Goal: Task Accomplishment & Management: Use online tool/utility

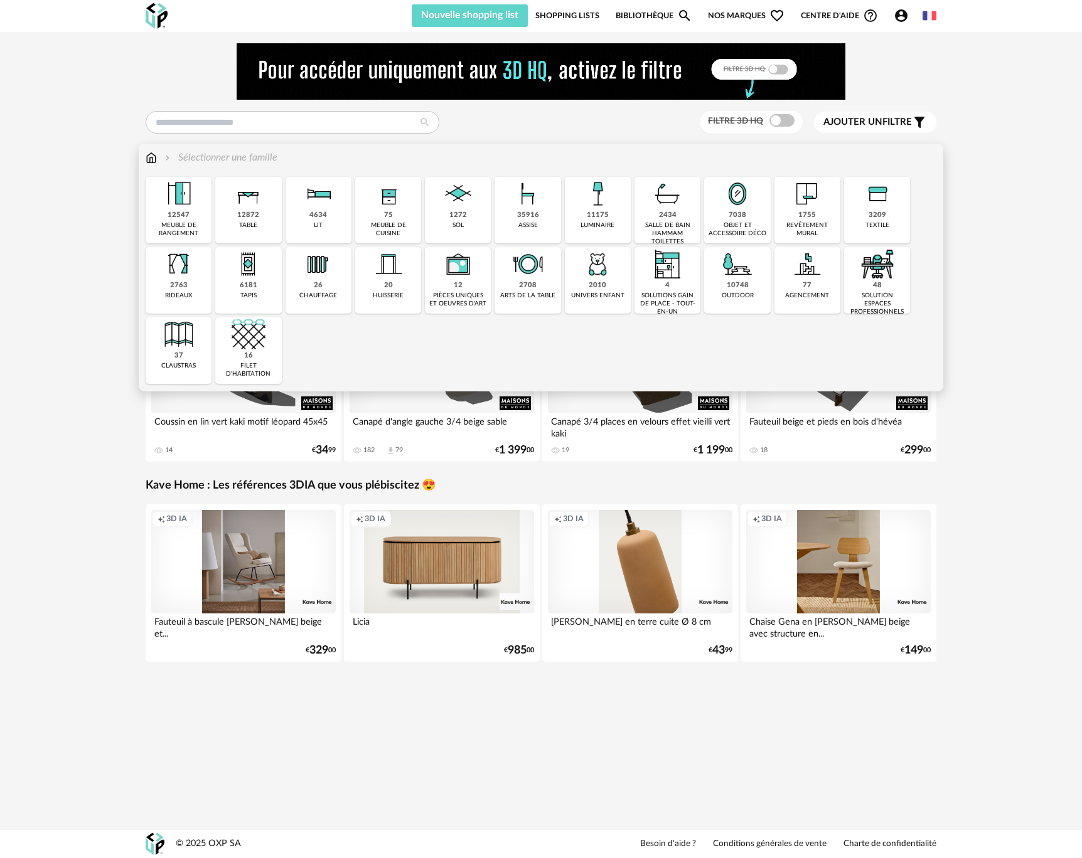
click at [719, 274] on div "10748 outdoor" at bounding box center [737, 280] width 66 height 67
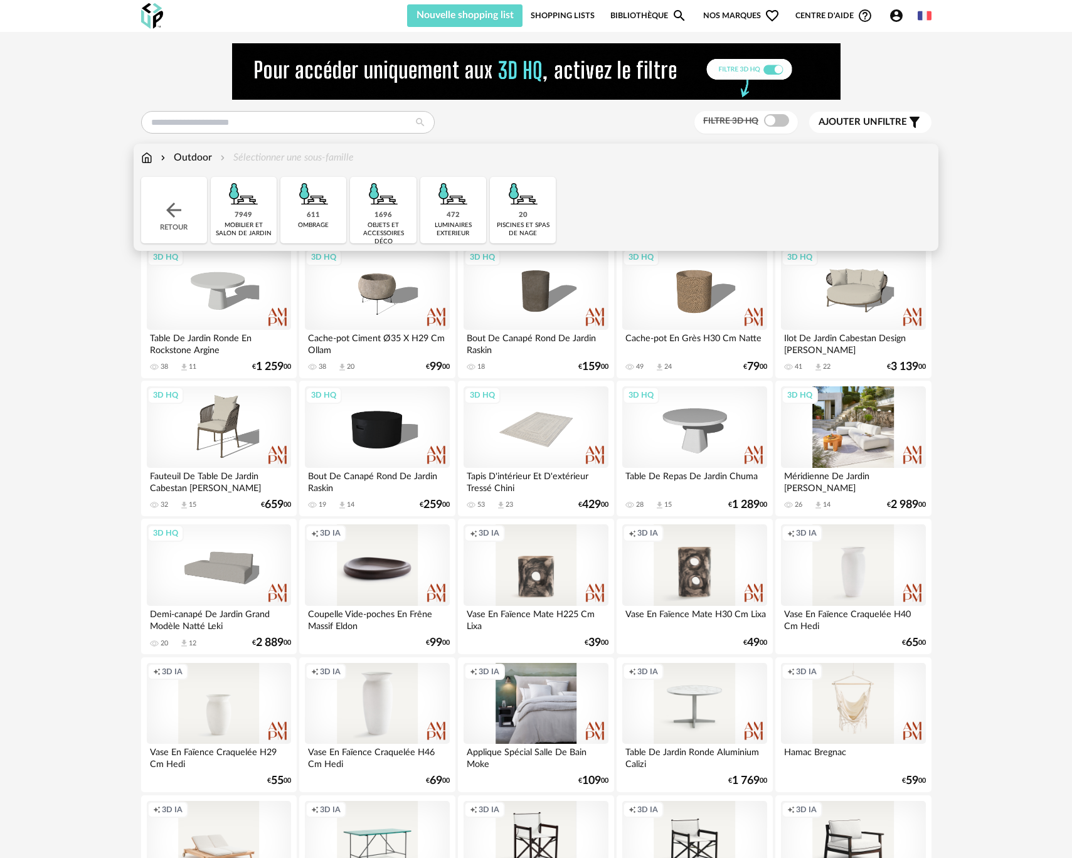
click at [826, 451] on div "3D HQ" at bounding box center [853, 428] width 144 height 82
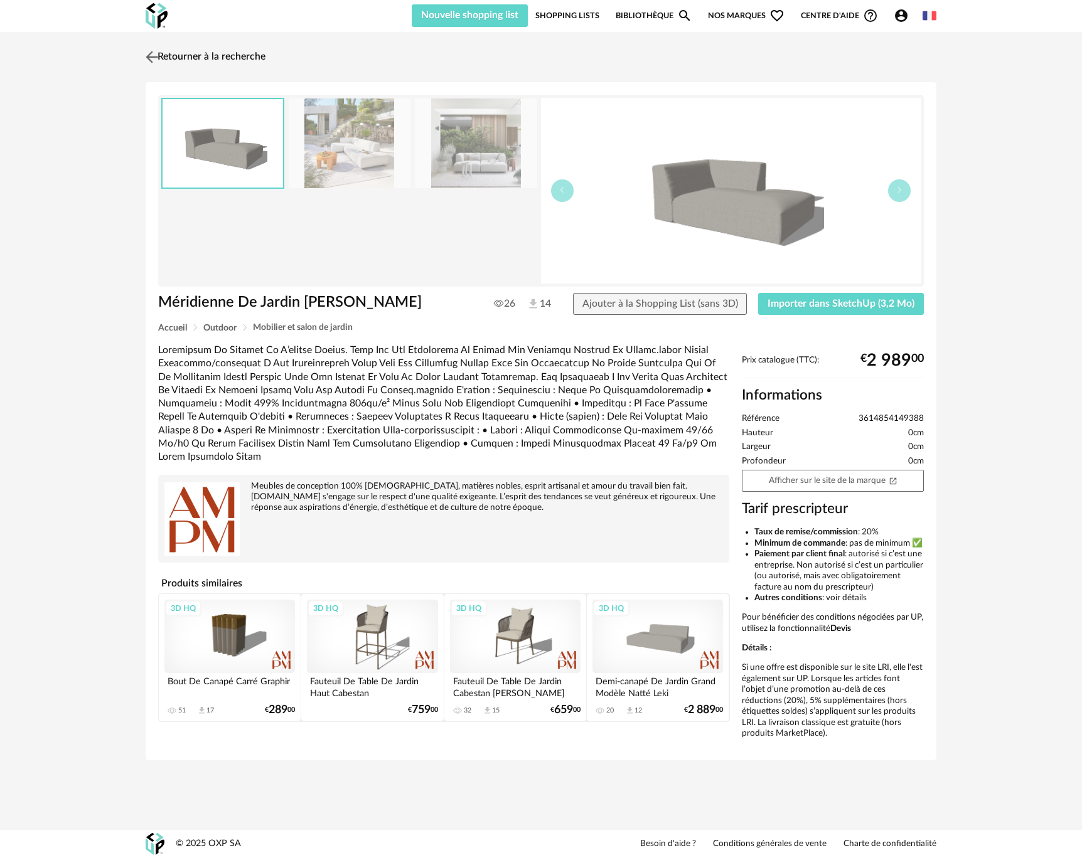
click at [146, 58] on img at bounding box center [152, 57] width 18 height 18
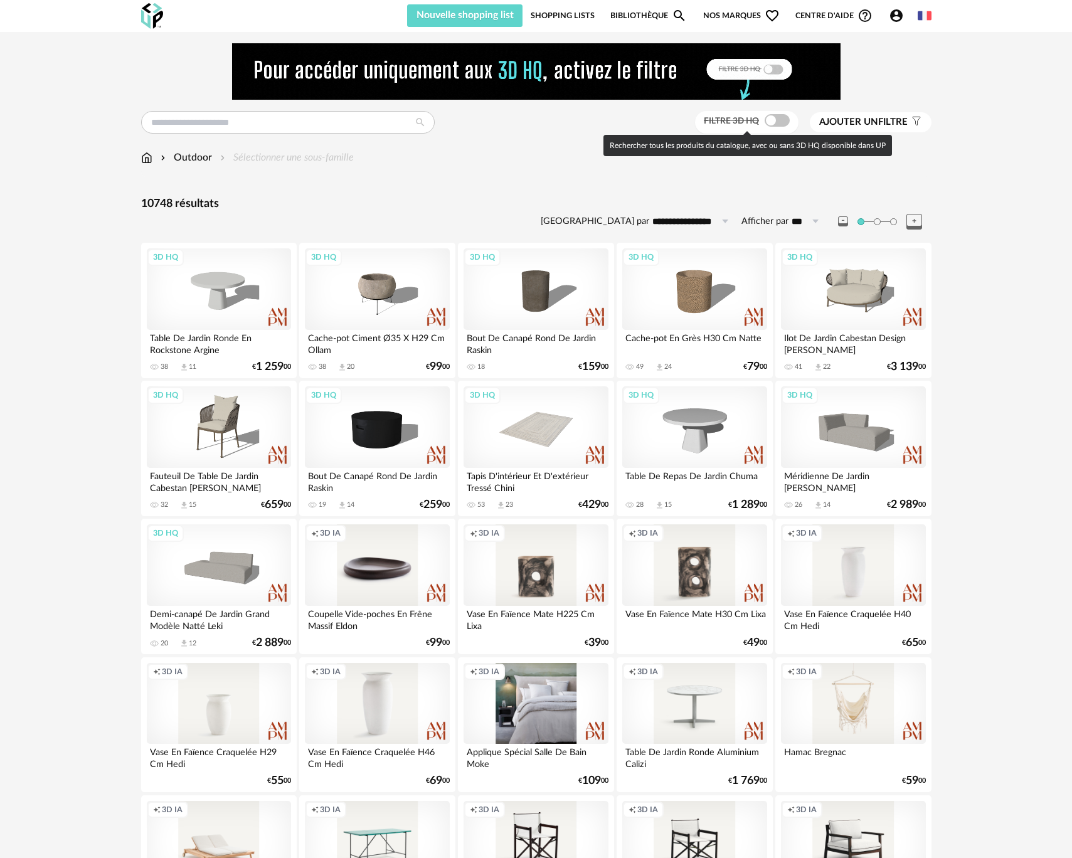
click at [786, 122] on span at bounding box center [777, 120] width 25 height 13
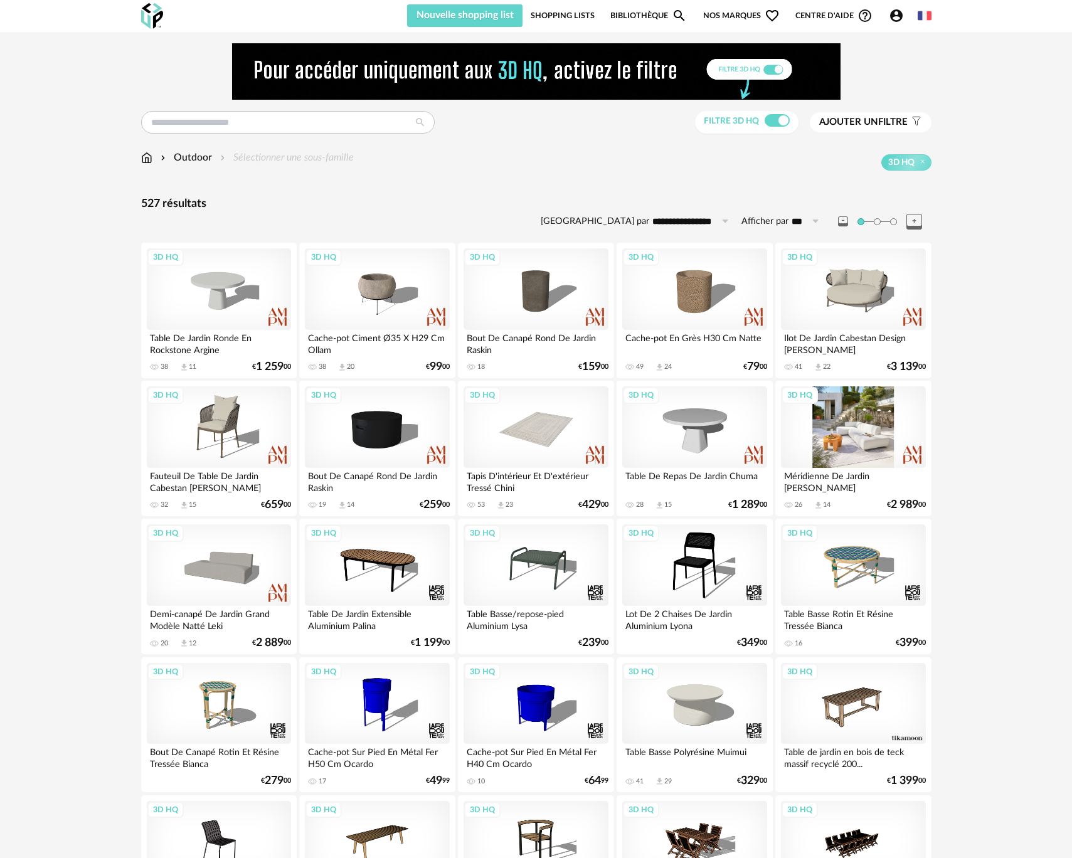
click at [853, 429] on div "3D HQ" at bounding box center [853, 428] width 144 height 82
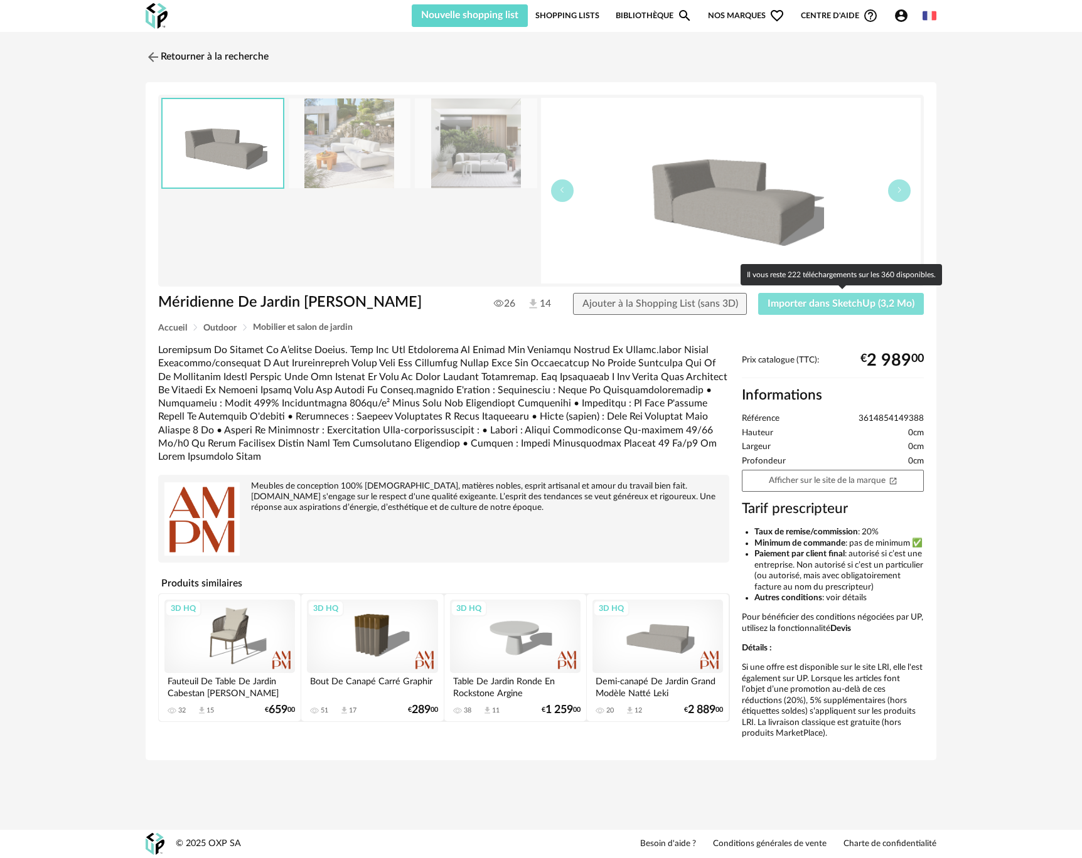
click at [811, 308] on span "Importer dans SketchUp (3,2 Mo)" at bounding box center [840, 304] width 147 height 10
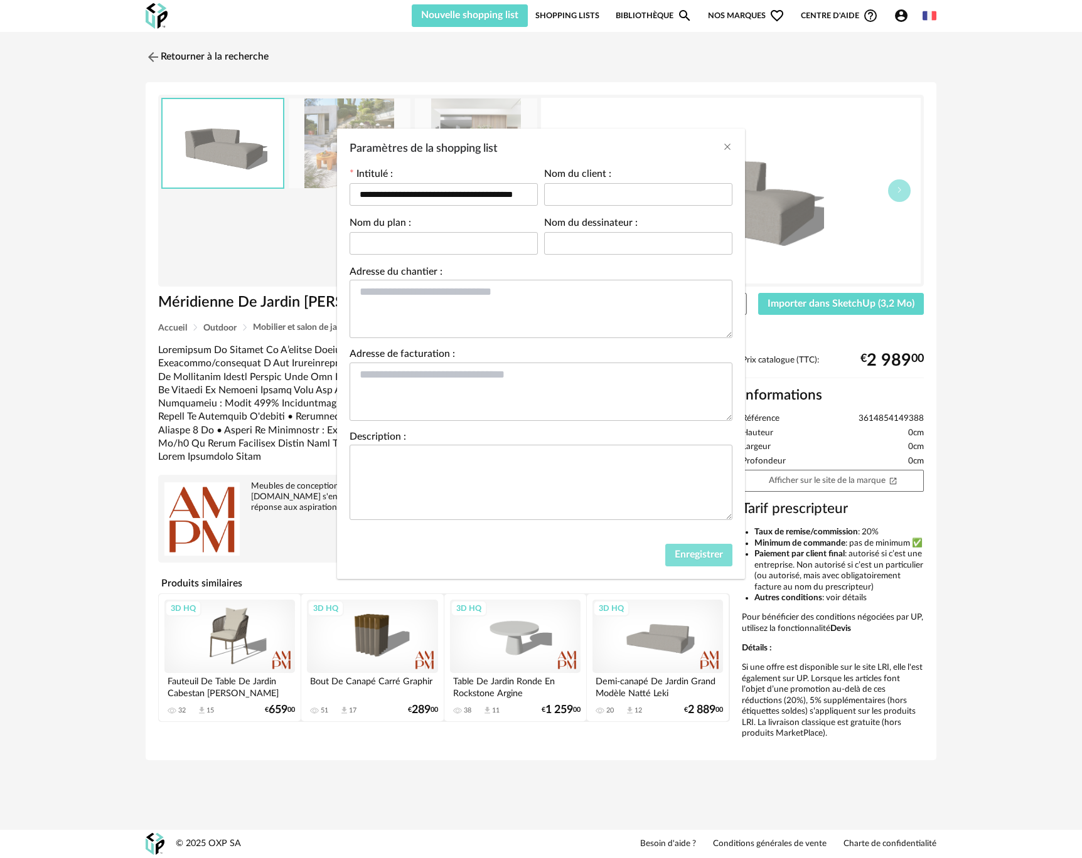
click at [678, 560] on span "Enregistrer" at bounding box center [699, 555] width 48 height 10
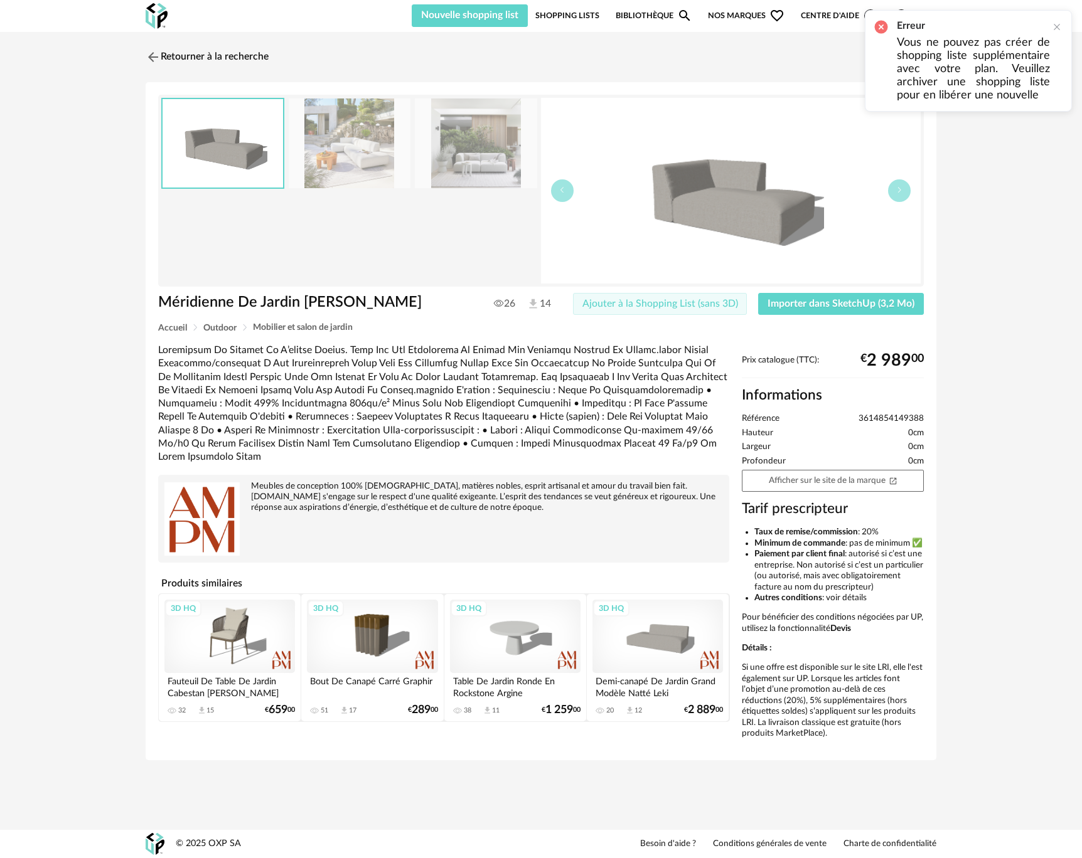
click at [653, 309] on span "Ajouter à la Shopping List (sans 3D)" at bounding box center [660, 304] width 156 height 10
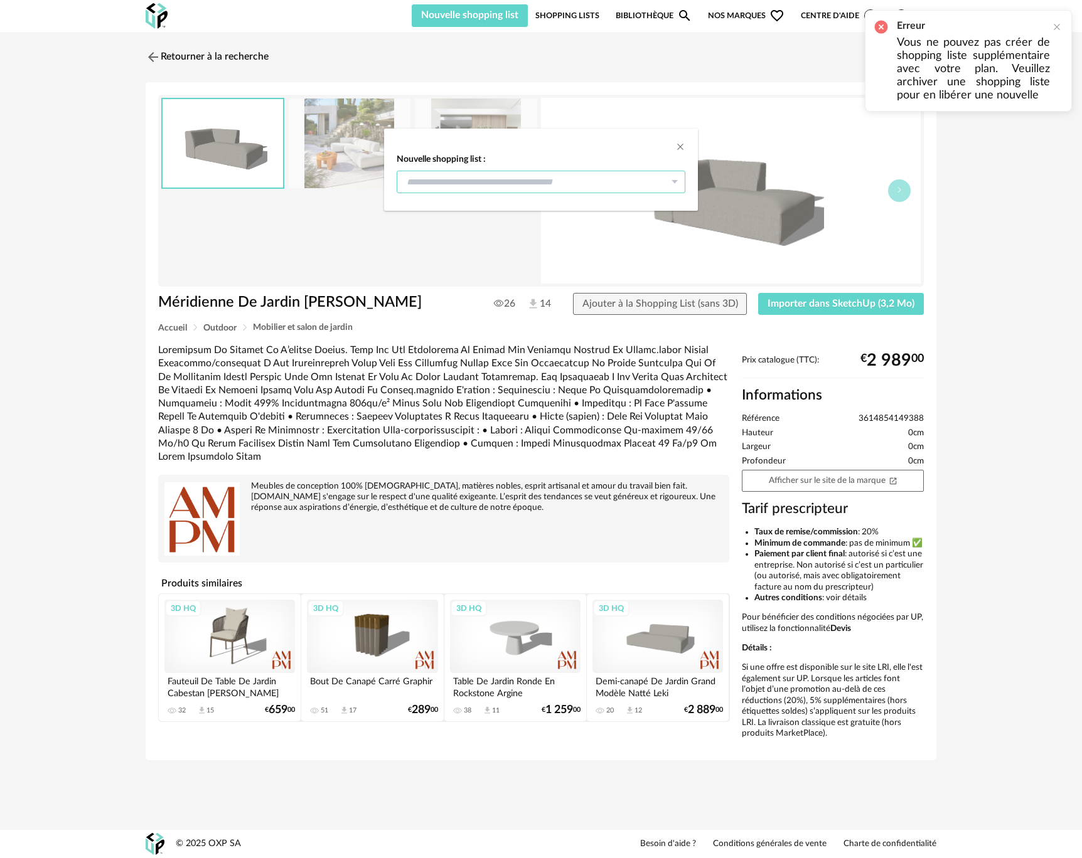
click at [540, 184] on input "dialog" at bounding box center [541, 182] width 289 height 23
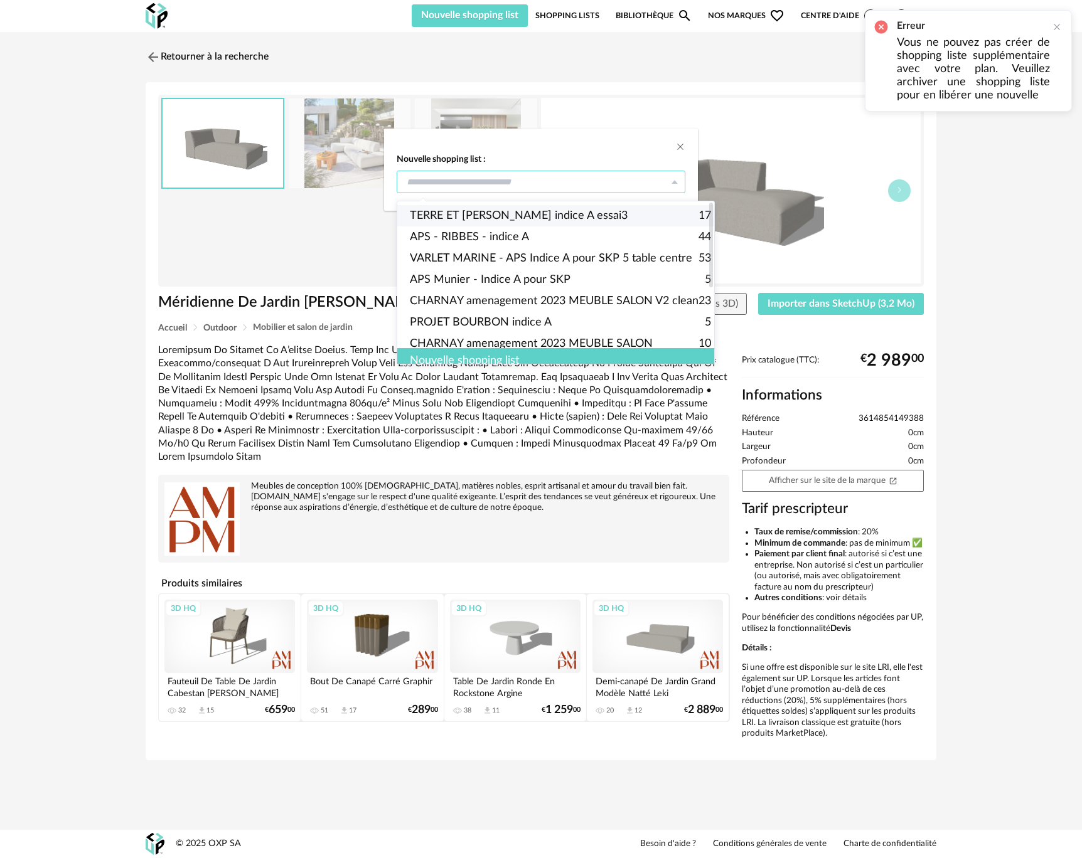
click at [525, 217] on span "TERRE ET [PERSON_NAME] indice A essai3" at bounding box center [519, 215] width 218 height 21
type input "**********"
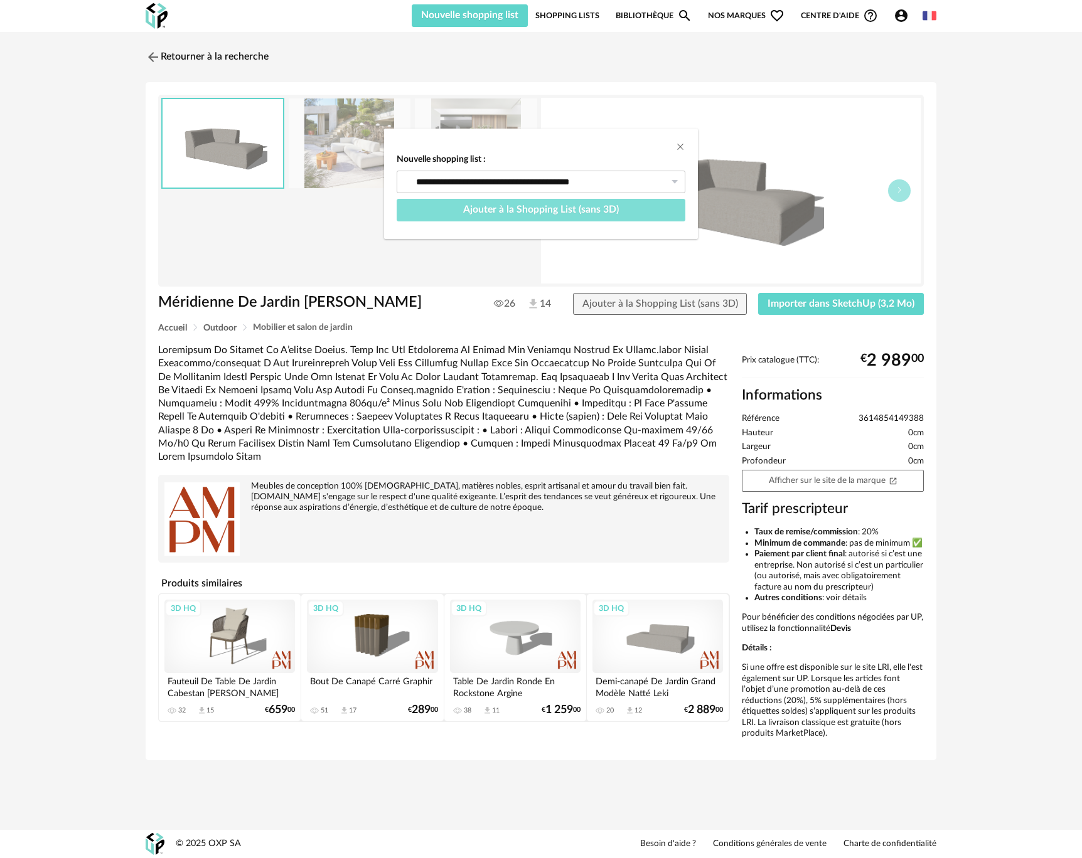
click at [525, 210] on span "Ajouter à la Shopping List (sans 3D)" at bounding box center [541, 210] width 156 height 10
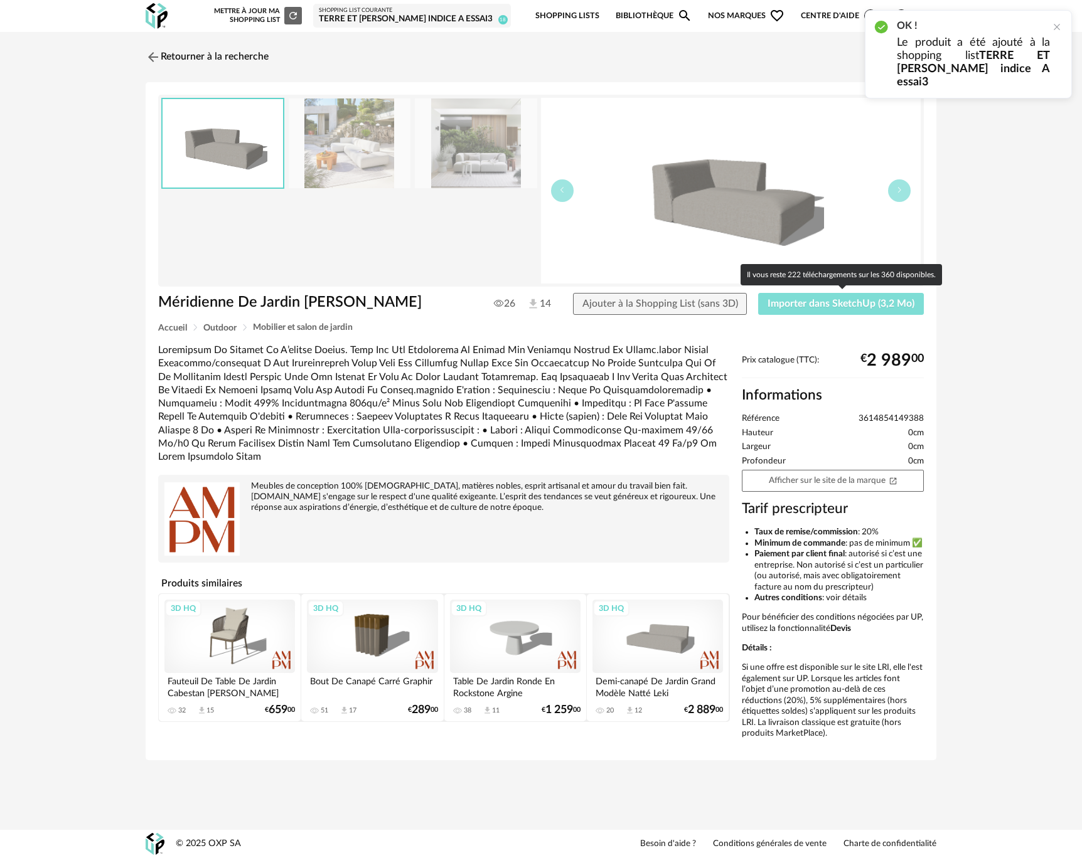
click at [792, 304] on span "Importer dans SketchUp (3,2 Mo)" at bounding box center [840, 304] width 147 height 10
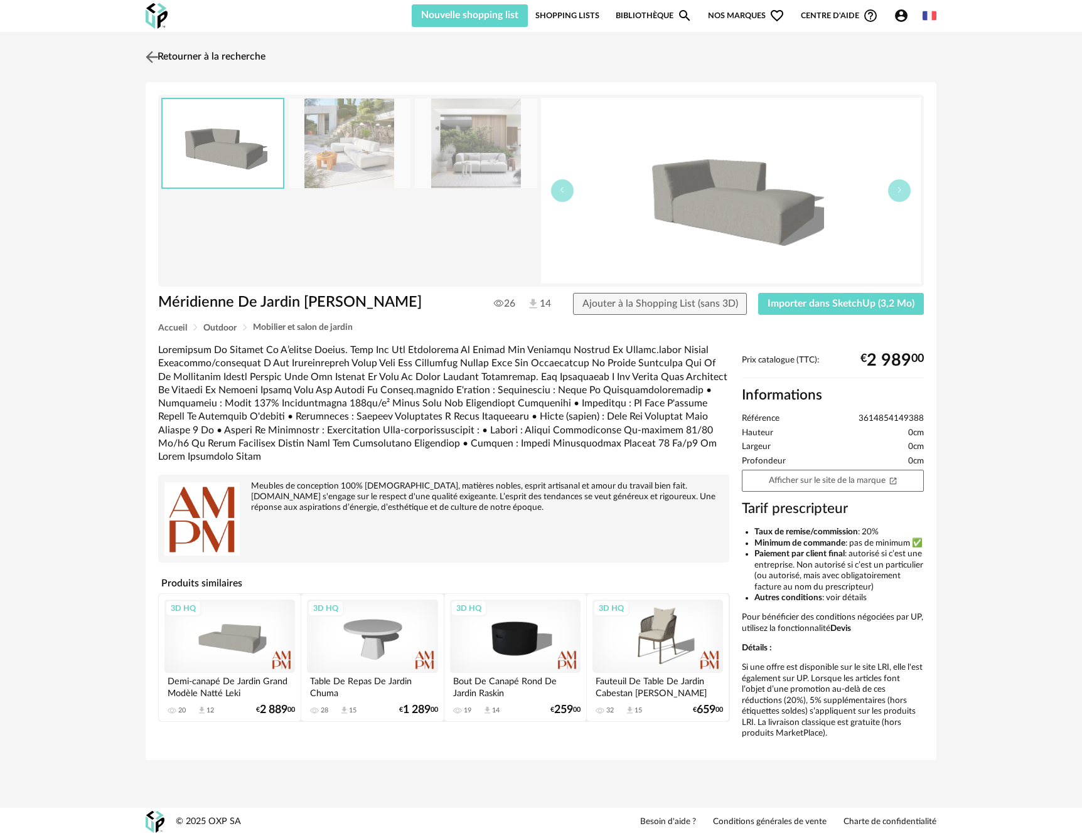
click at [155, 54] on img at bounding box center [152, 57] width 18 height 18
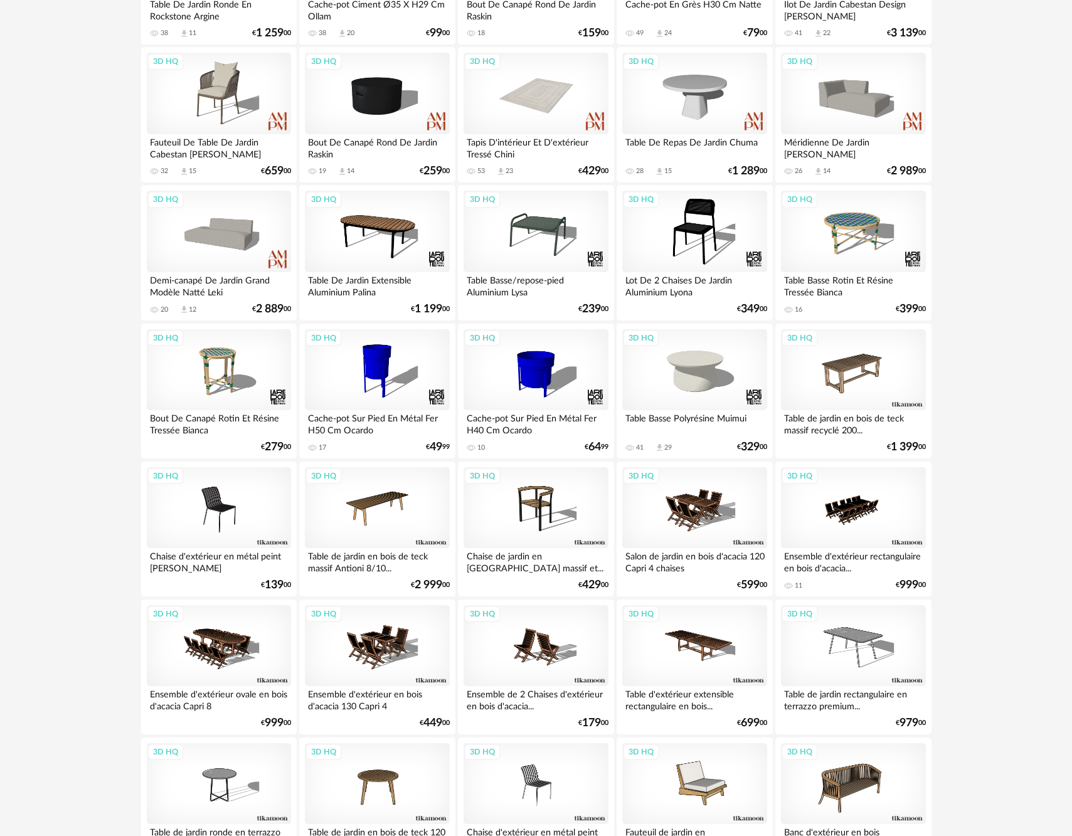
scroll to position [336, 0]
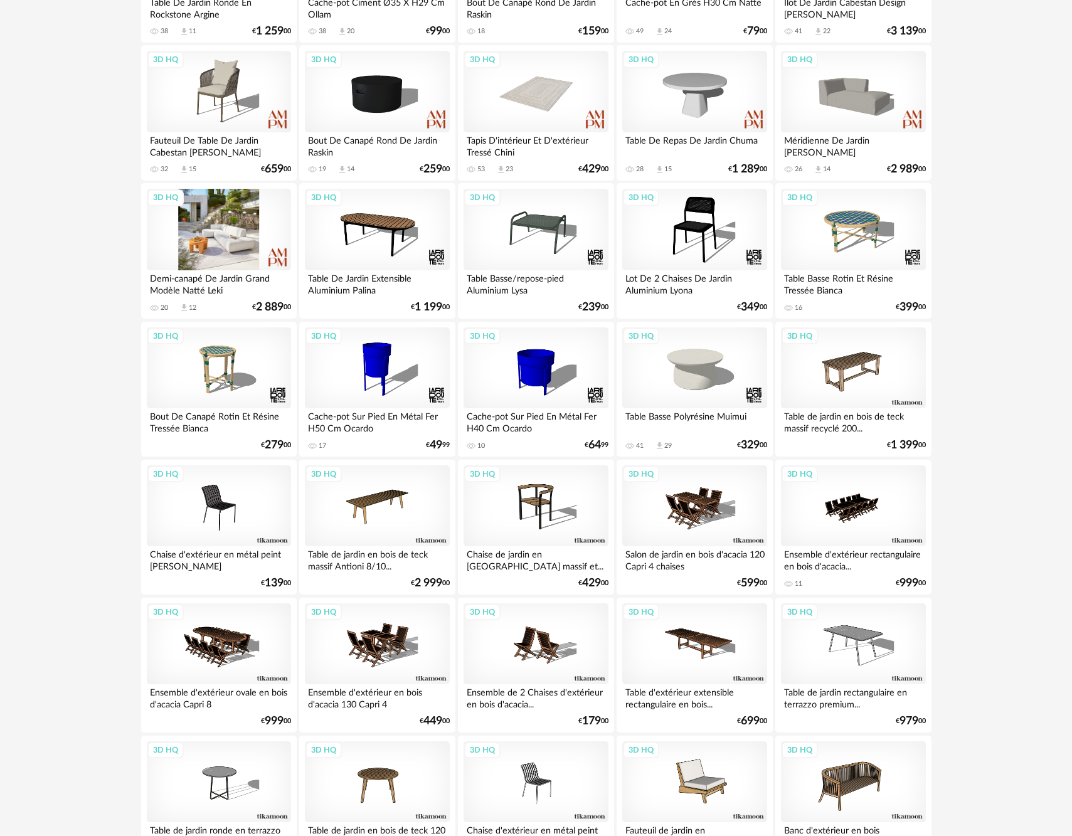
click at [210, 218] on div "3D HQ" at bounding box center [219, 230] width 144 height 82
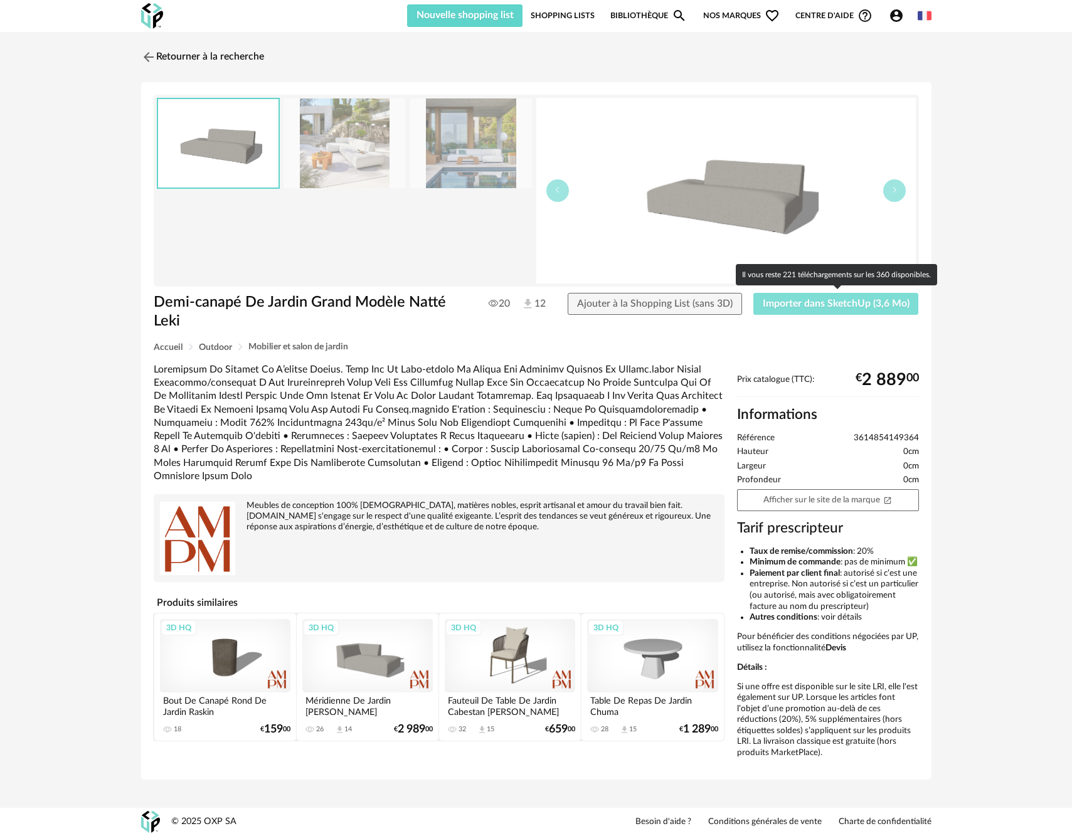
click at [811, 309] on span "Importer dans SketchUp (3,6 Mo)" at bounding box center [836, 304] width 147 height 10
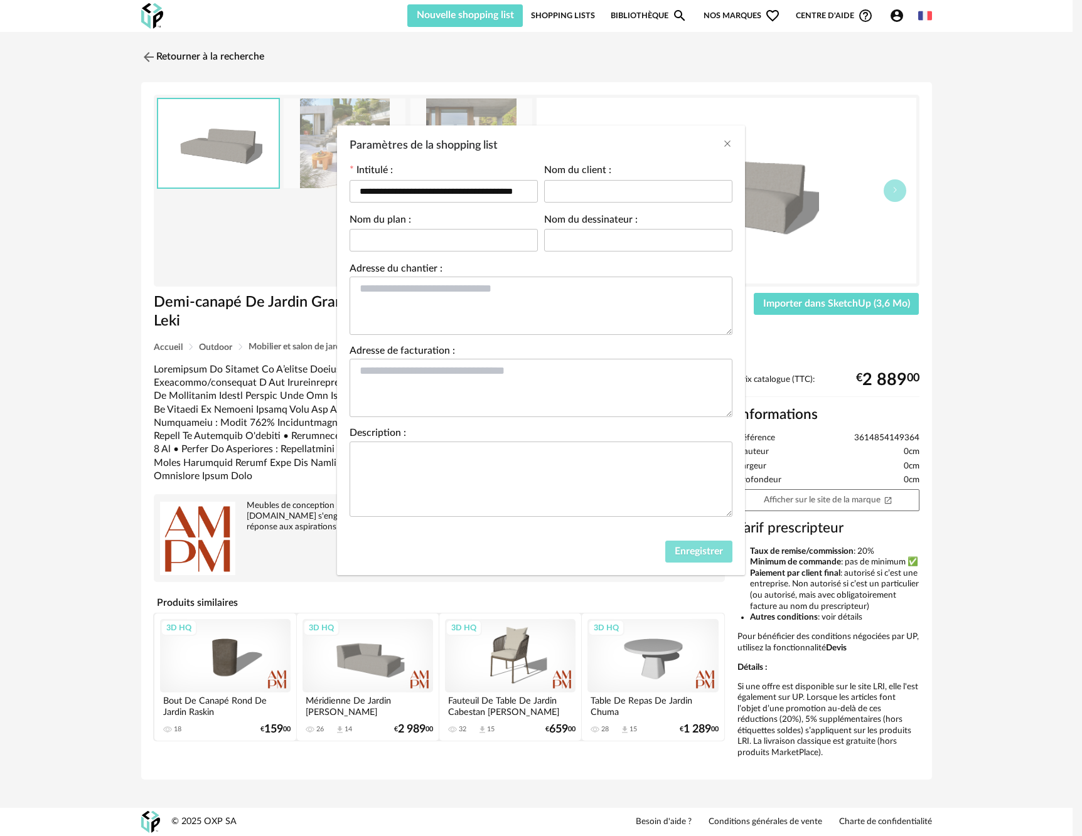
click at [690, 554] on span "Enregistrer" at bounding box center [699, 552] width 48 height 10
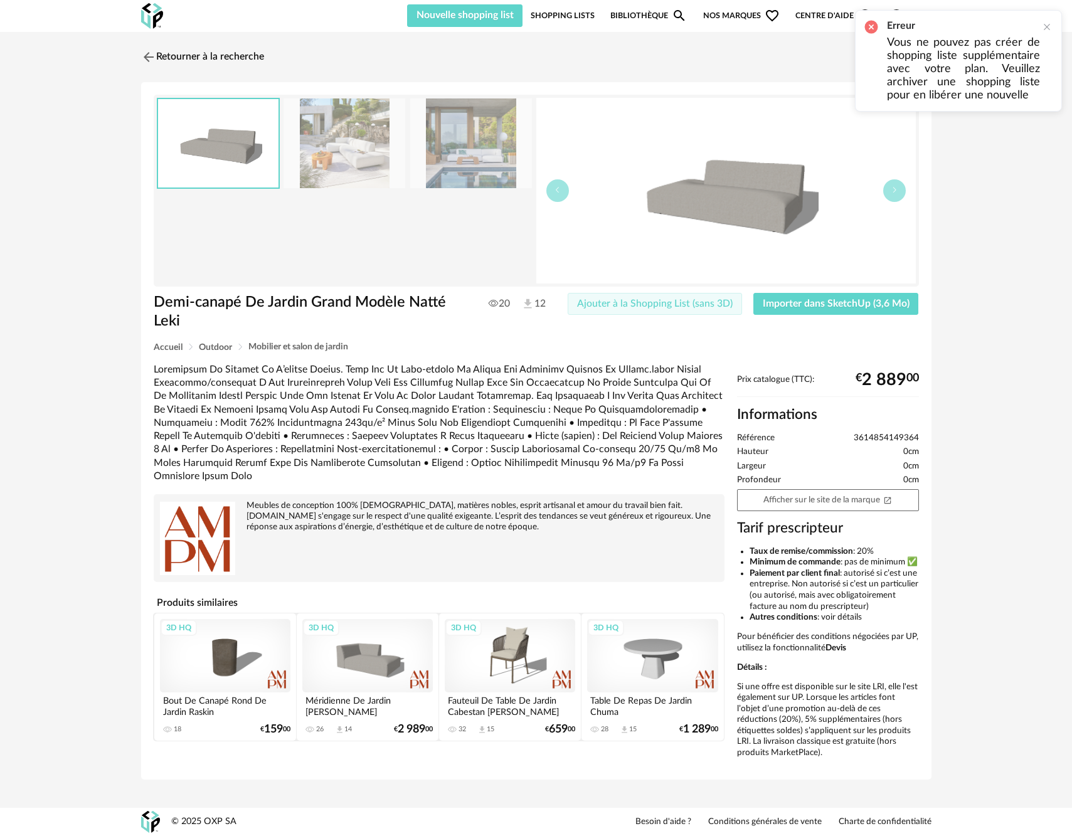
click at [599, 302] on span "Ajouter à la Shopping List (sans 3D)" at bounding box center [655, 304] width 156 height 10
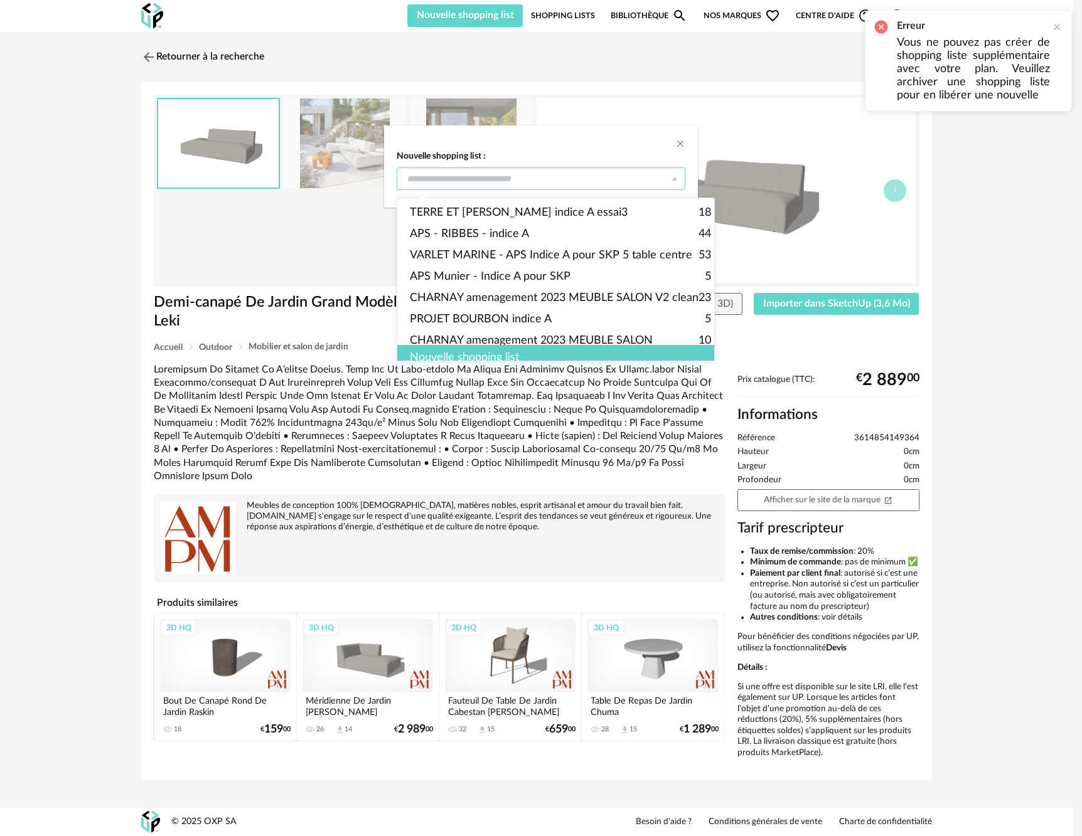
click at [533, 184] on input "dialog" at bounding box center [541, 179] width 289 height 23
click at [528, 210] on span "TERRE ET [PERSON_NAME] indice A essai3" at bounding box center [519, 212] width 218 height 21
type input "**********"
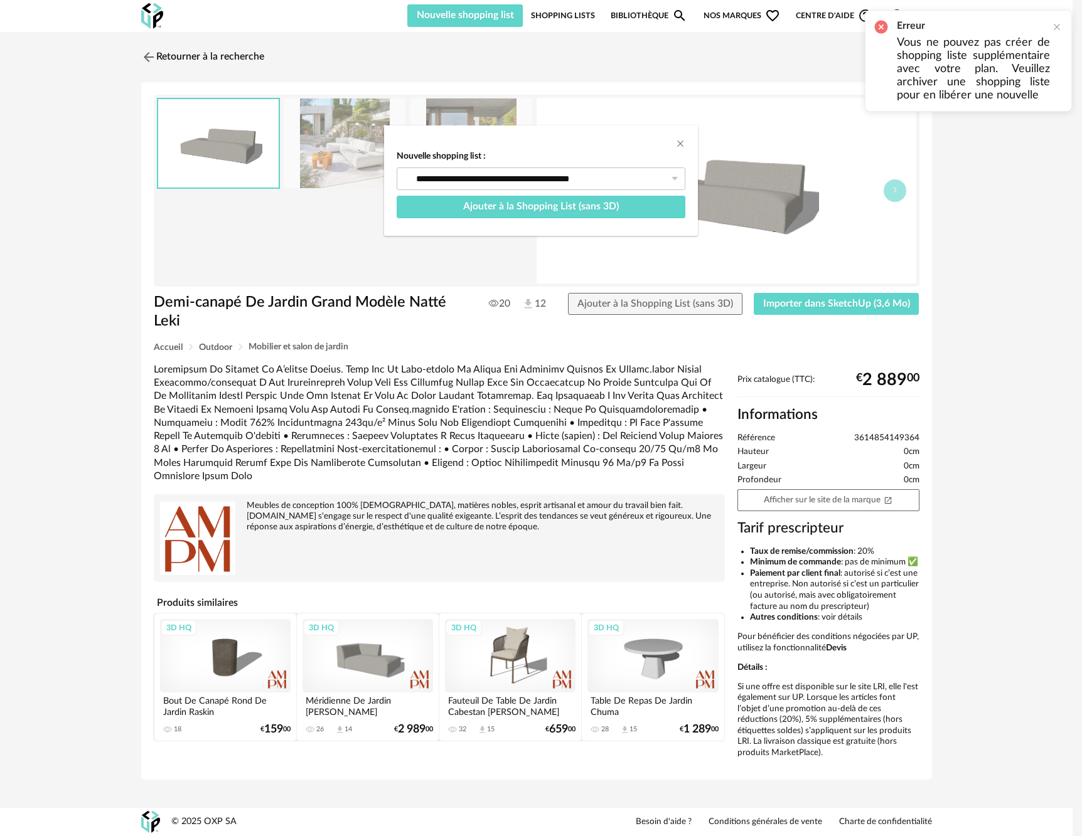
click at [782, 314] on div "**********" at bounding box center [541, 418] width 1082 height 836
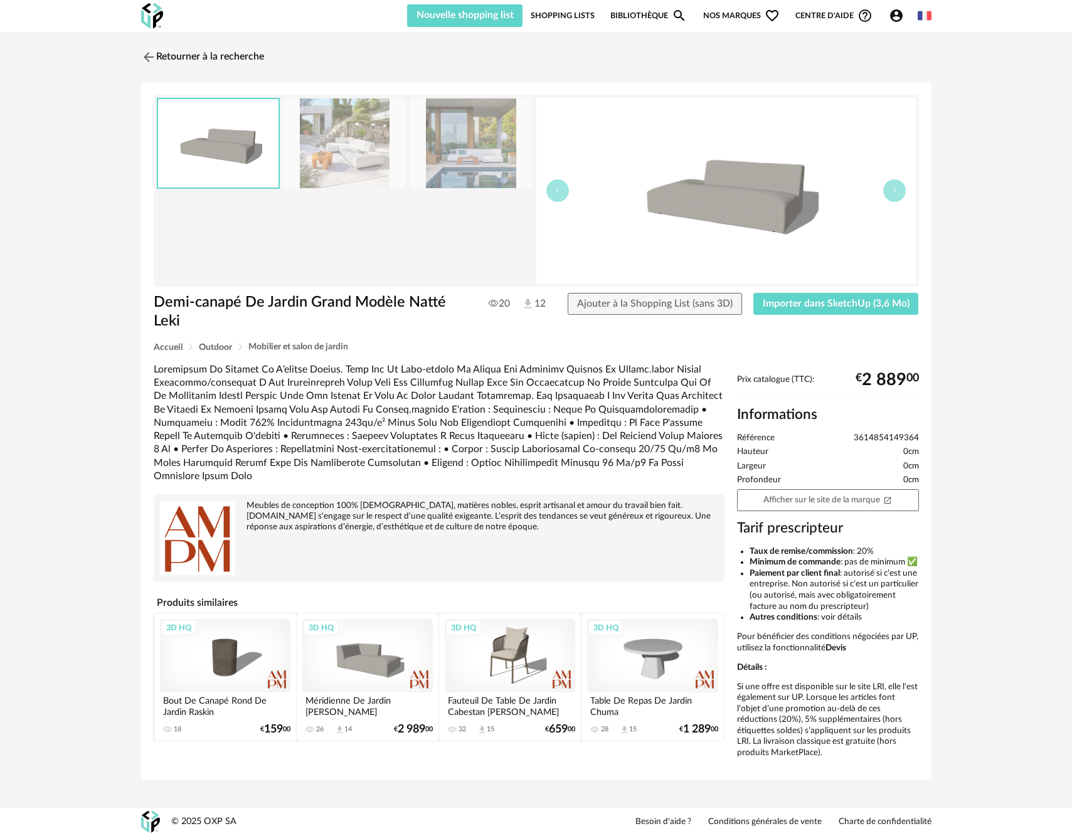
click at [957, 440] on div "Retourner à la recherche Demi-canapé De Jardin Grand Modèle Natté Leki Demi-can…" at bounding box center [536, 417] width 1072 height 771
click at [847, 311] on button "Importer dans SketchUp (3,6 Mo)" at bounding box center [837, 304] width 166 height 23
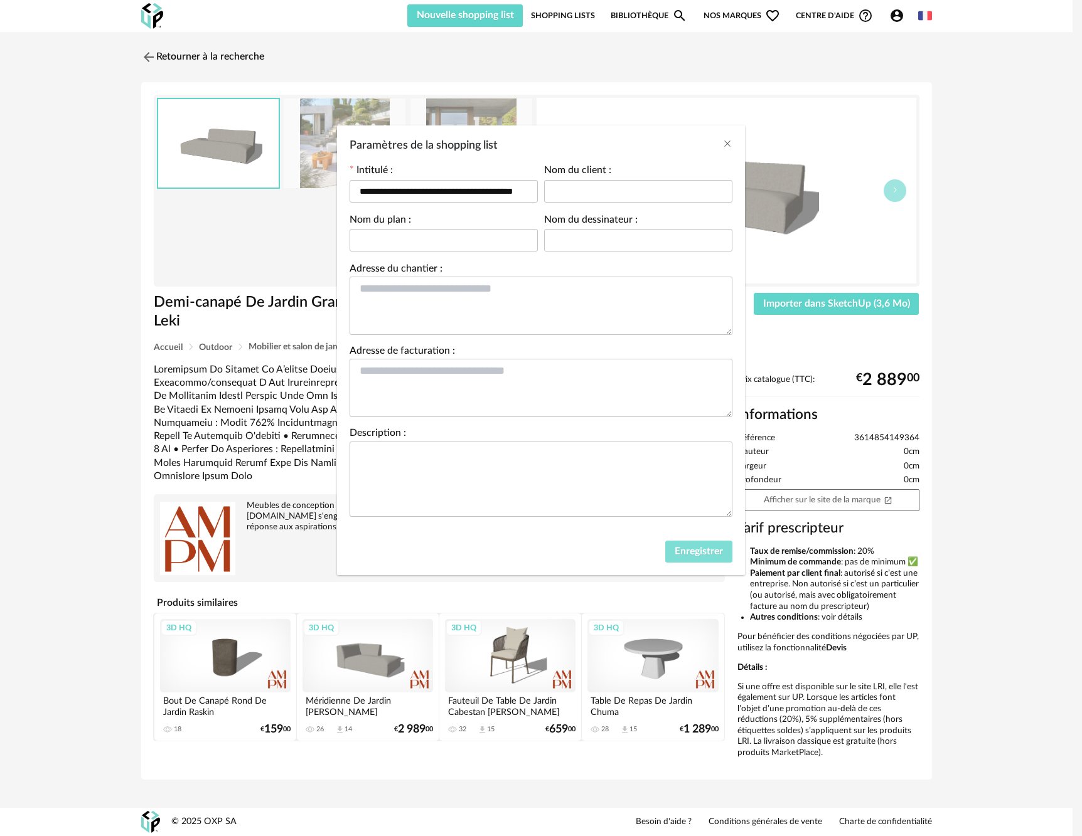
click at [717, 557] on span "Enregistrer" at bounding box center [699, 552] width 48 height 10
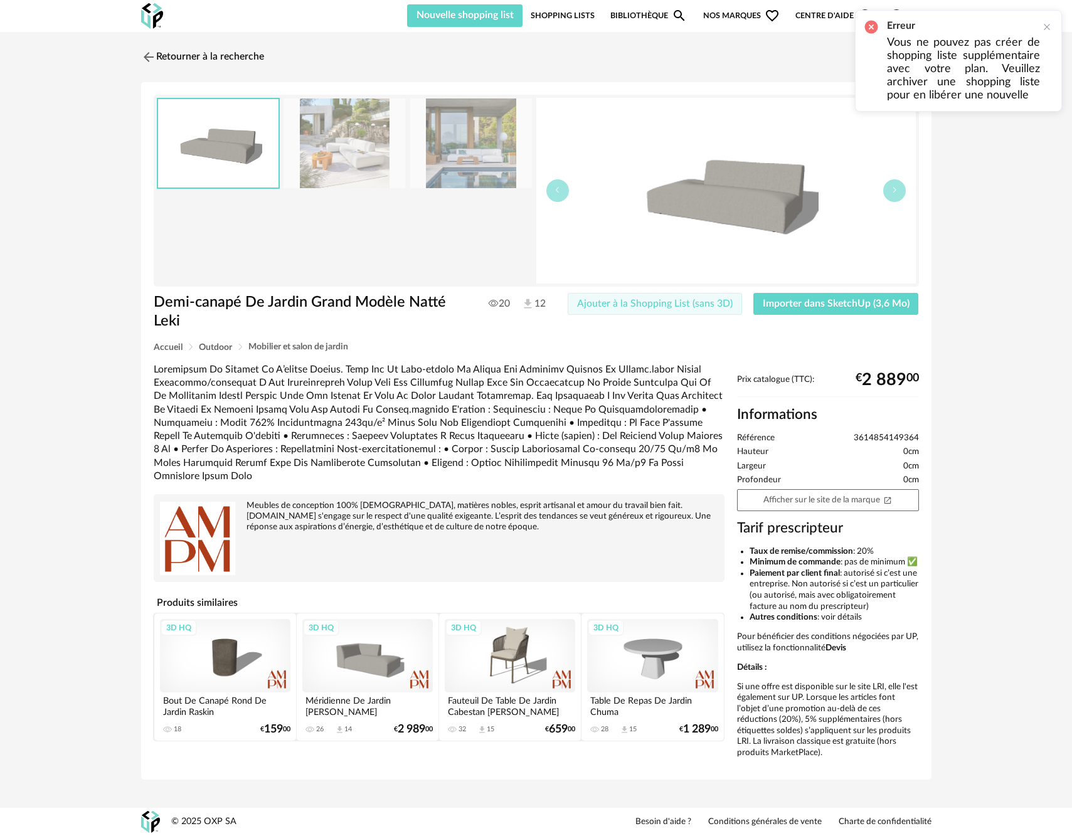
click at [663, 309] on span "Ajouter à la Shopping List (sans 3D)" at bounding box center [655, 304] width 156 height 10
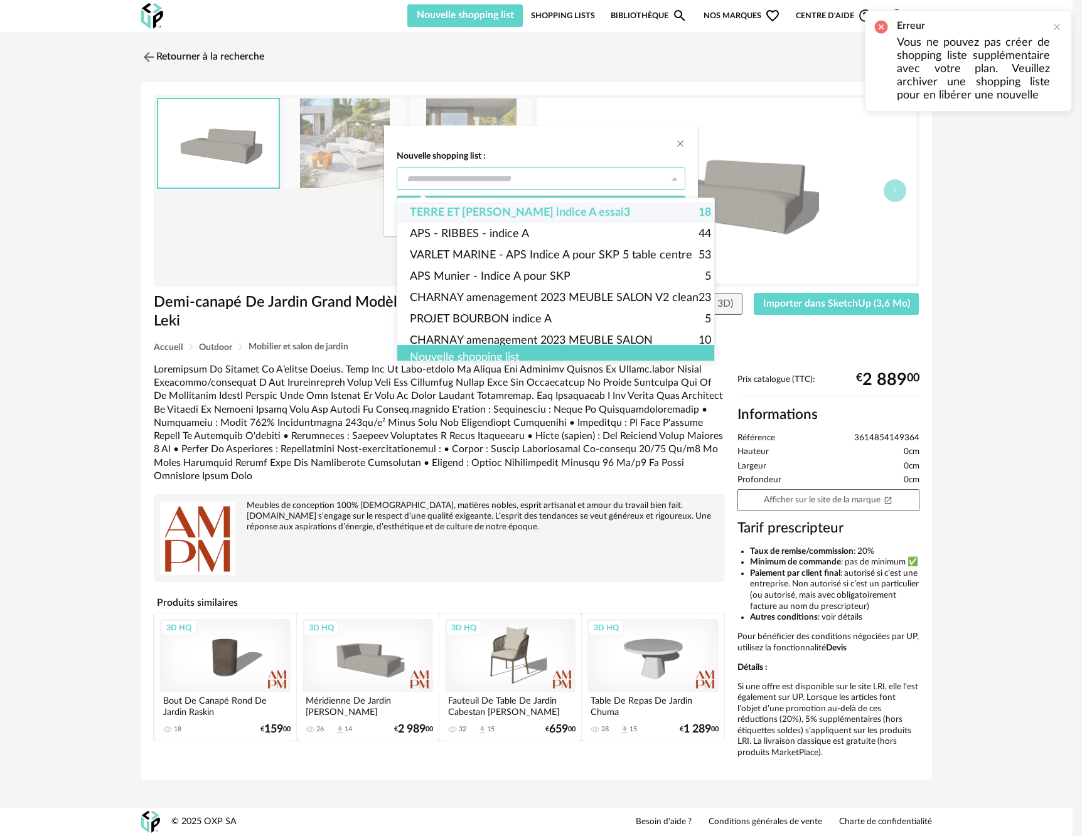
click at [515, 180] on input "dialog" at bounding box center [541, 179] width 289 height 23
click at [516, 211] on span "TERRE ET [PERSON_NAME] indice A essai3" at bounding box center [520, 212] width 220 height 21
type input "**********"
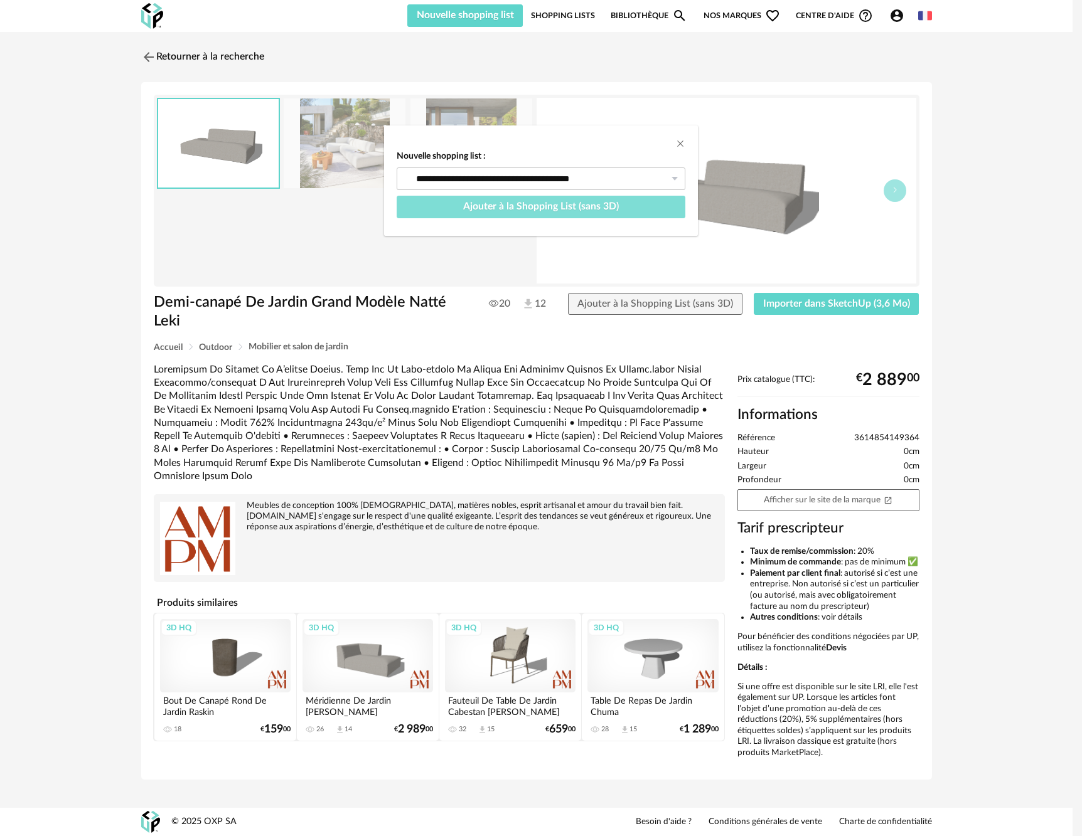
click at [525, 207] on span "Ajouter à la Shopping List (sans 3D)" at bounding box center [541, 206] width 156 height 10
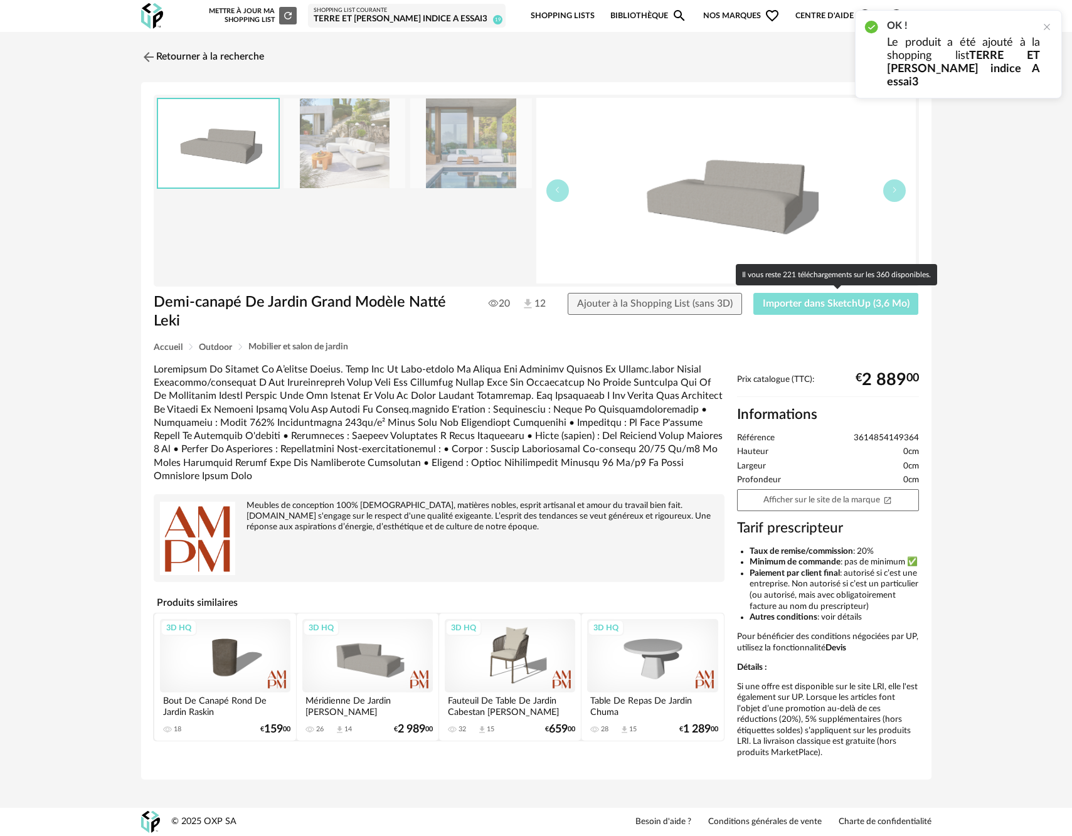
click at [778, 304] on span "Importer dans SketchUp (3,6 Mo)" at bounding box center [836, 304] width 147 height 10
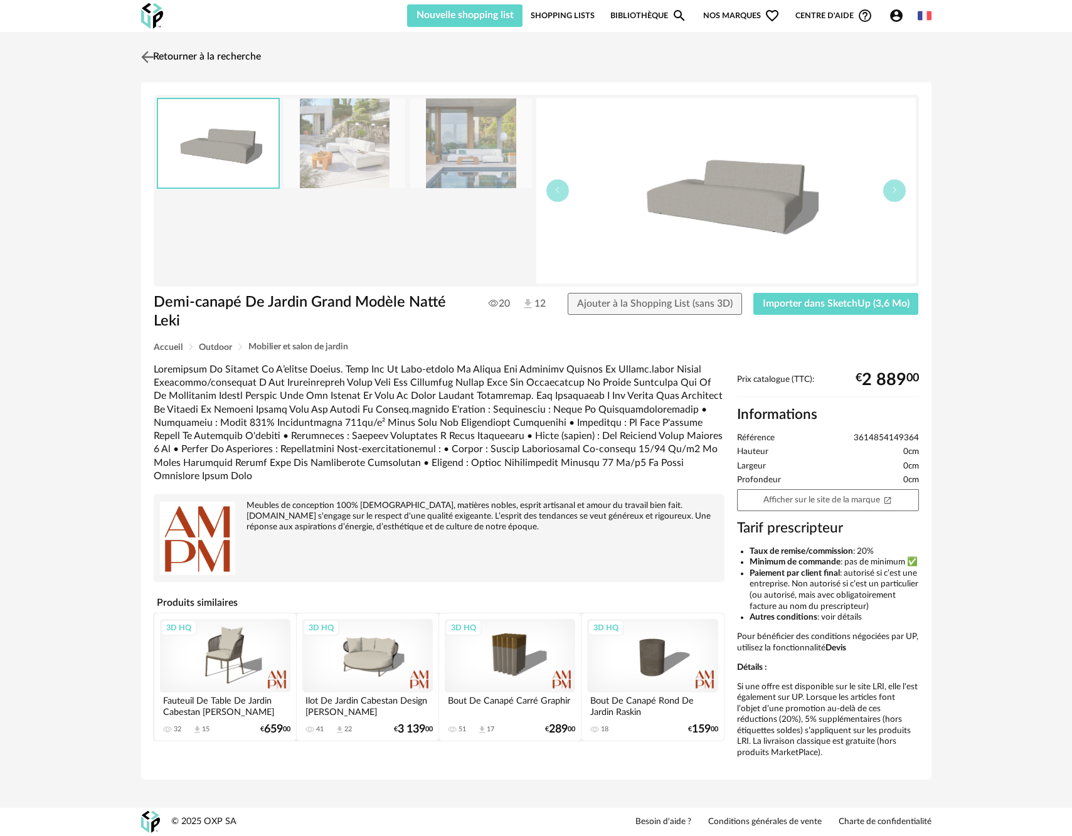
click at [146, 52] on img at bounding box center [147, 57] width 18 height 18
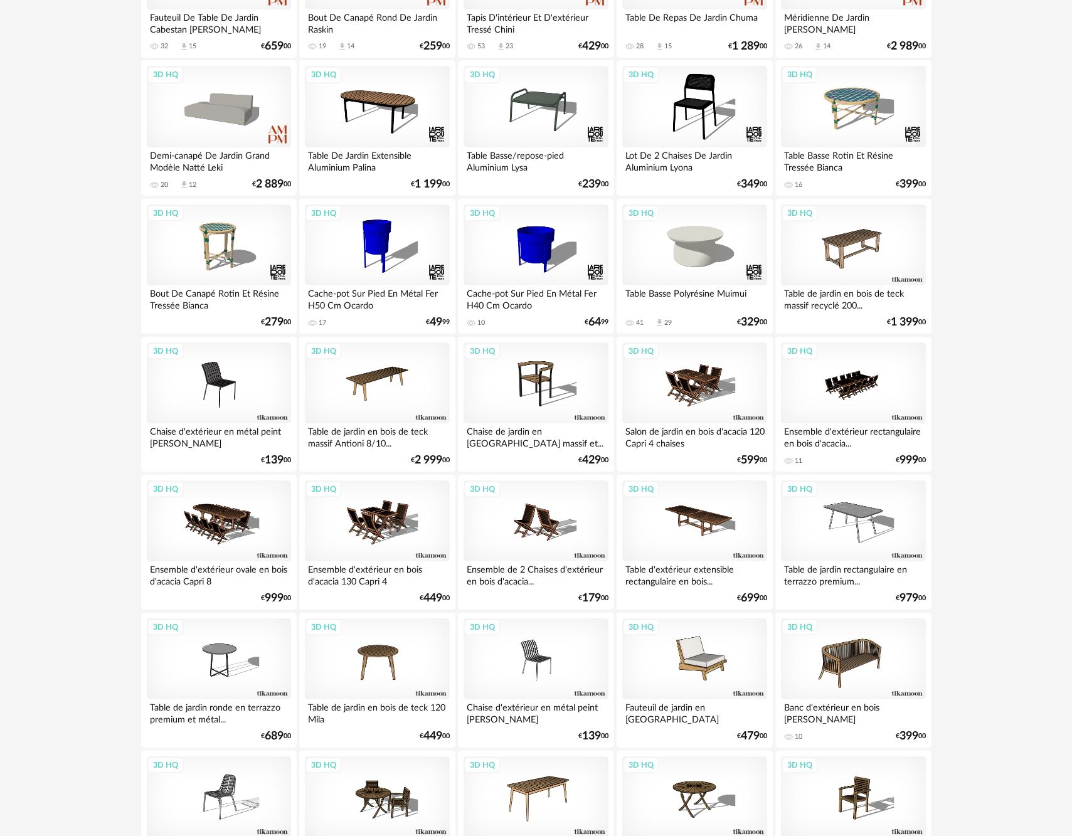
scroll to position [474, 0]
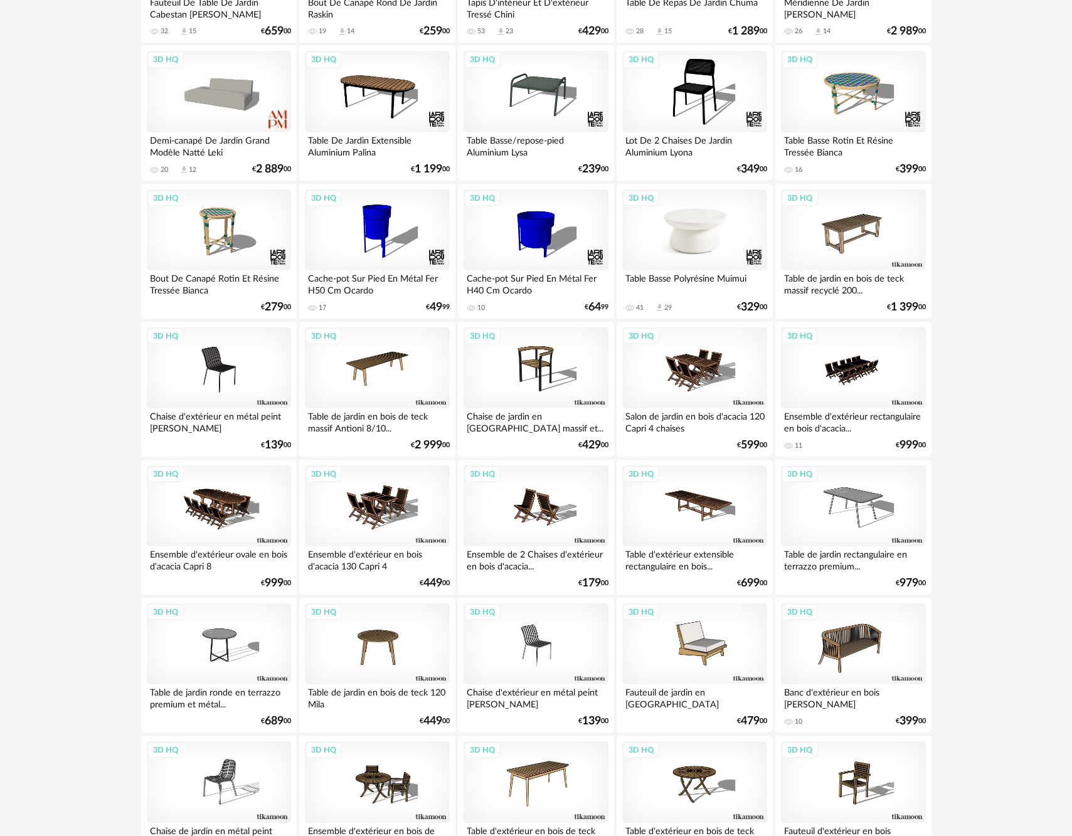
click at [687, 242] on div "3D HQ" at bounding box center [694, 230] width 144 height 82
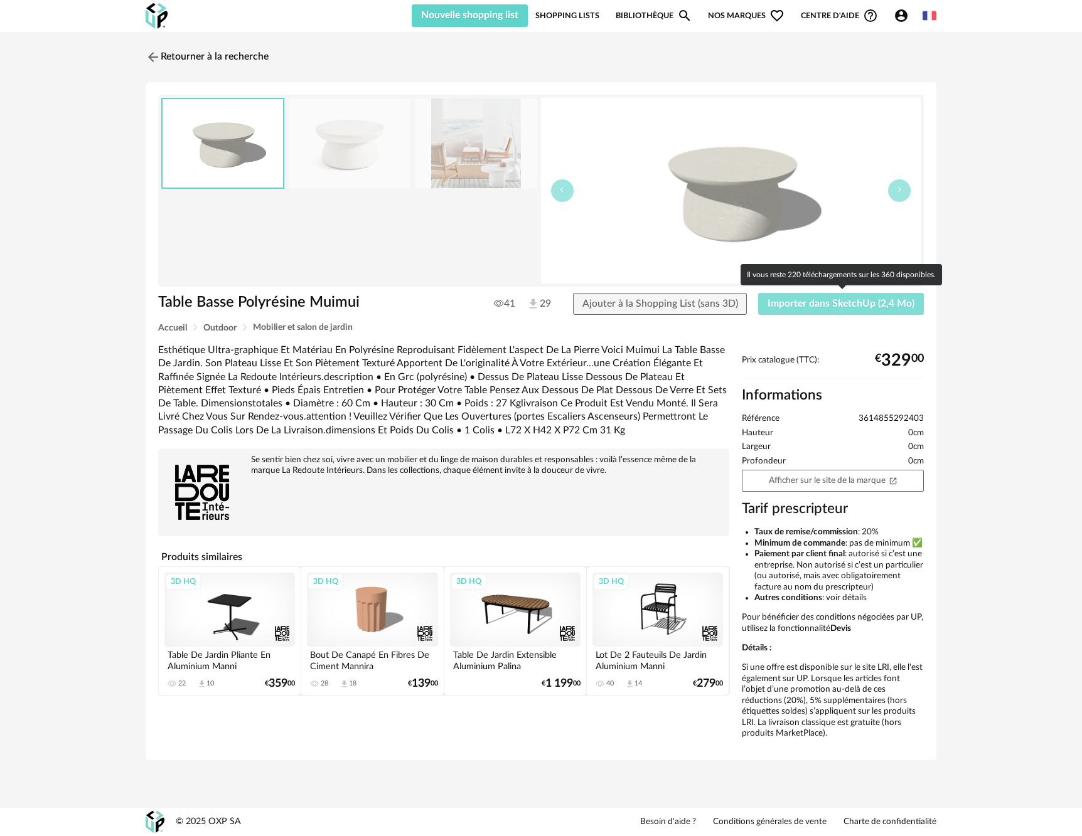
click at [798, 302] on span "Importer dans SketchUp (2,4 Mo)" at bounding box center [840, 304] width 147 height 10
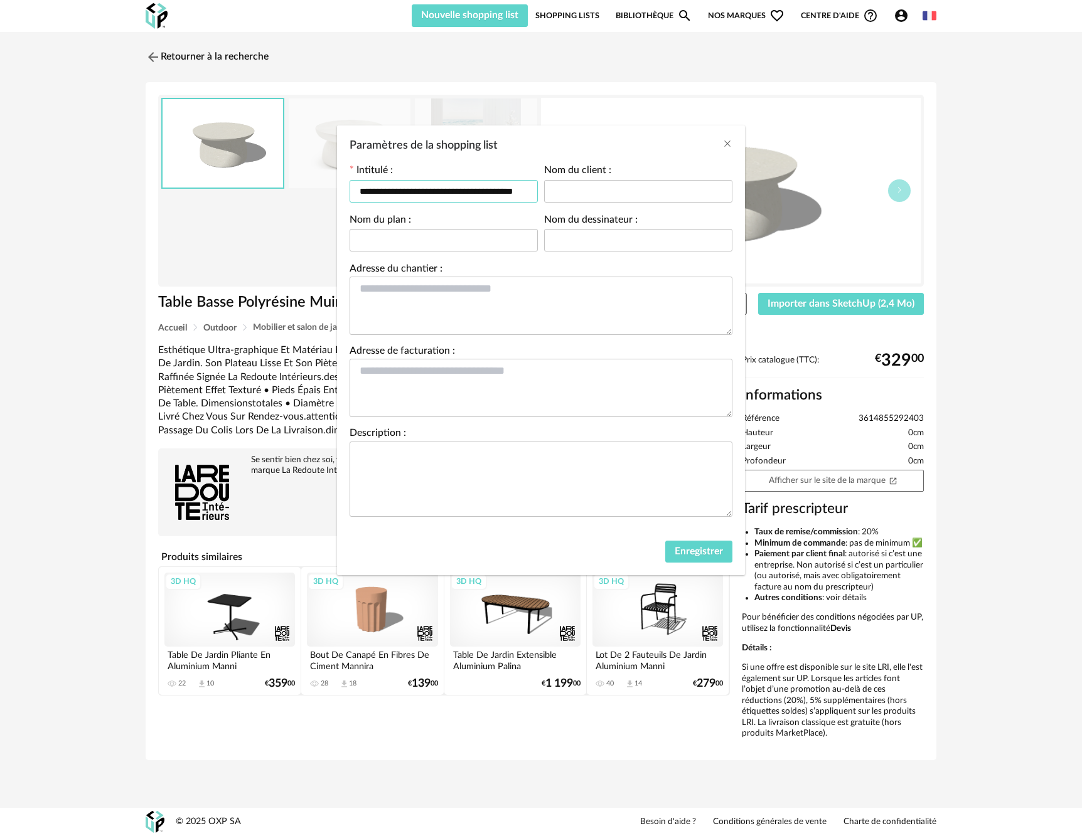
click at [499, 197] on input "**********" at bounding box center [444, 191] width 188 height 23
drag, startPoint x: 723, startPoint y: 144, endPoint x: 719, endPoint y: 151, distance: 7.3
click at [723, 144] on icon "Close" at bounding box center [727, 144] width 10 height 10
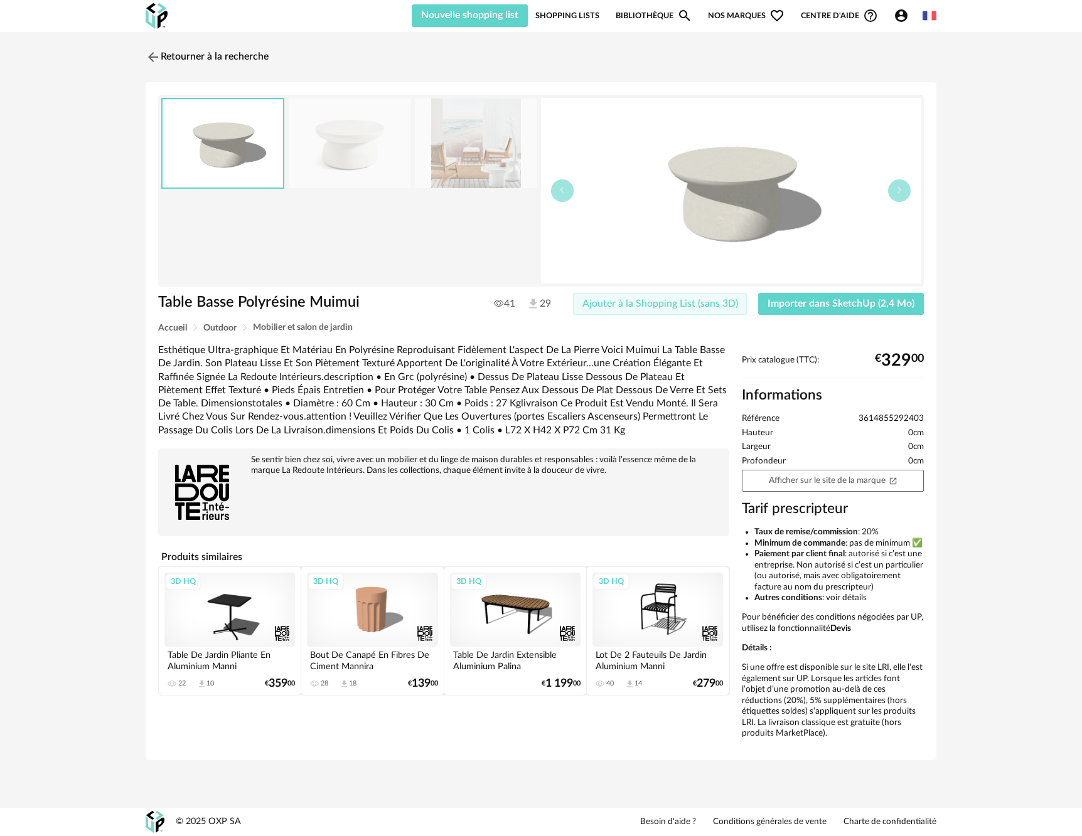
click at [638, 309] on span "Ajouter à la Shopping List (sans 3D)" at bounding box center [660, 304] width 156 height 10
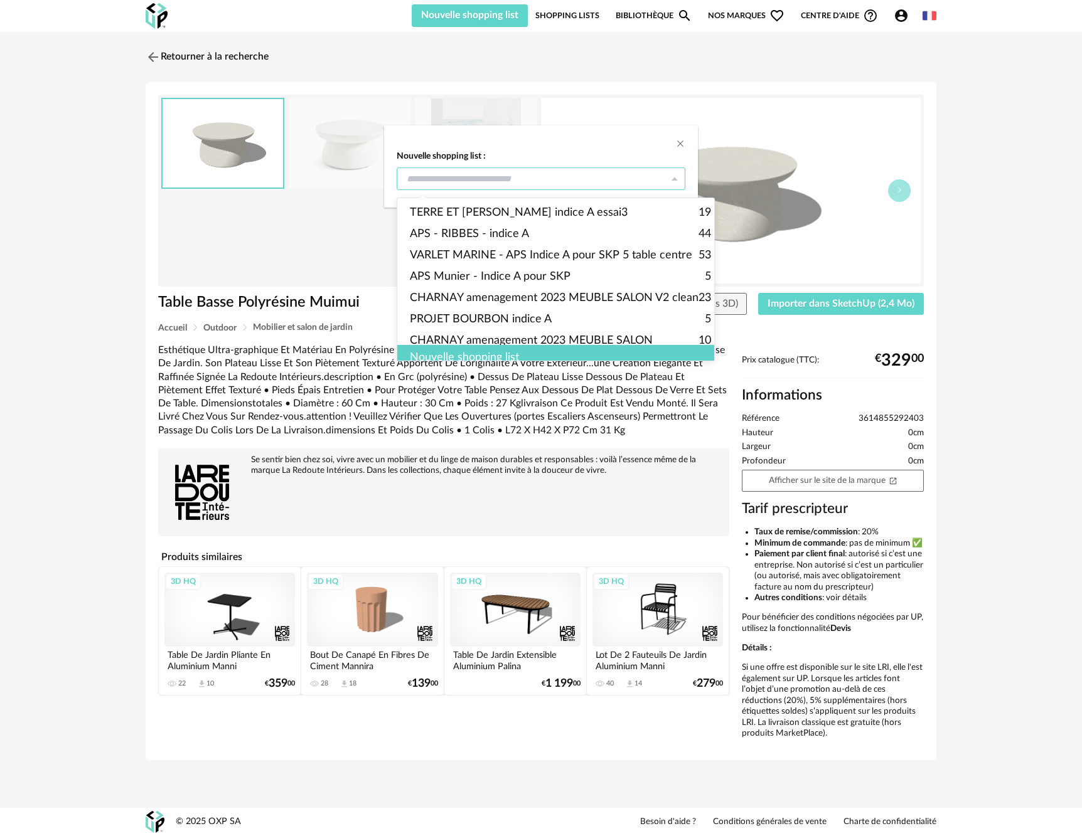
click at [586, 186] on input "dialog" at bounding box center [541, 179] width 289 height 23
click at [574, 211] on span "TERRE ET [PERSON_NAME] indice A essai3" at bounding box center [519, 212] width 218 height 21
type input "**********"
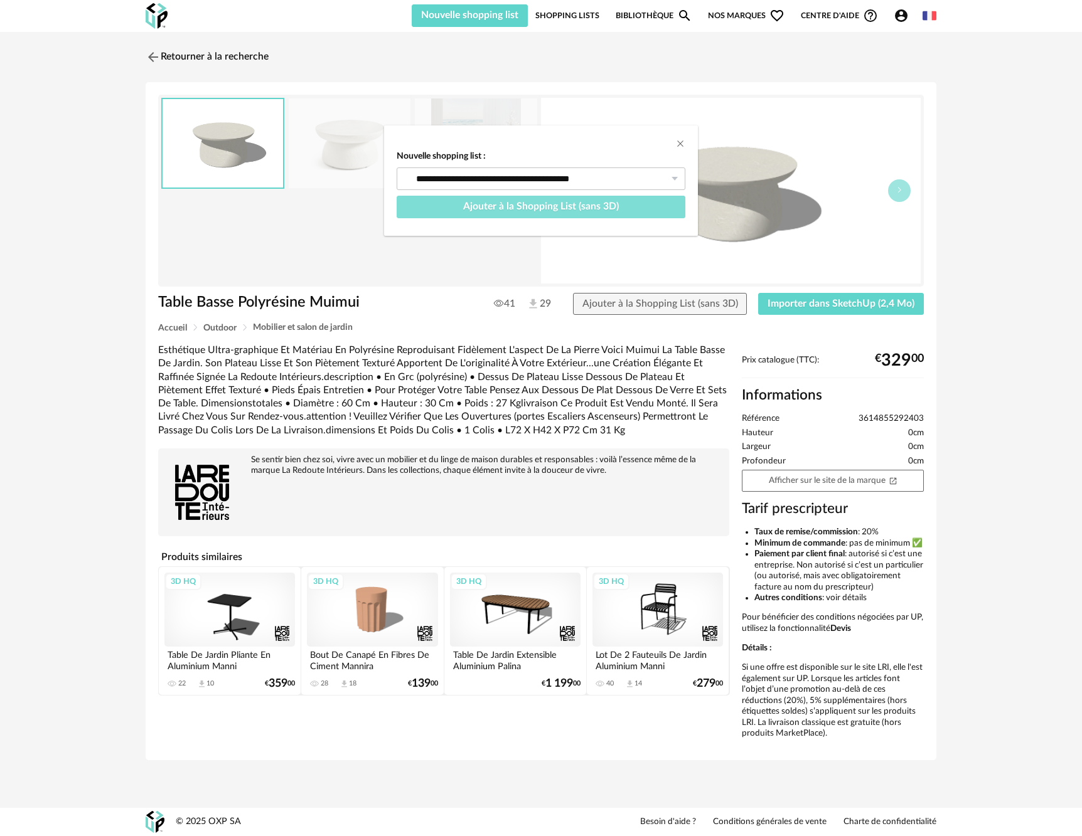
click at [574, 211] on span "Ajouter à la Shopping List (sans 3D)" at bounding box center [541, 206] width 156 height 10
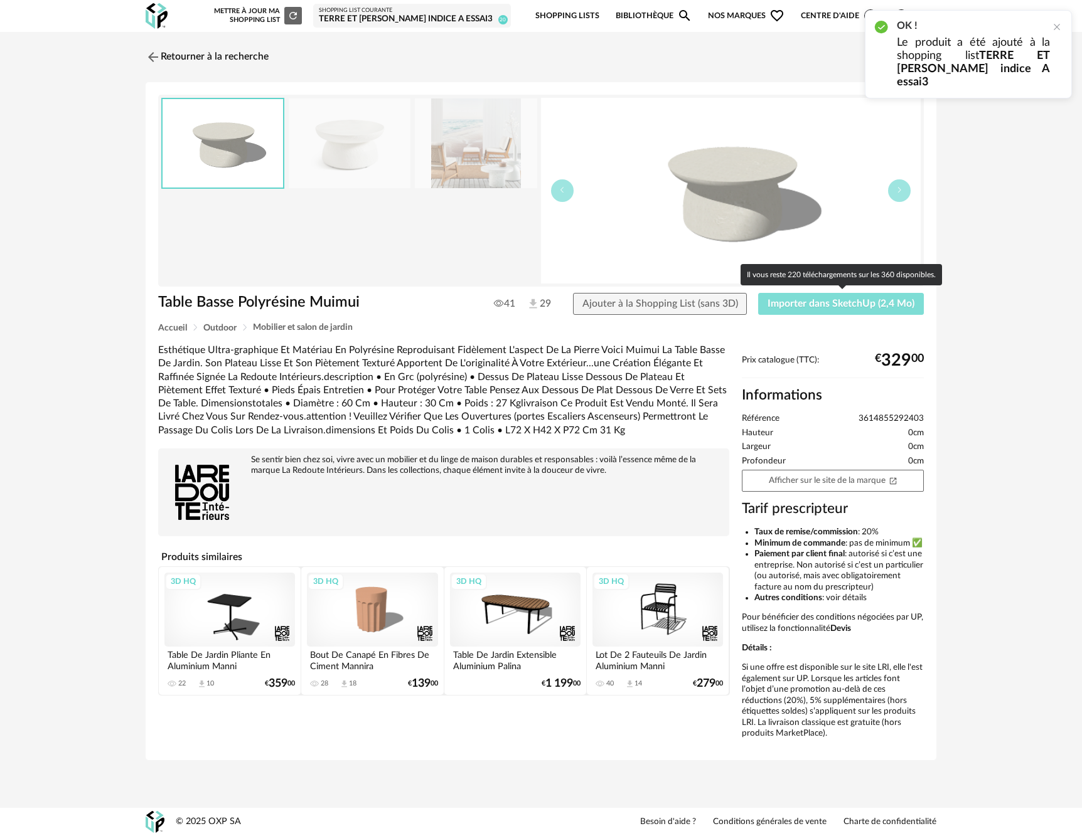
click at [782, 307] on span "Importer dans SketchUp (2,4 Mo)" at bounding box center [840, 304] width 147 height 10
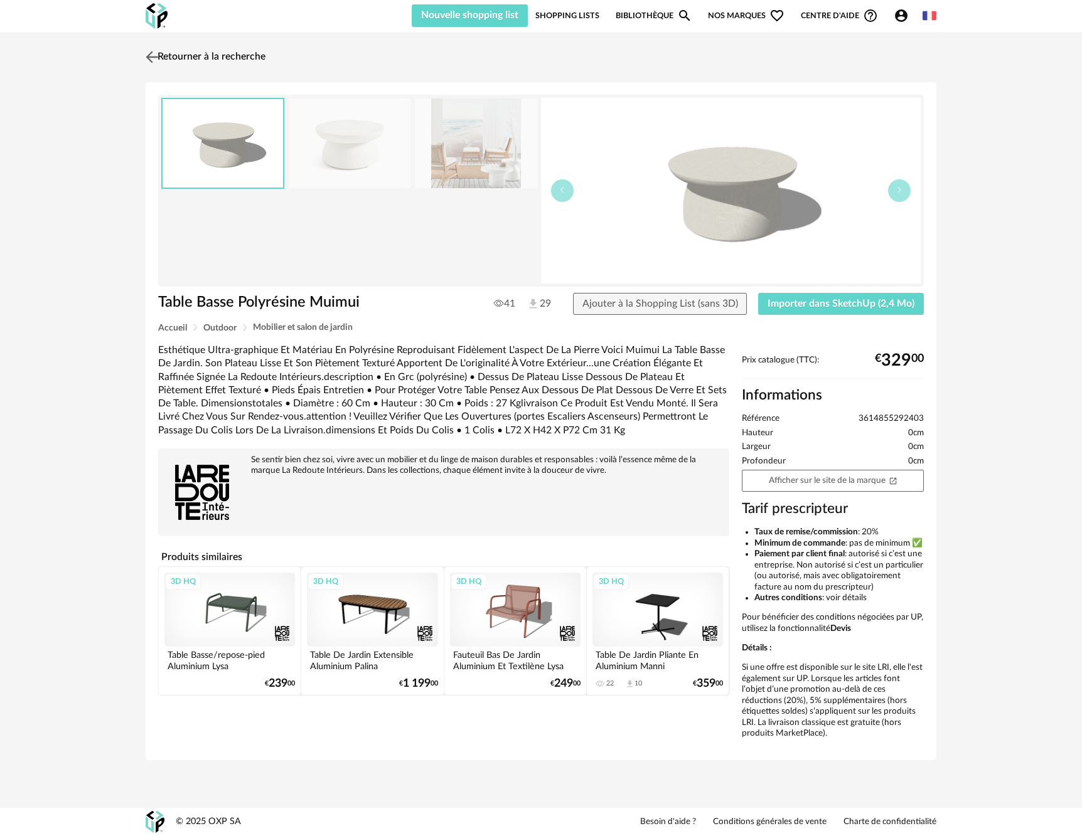
click at [154, 56] on img at bounding box center [152, 57] width 18 height 18
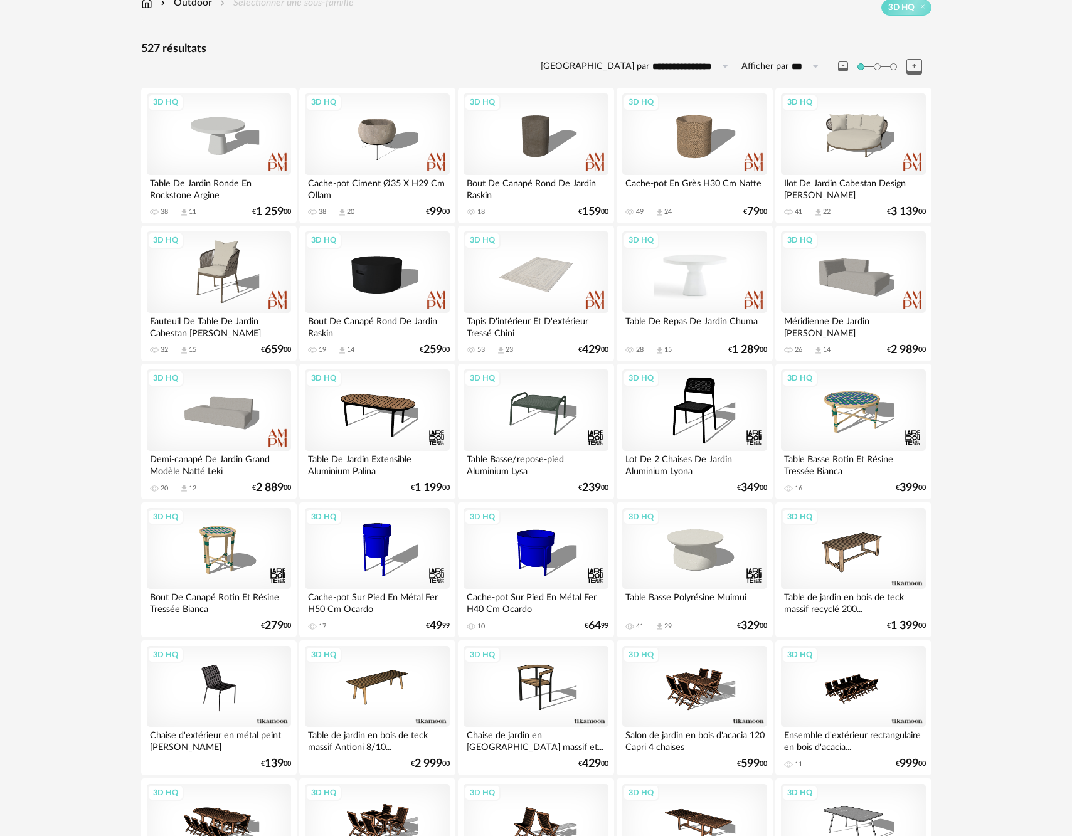
scroll to position [363, 0]
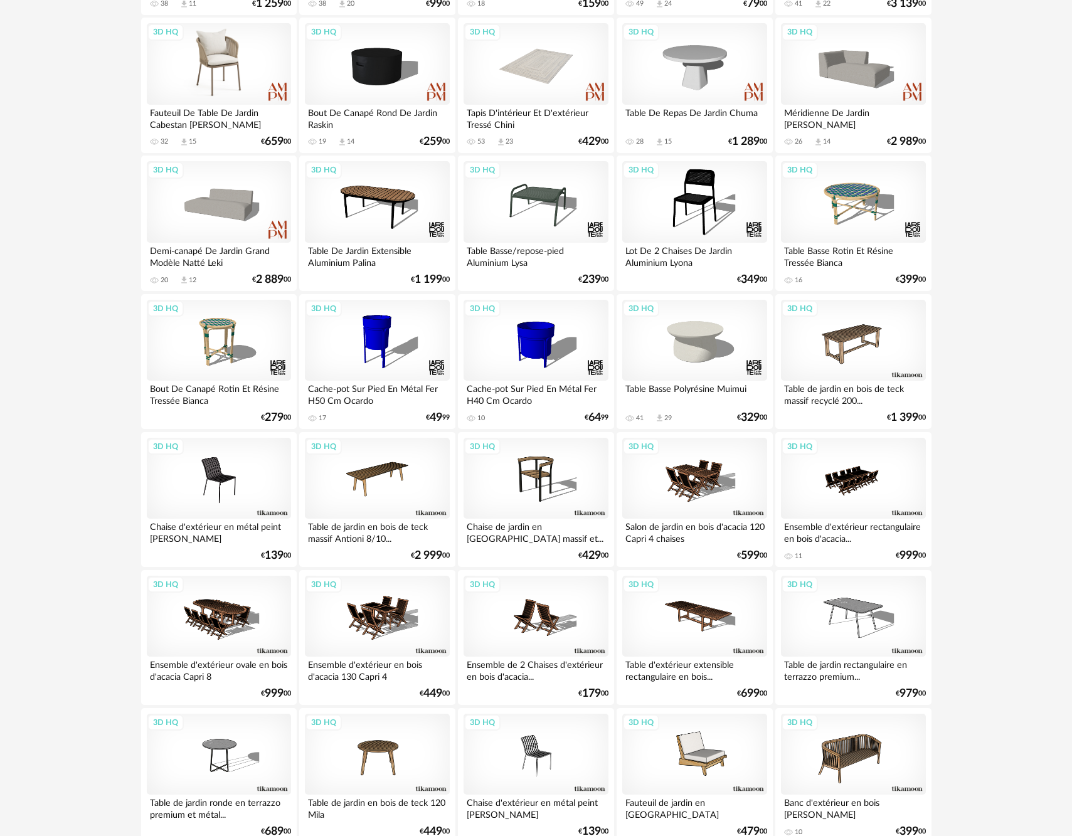
click at [225, 79] on div "3D HQ" at bounding box center [219, 64] width 144 height 82
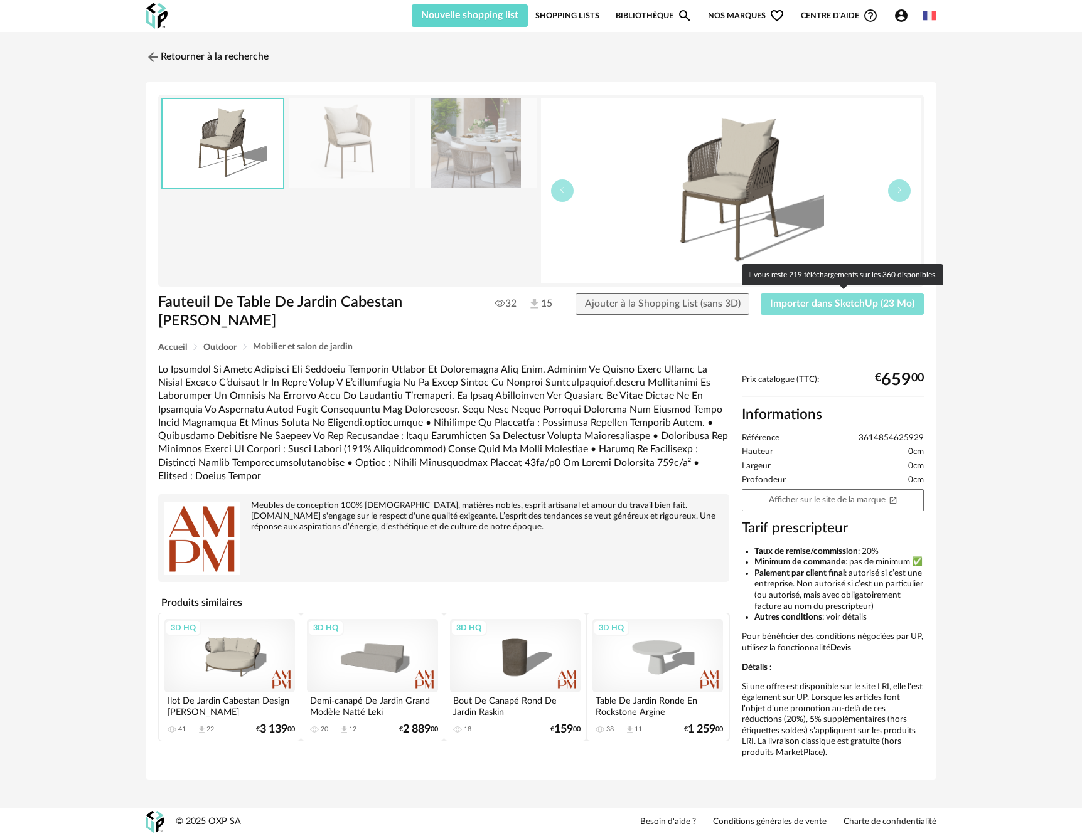
click at [791, 302] on span "Importer dans SketchUp (23 Mo)" at bounding box center [842, 304] width 144 height 10
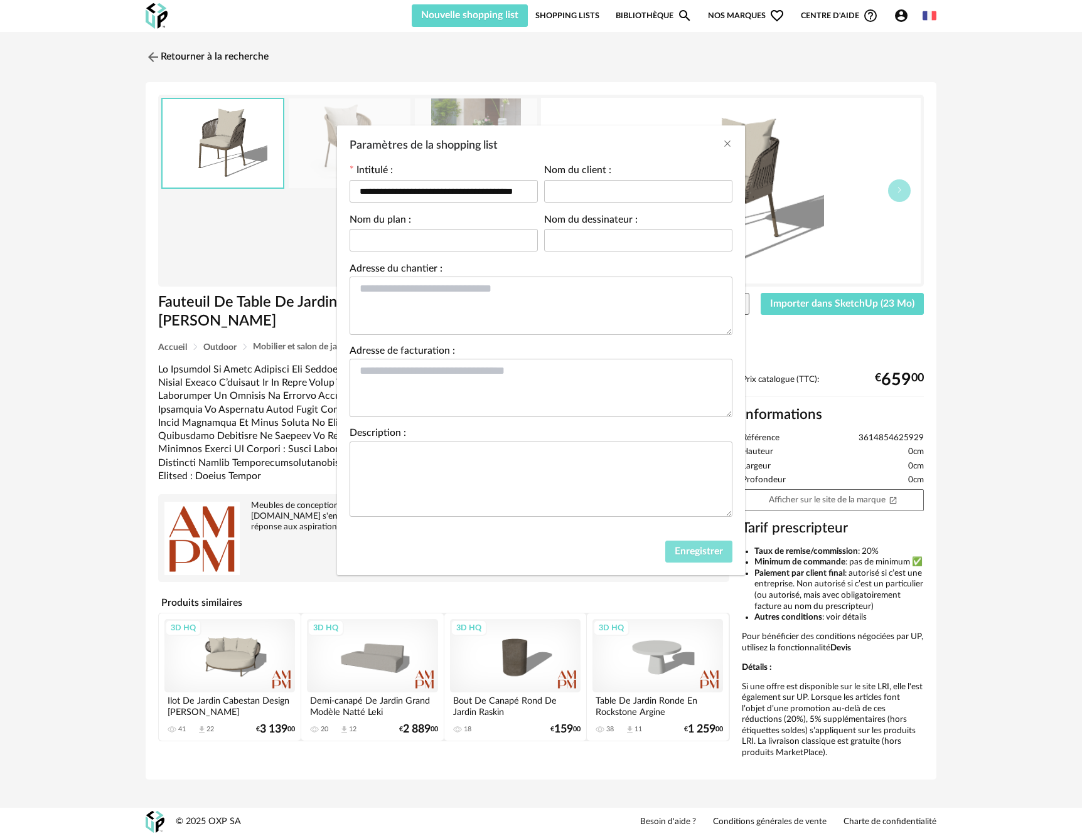
click at [712, 554] on span "Enregistrer" at bounding box center [699, 552] width 48 height 10
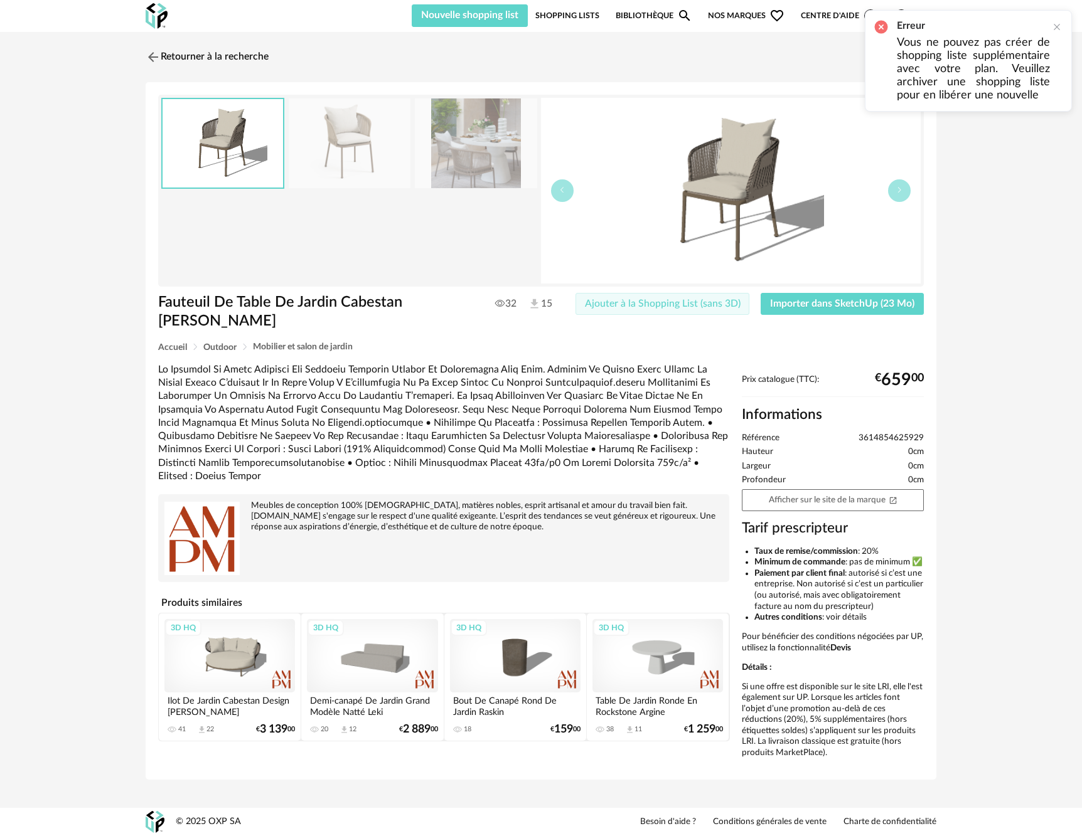
click at [631, 308] on span "Ajouter à la Shopping List (sans 3D)" at bounding box center [663, 304] width 156 height 10
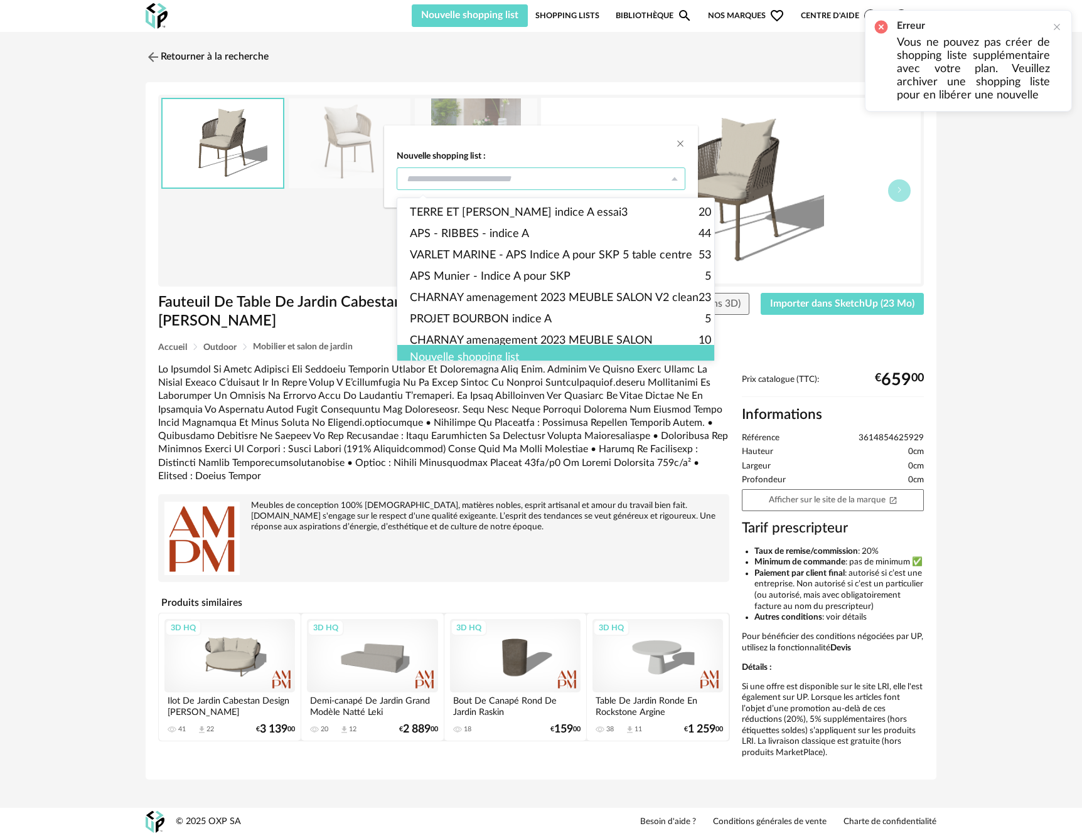
click at [484, 174] on input "dialog" at bounding box center [541, 179] width 289 height 23
click at [483, 214] on span "TERRE ET [PERSON_NAME] indice A essai3" at bounding box center [519, 212] width 218 height 21
type input "**********"
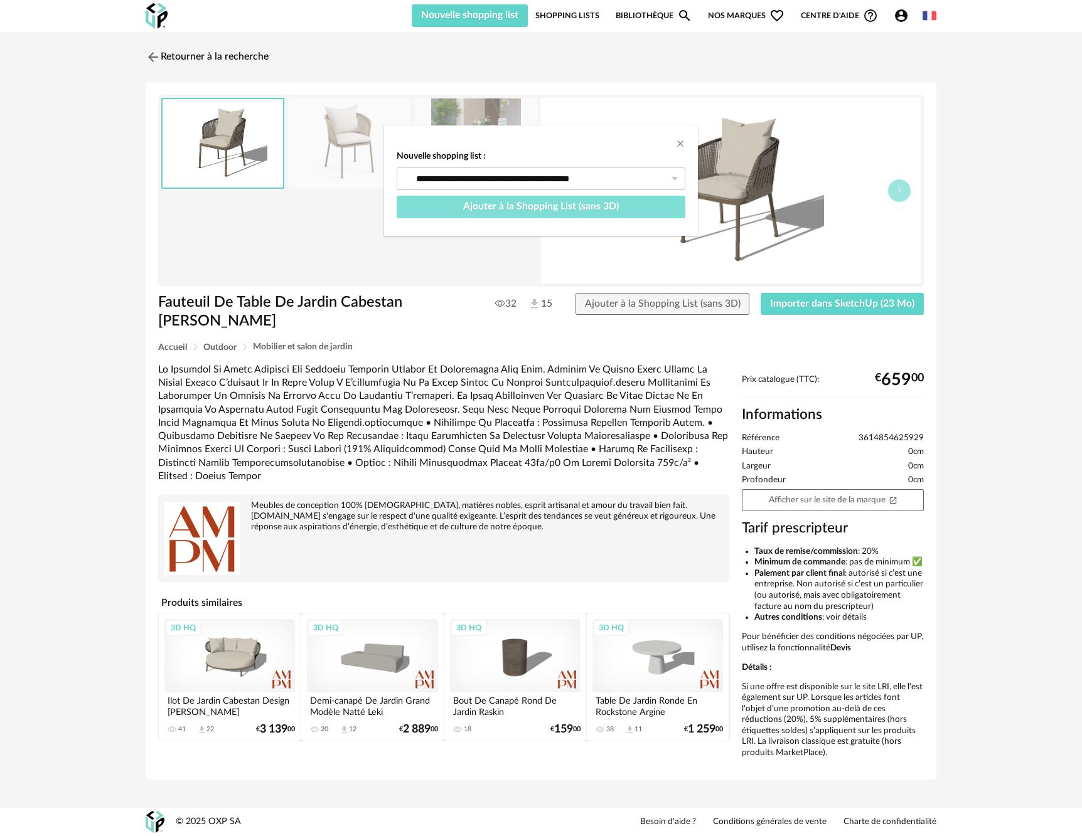
click at [487, 208] on span "Ajouter à la Shopping List (sans 3D)" at bounding box center [541, 206] width 156 height 10
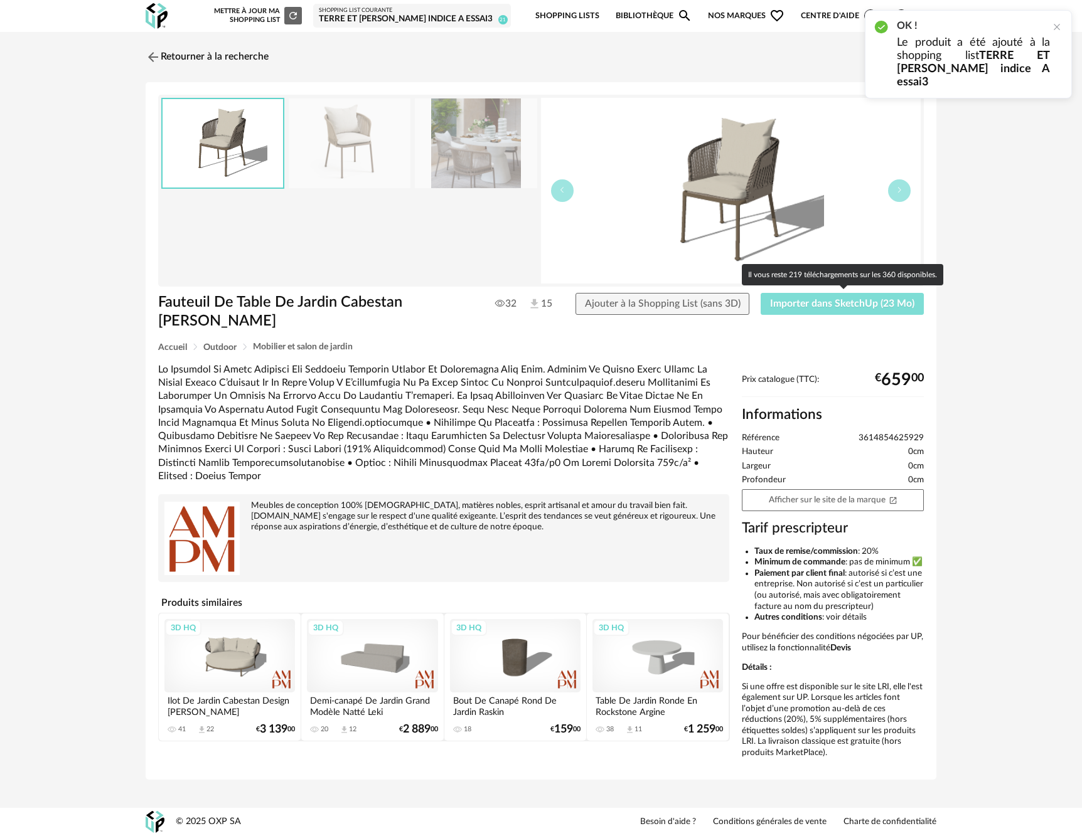
click at [786, 307] on span "Importer dans SketchUp (23 Mo)" at bounding box center [842, 304] width 144 height 10
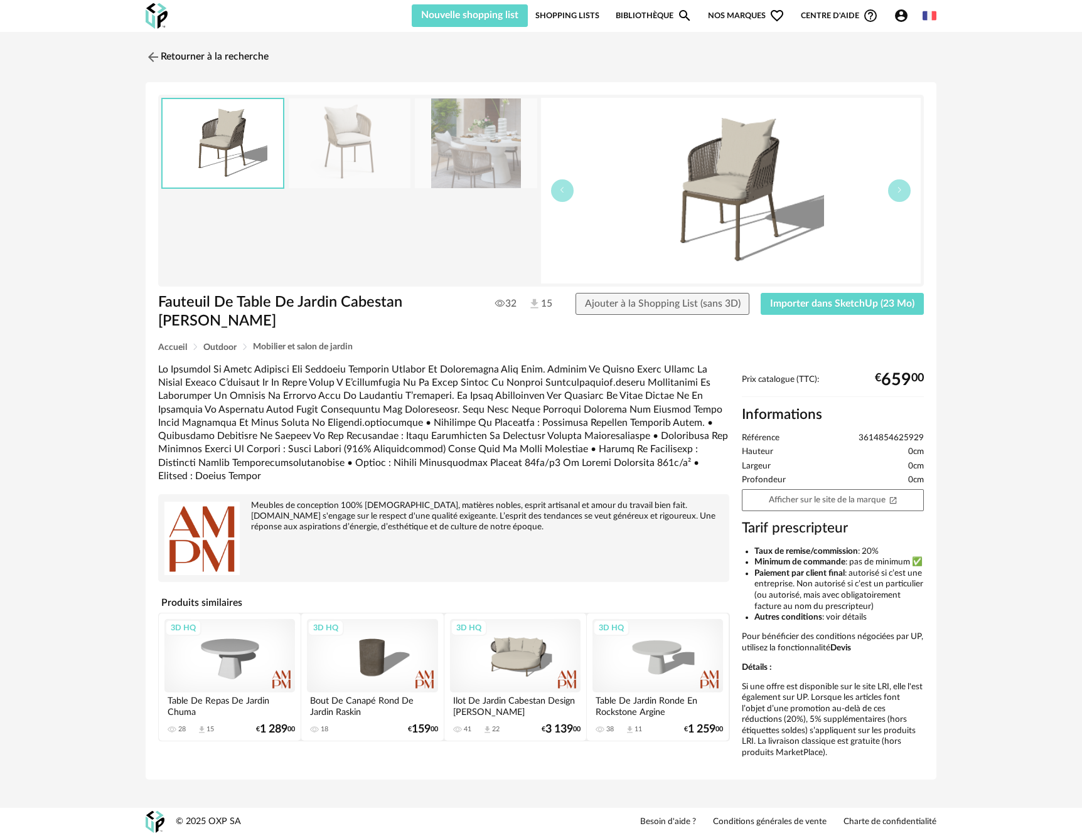
click at [510, 638] on div "3D HQ" at bounding box center [515, 655] width 131 height 73
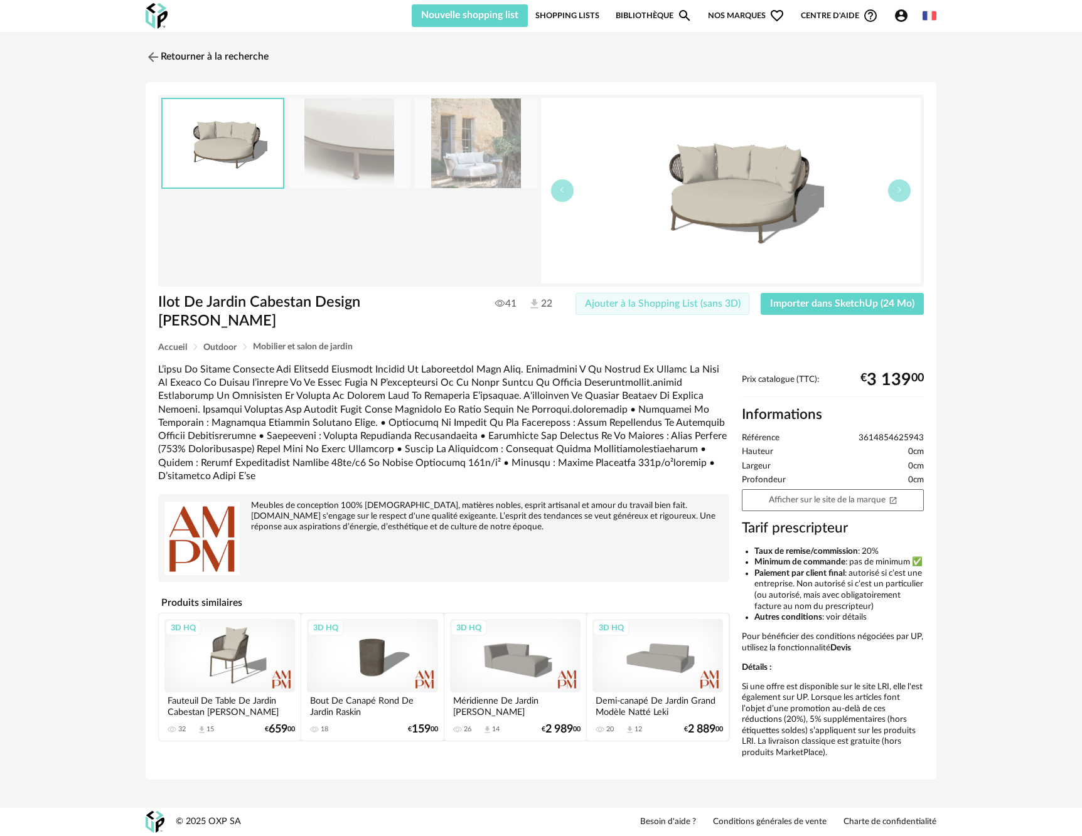
click at [651, 306] on span "Ajouter à la Shopping List (sans 3D)" at bounding box center [663, 304] width 156 height 10
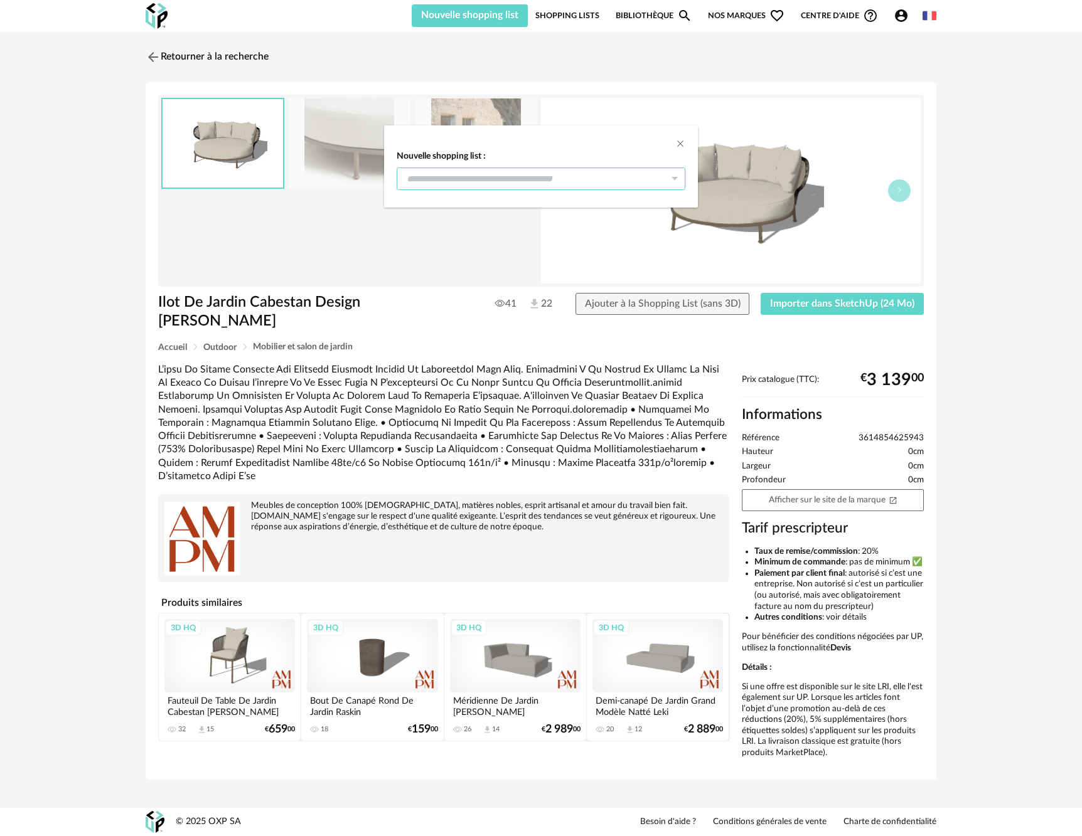
click at [533, 172] on input "dialog" at bounding box center [541, 179] width 289 height 23
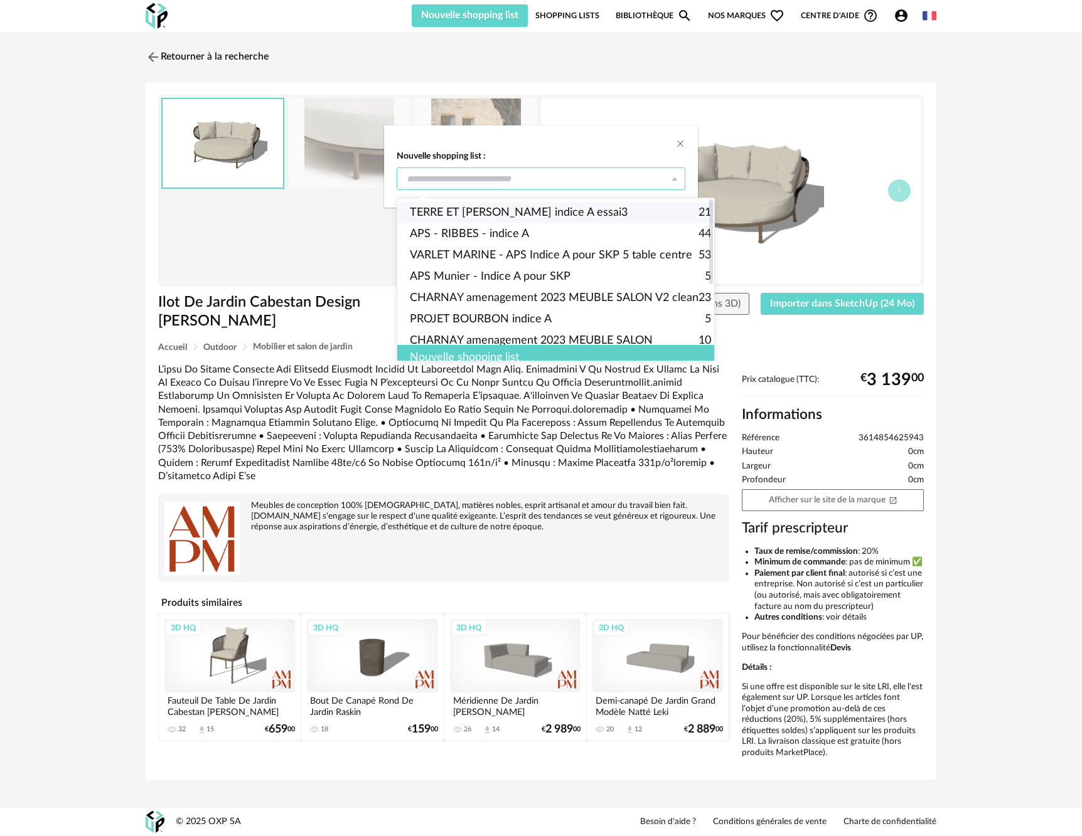
click at [533, 206] on span "TERRE ET [PERSON_NAME] indice A essai3" at bounding box center [519, 212] width 218 height 21
type input "**********"
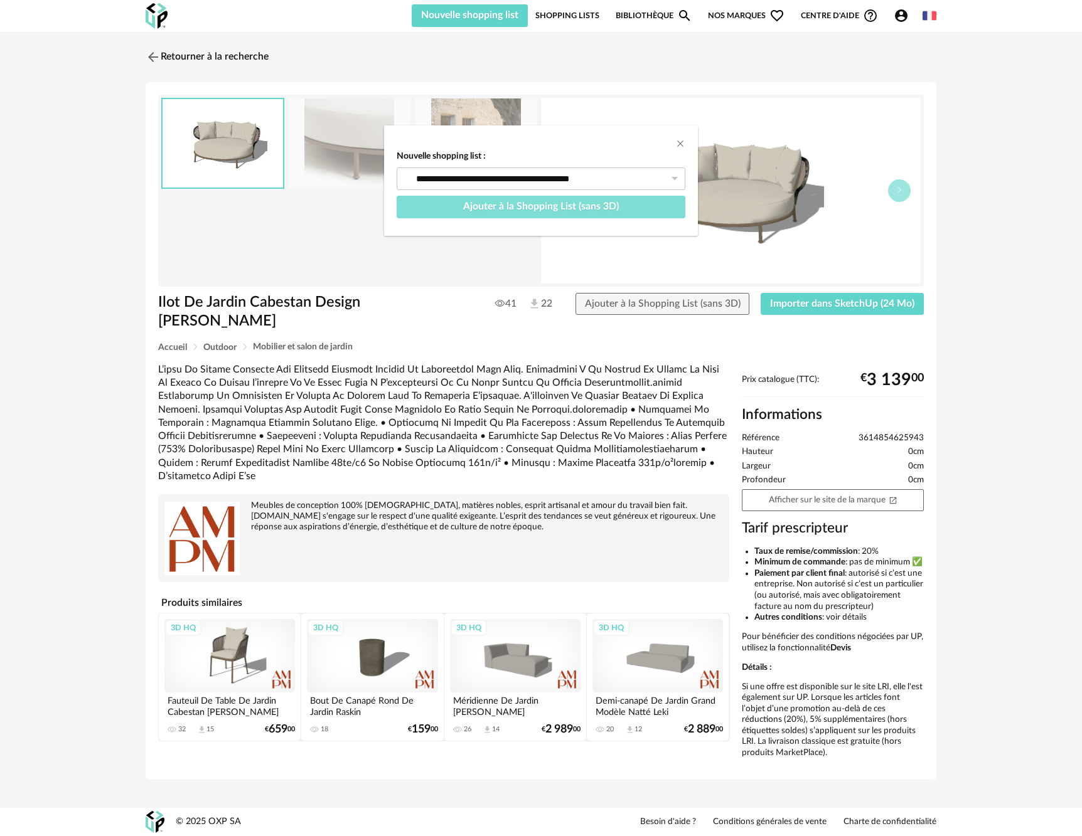
click at [533, 206] on span "Ajouter à la Shopping List (sans 3D)" at bounding box center [541, 206] width 156 height 10
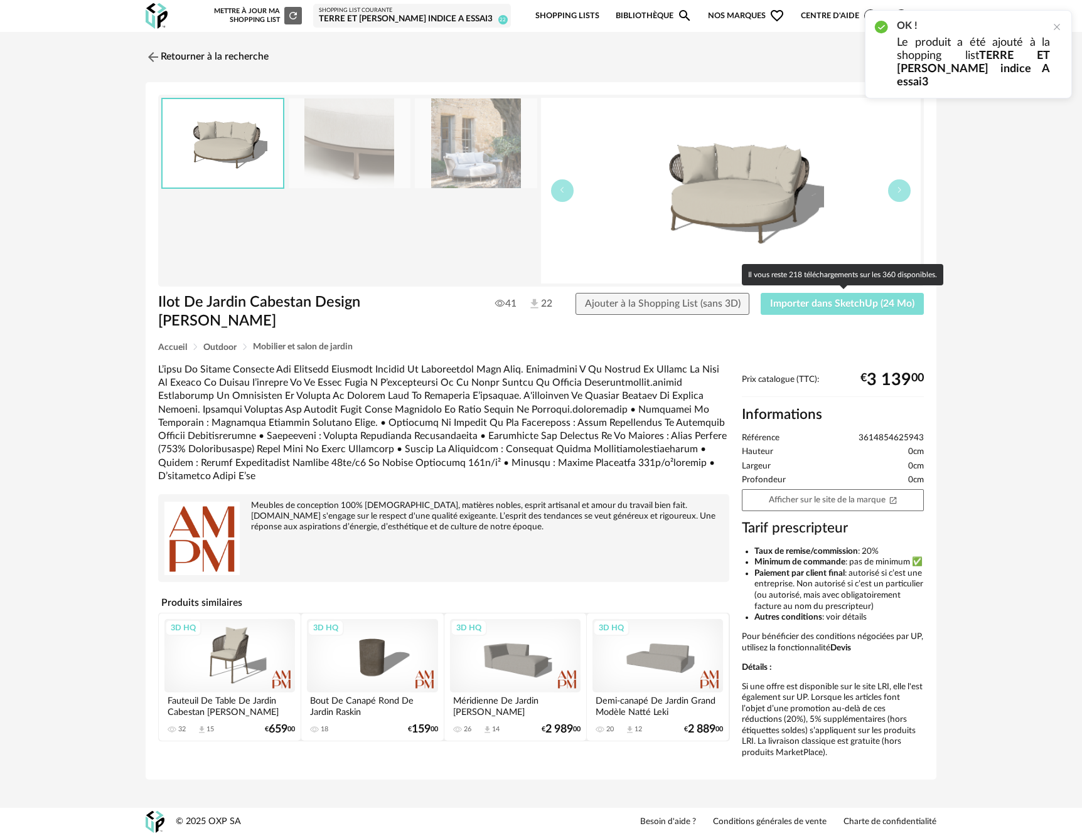
click at [788, 306] on span "Importer dans SketchUp (24 Mo)" at bounding box center [842, 304] width 144 height 10
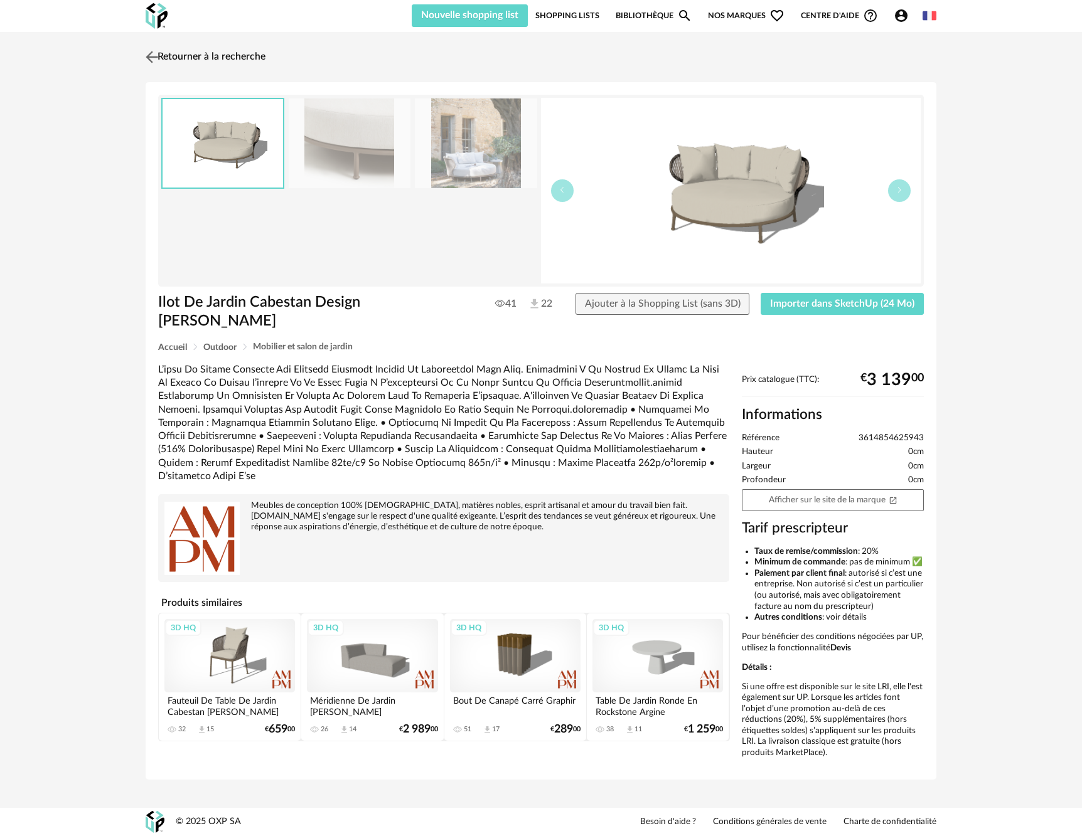
click at [157, 62] on img at bounding box center [152, 57] width 18 height 18
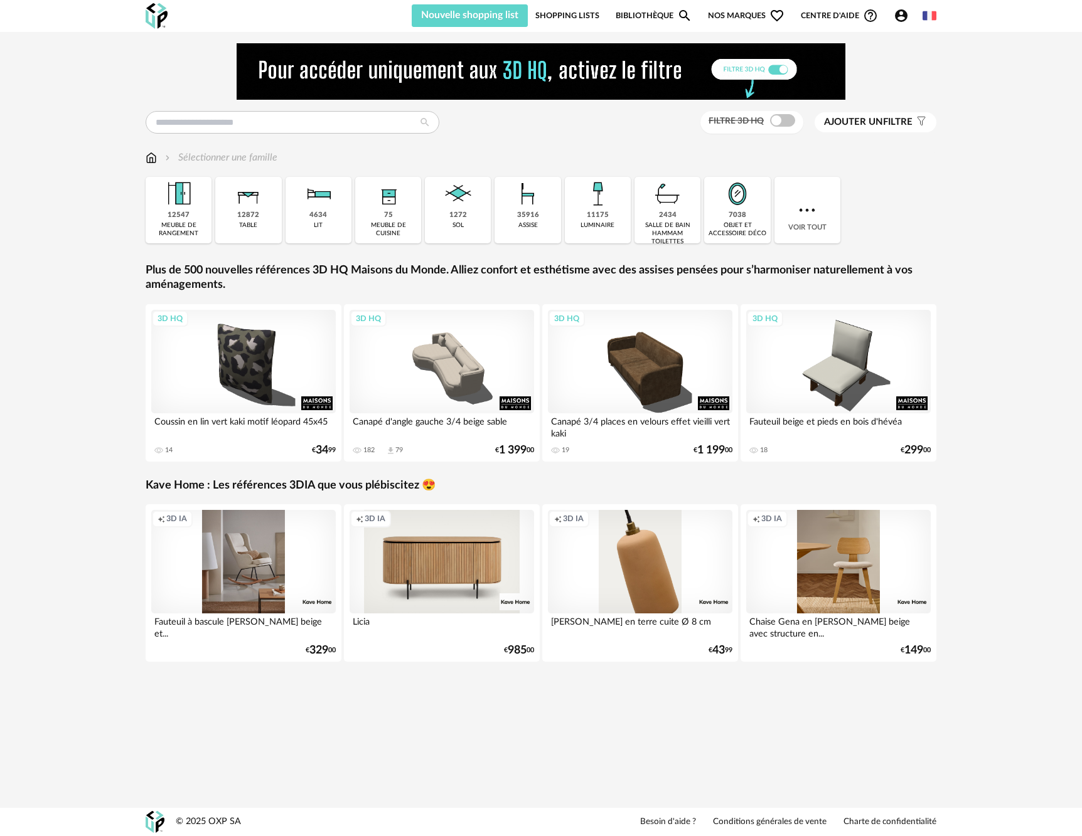
click at [788, 125] on span at bounding box center [782, 120] width 25 height 13
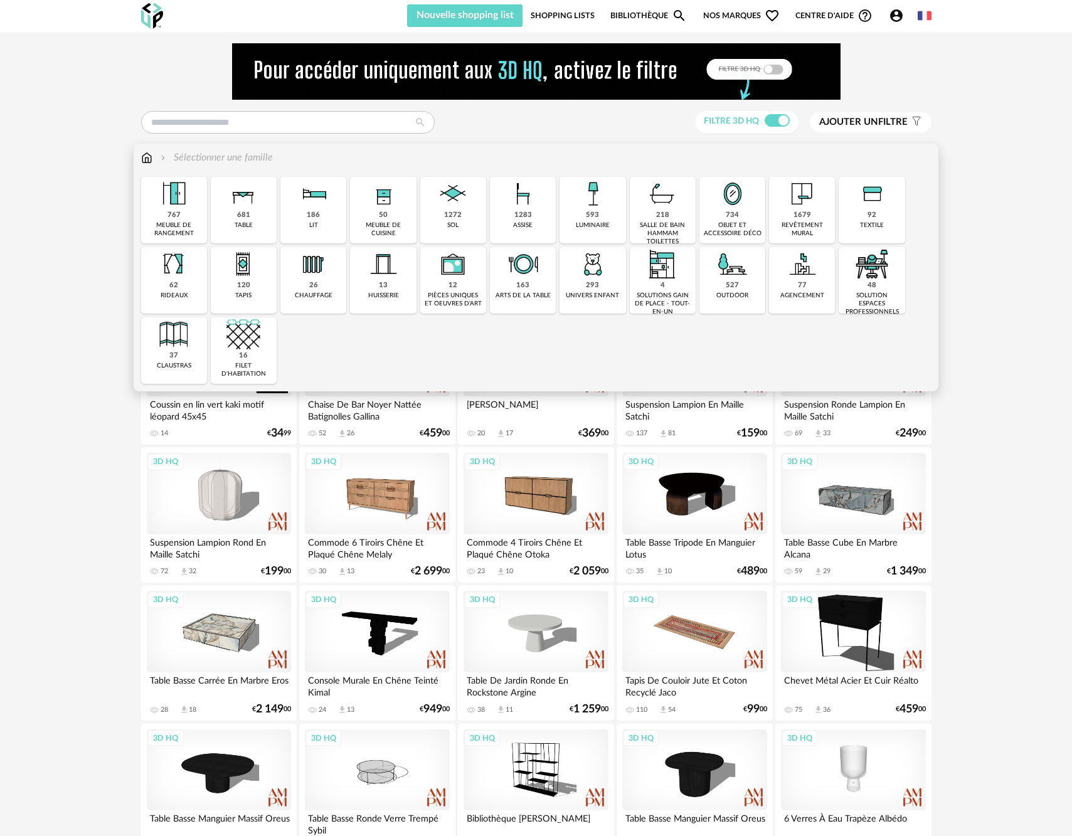
click at [737, 281] on img at bounding box center [733, 264] width 34 height 34
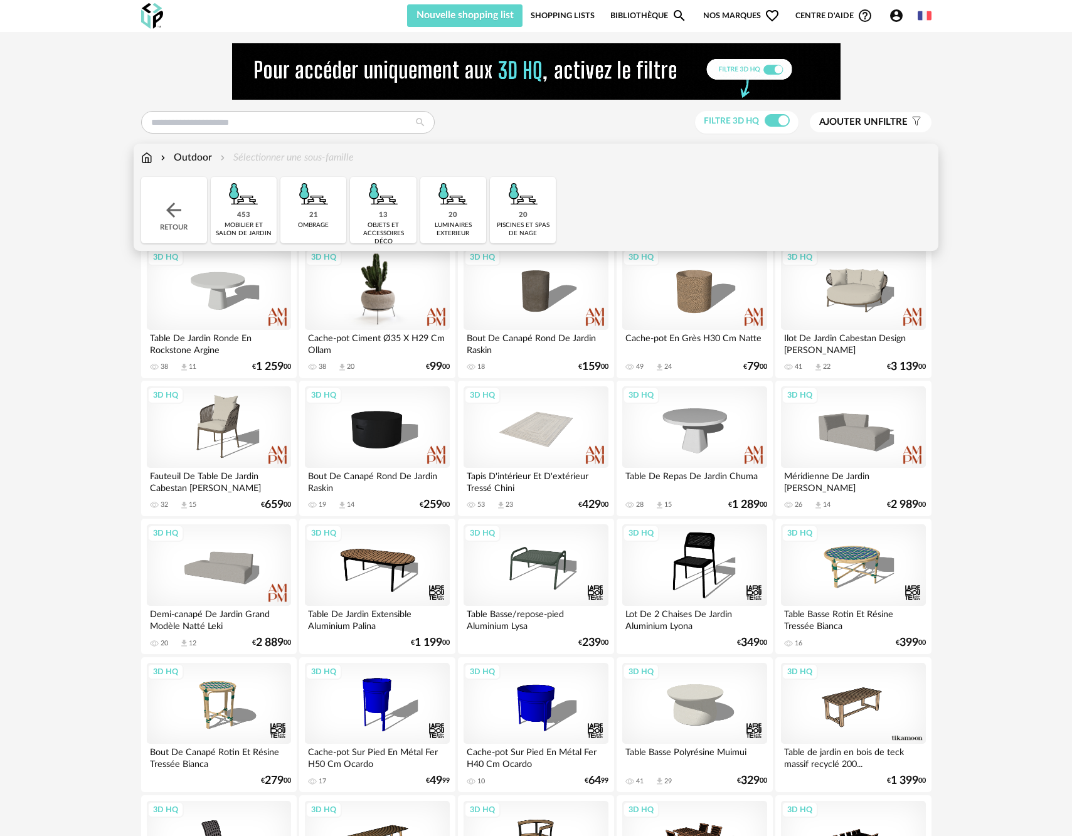
click at [399, 312] on div "3D HQ" at bounding box center [377, 289] width 144 height 82
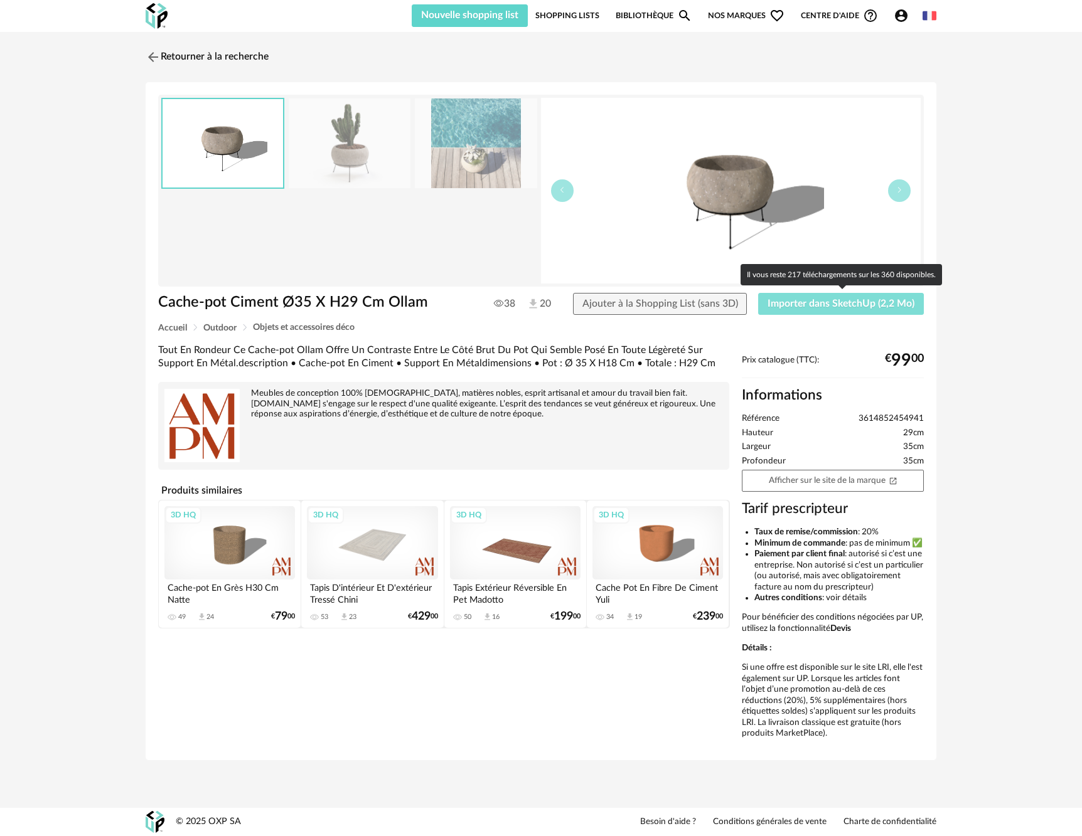
click at [791, 307] on span "Importer dans SketchUp (2,2 Mo)" at bounding box center [840, 304] width 147 height 10
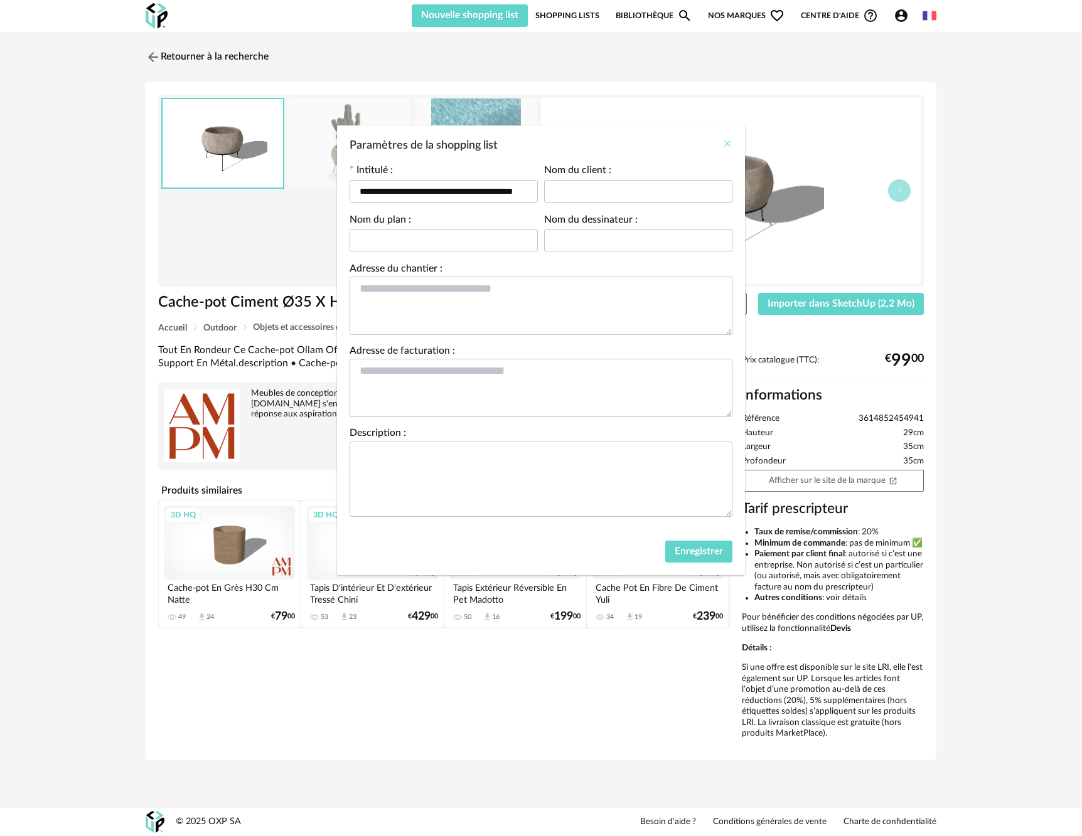
click at [731, 144] on icon "Close" at bounding box center [727, 144] width 10 height 10
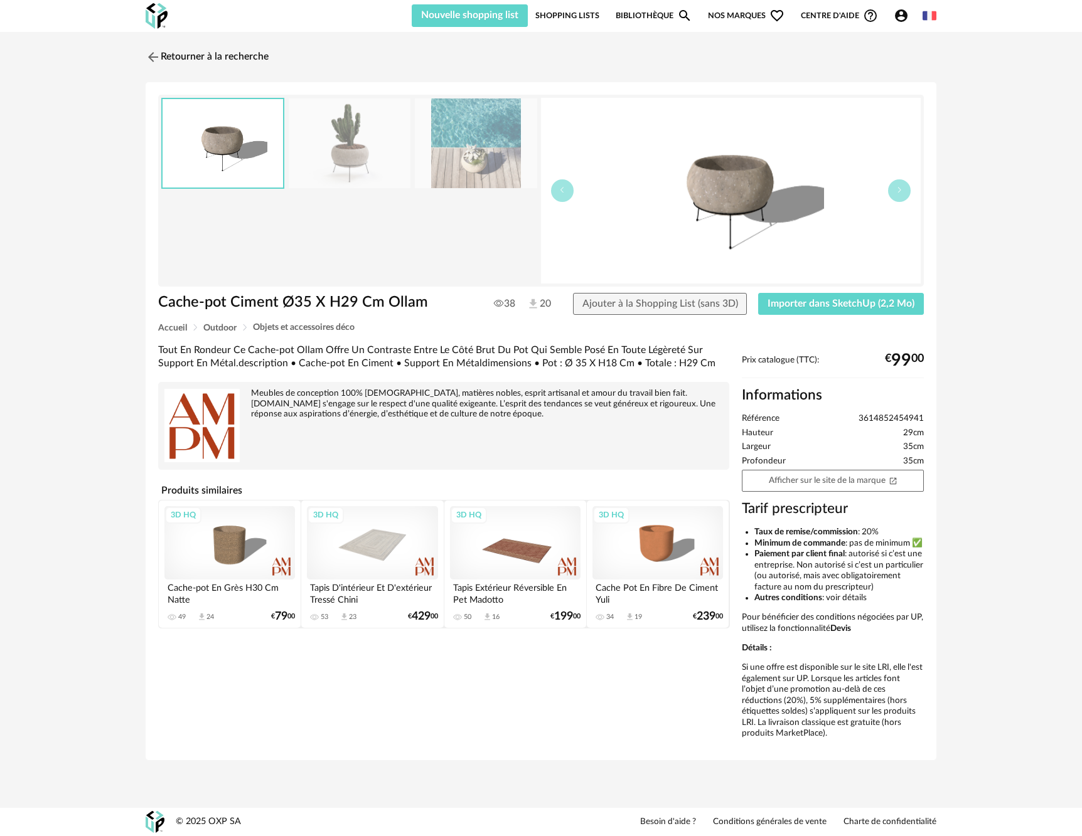
click at [547, 11] on link "Shopping Lists" at bounding box center [567, 15] width 64 height 23
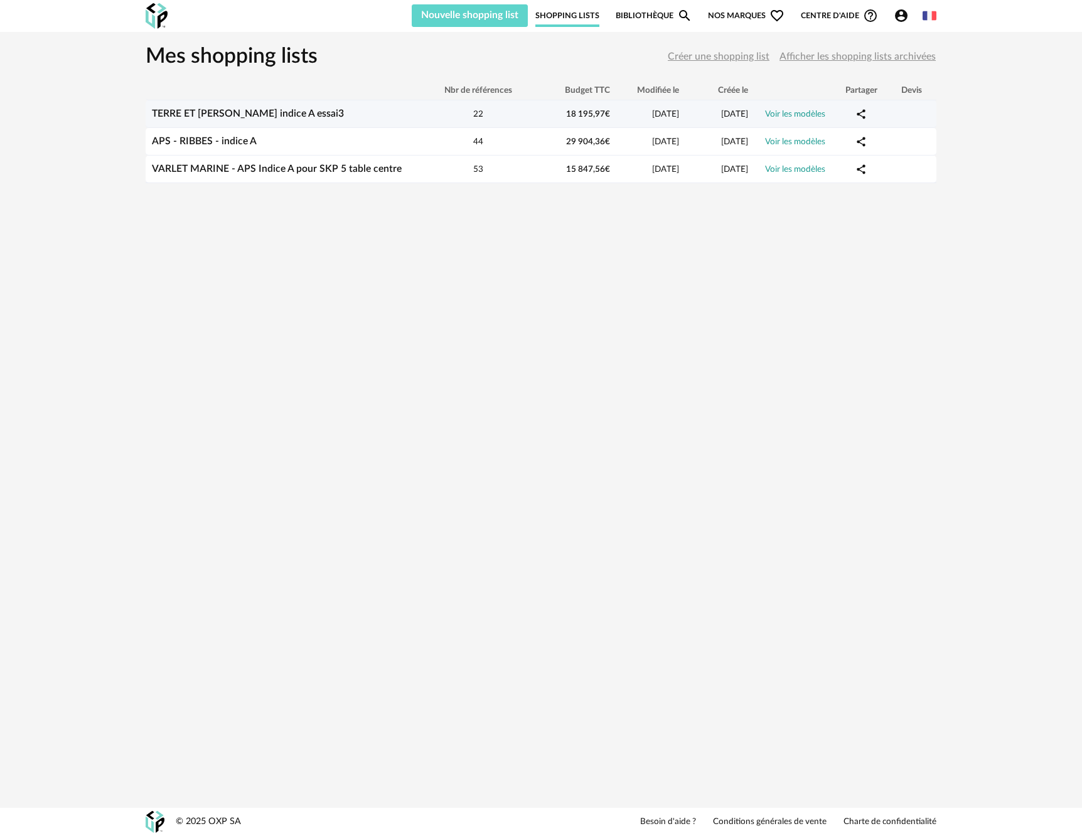
click at [344, 115] on link "TERRE ET [PERSON_NAME] indice A essai3" at bounding box center [248, 114] width 192 height 10
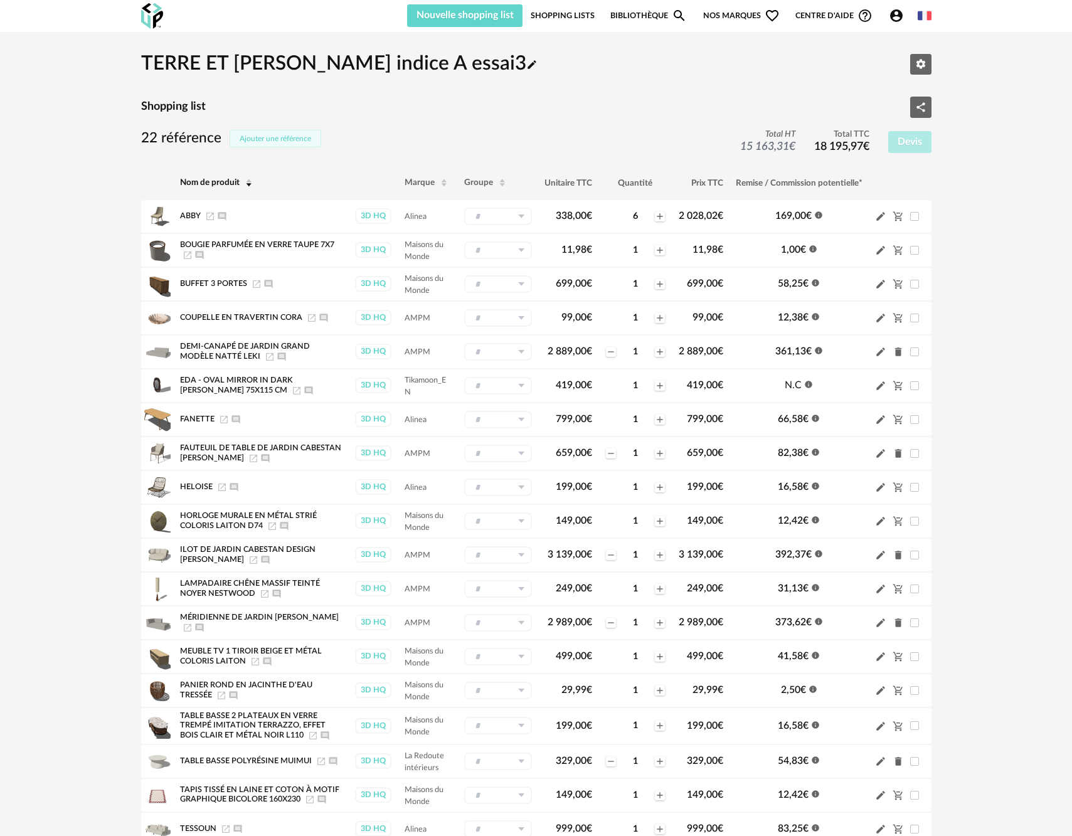
click at [264, 141] on span "Ajouter une référence" at bounding box center [276, 139] width 72 height 8
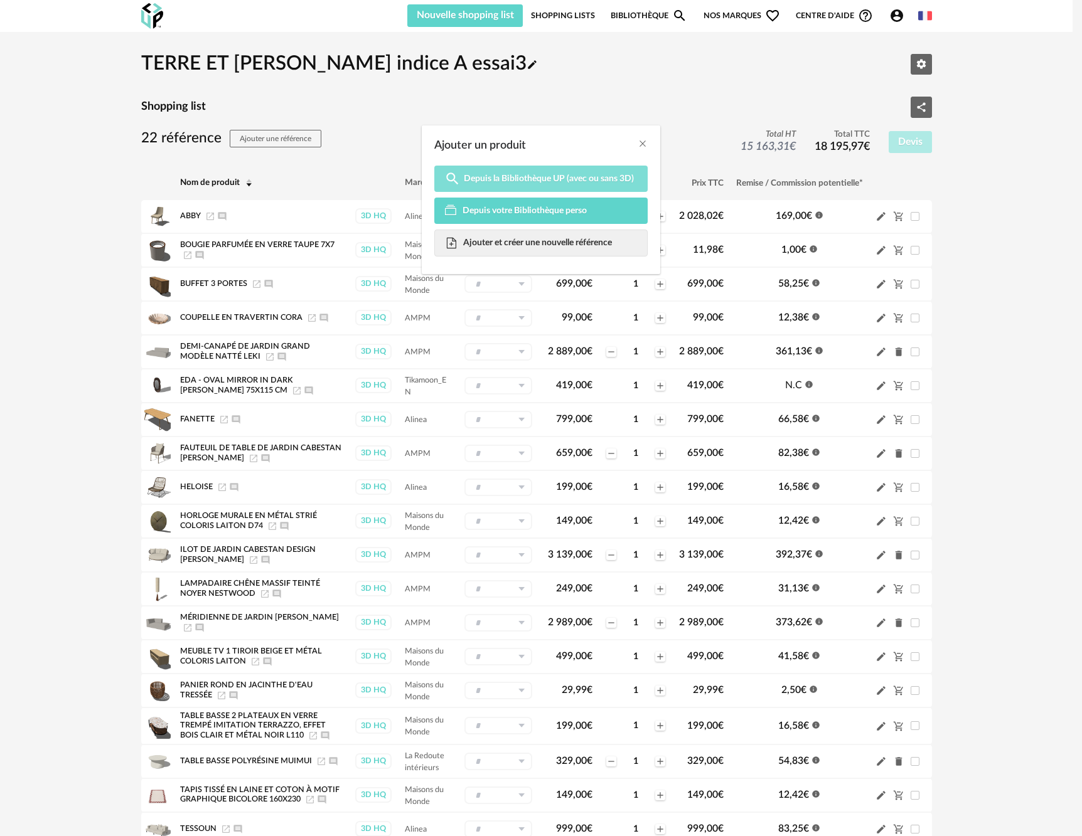
click at [498, 183] on span "Depuis la Bibliothèque UP (avec ou sans 3D)" at bounding box center [549, 178] width 170 height 11
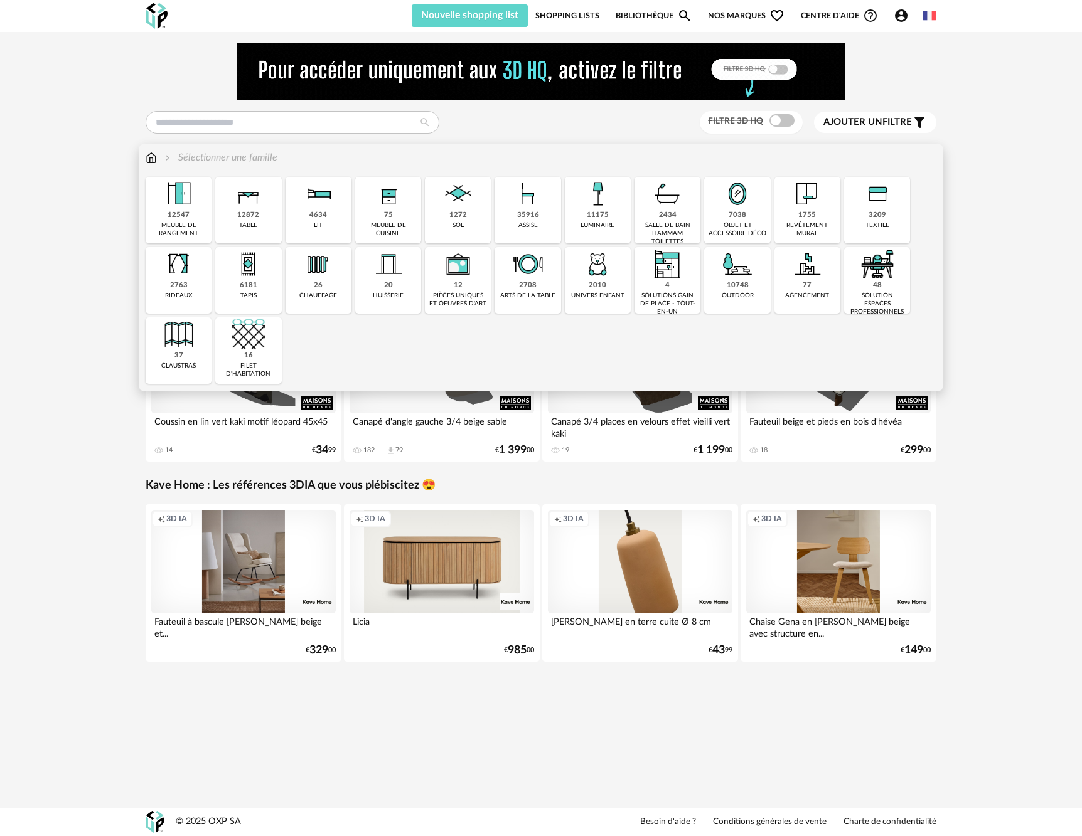
click at [750, 289] on div "10748 outdoor" at bounding box center [737, 280] width 66 height 67
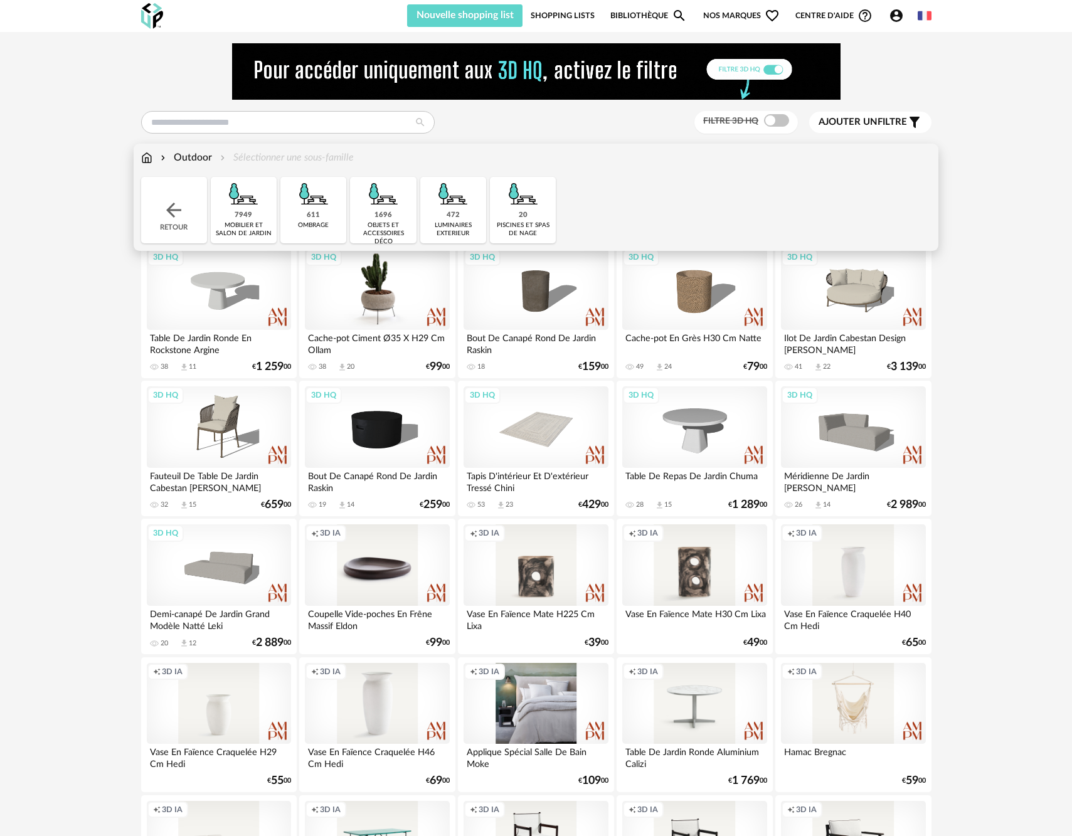
click at [372, 305] on div "3D HQ" at bounding box center [377, 289] width 144 height 82
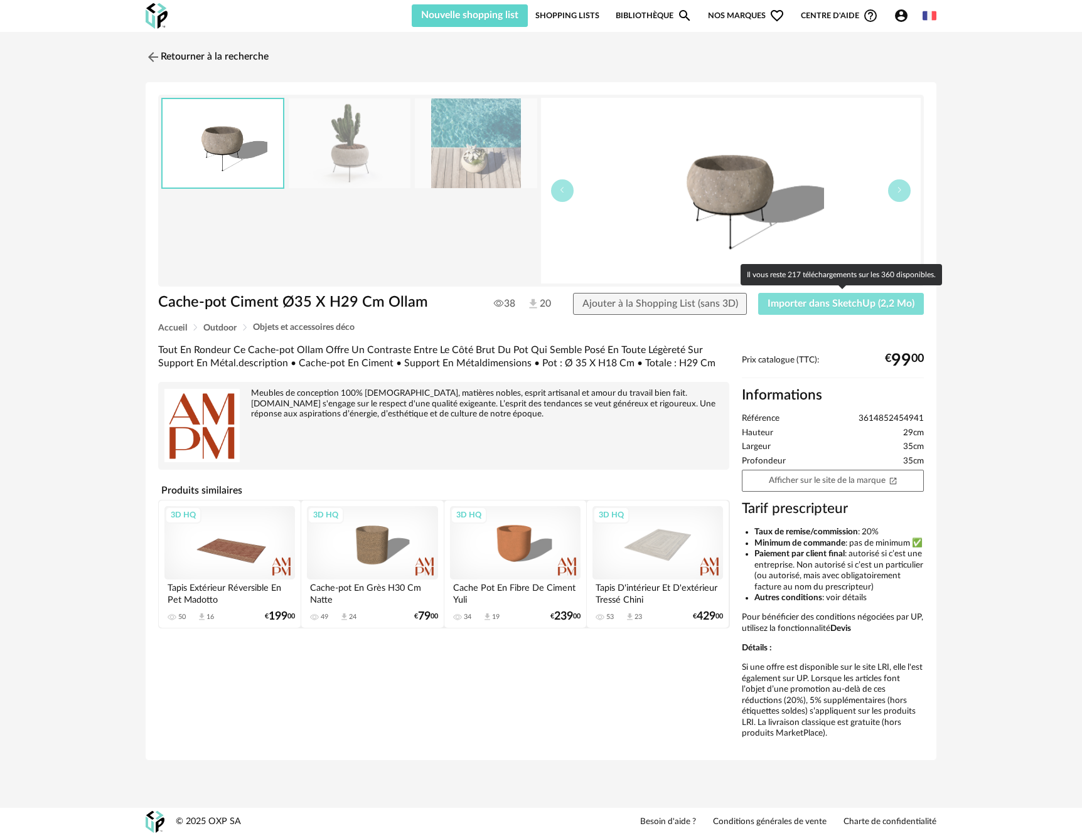
click at [798, 302] on span "Importer dans SketchUp (2,2 Mo)" at bounding box center [840, 304] width 147 height 10
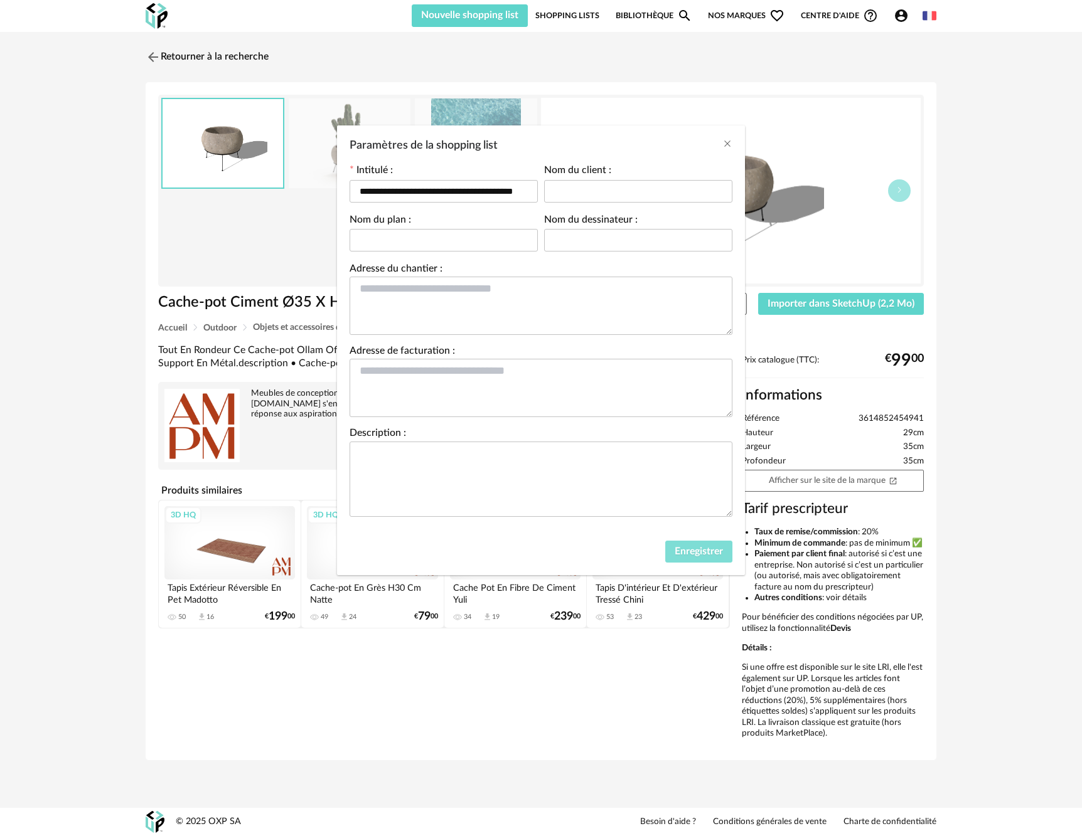
click at [716, 553] on span "Enregistrer" at bounding box center [699, 552] width 48 height 10
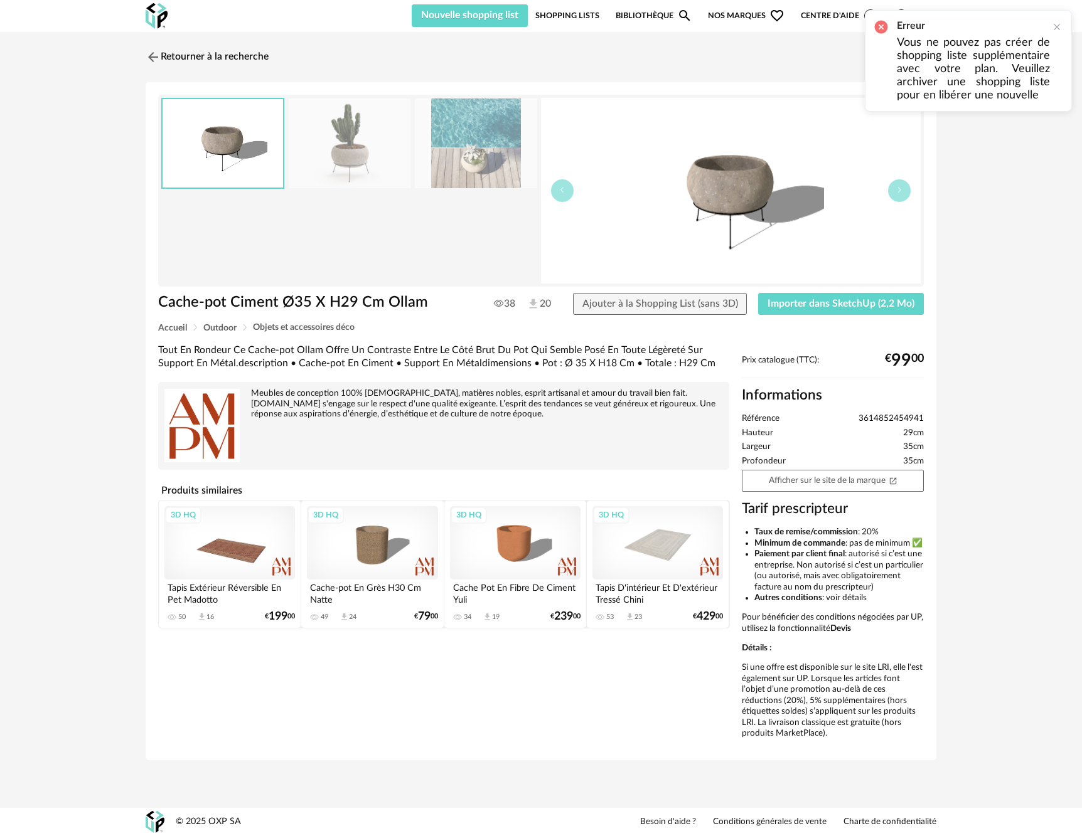
click at [580, 16] on link "Shopping Lists" at bounding box center [567, 15] width 64 height 23
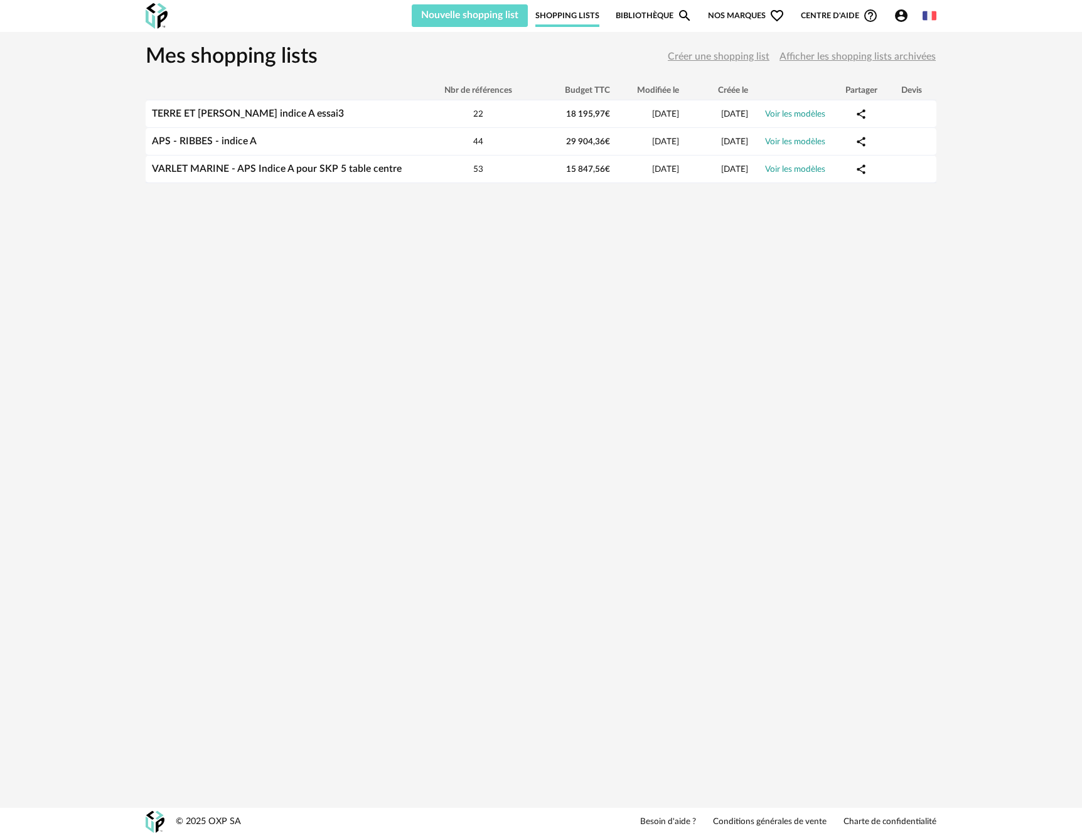
click at [569, 19] on link "Shopping Lists" at bounding box center [567, 15] width 64 height 23
click at [804, 115] on link "Voir les modèles" at bounding box center [795, 114] width 60 height 9
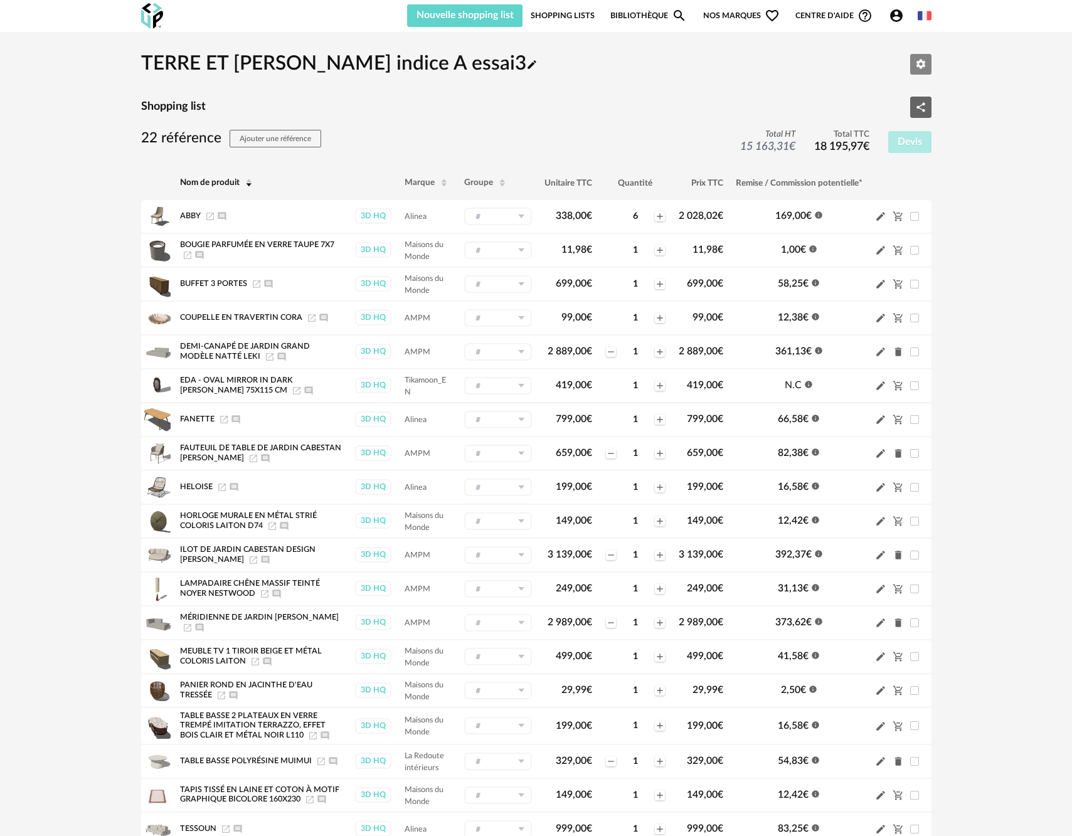
click at [922, 71] on button "Editer les paramètres" at bounding box center [920, 64] width 21 height 21
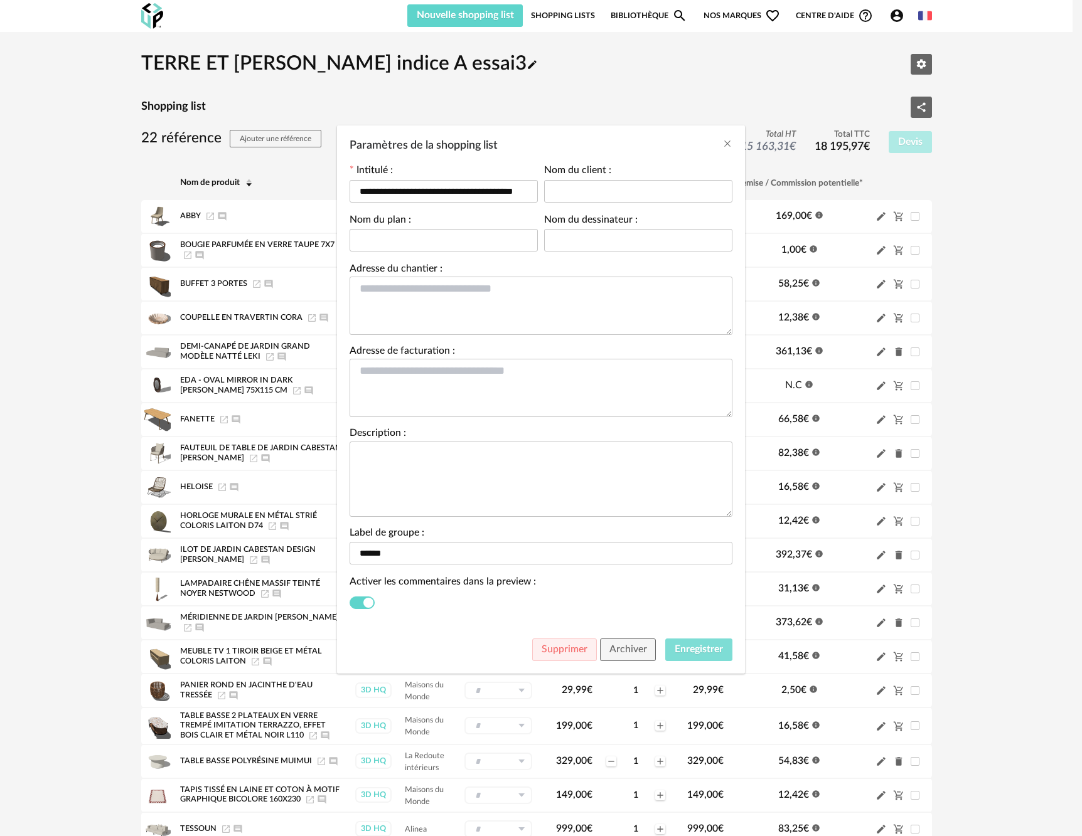
click at [683, 654] on span "Enregistrer" at bounding box center [699, 649] width 48 height 10
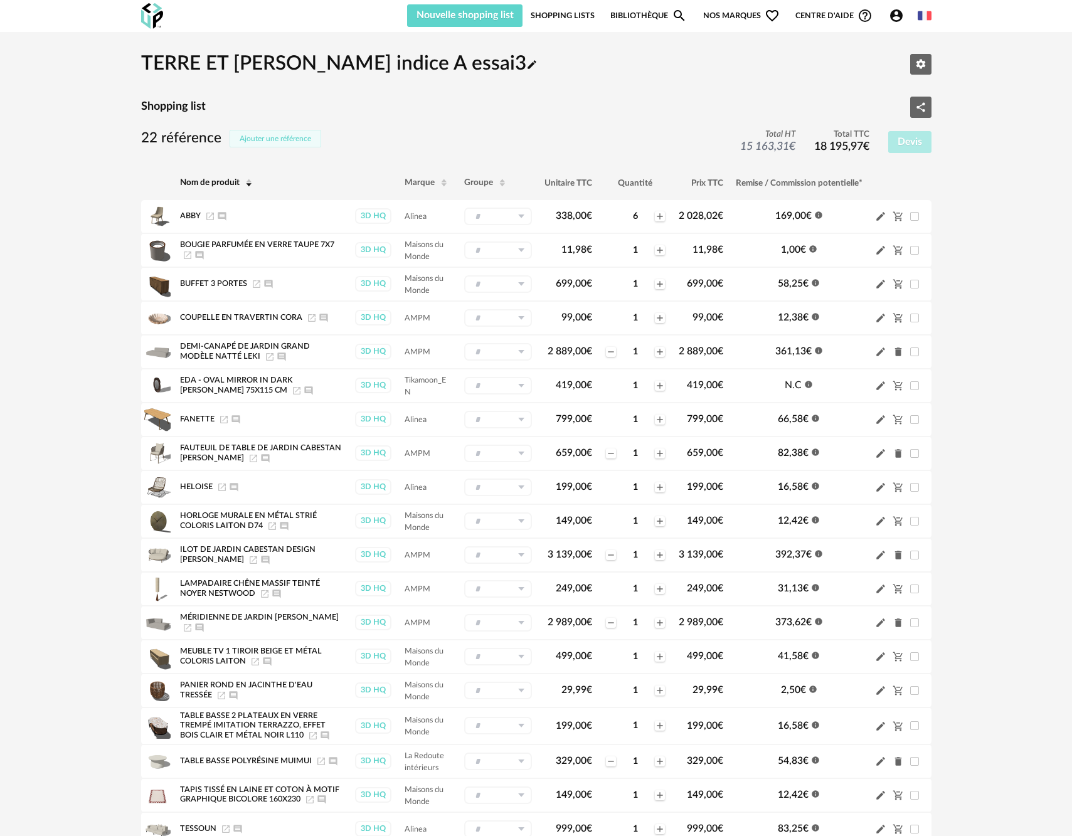
click at [257, 146] on button "Ajouter une référence" at bounding box center [276, 139] width 92 height 18
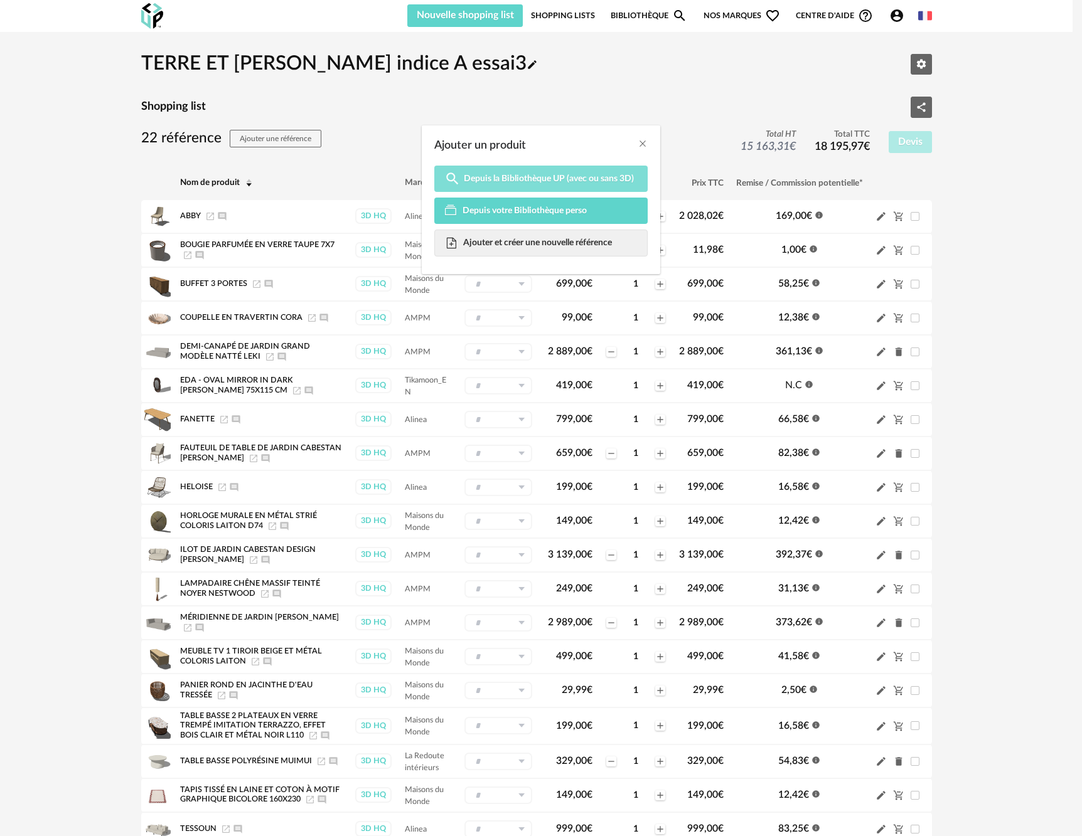
click at [493, 182] on span "Depuis la Bibliothèque UP (avec ou sans 3D)" at bounding box center [549, 178] width 170 height 11
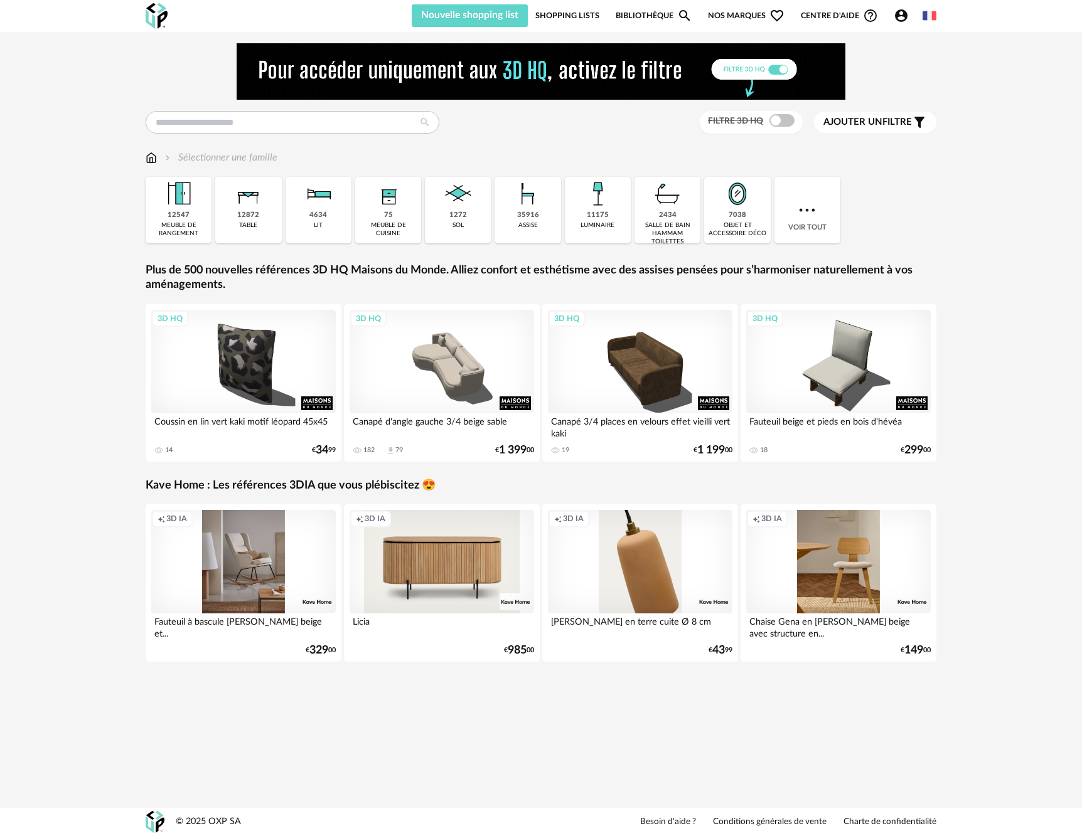
click at [798, 217] on img at bounding box center [807, 210] width 23 height 23
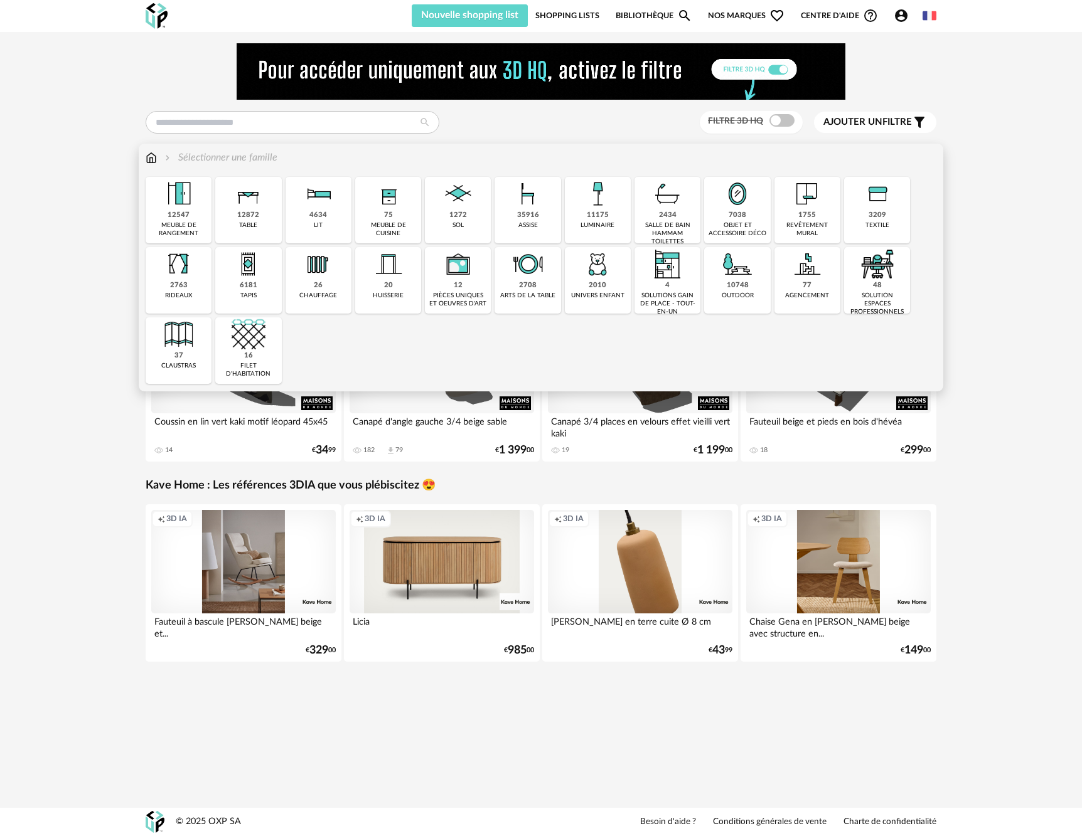
click at [745, 283] on div "10748" at bounding box center [738, 285] width 22 height 9
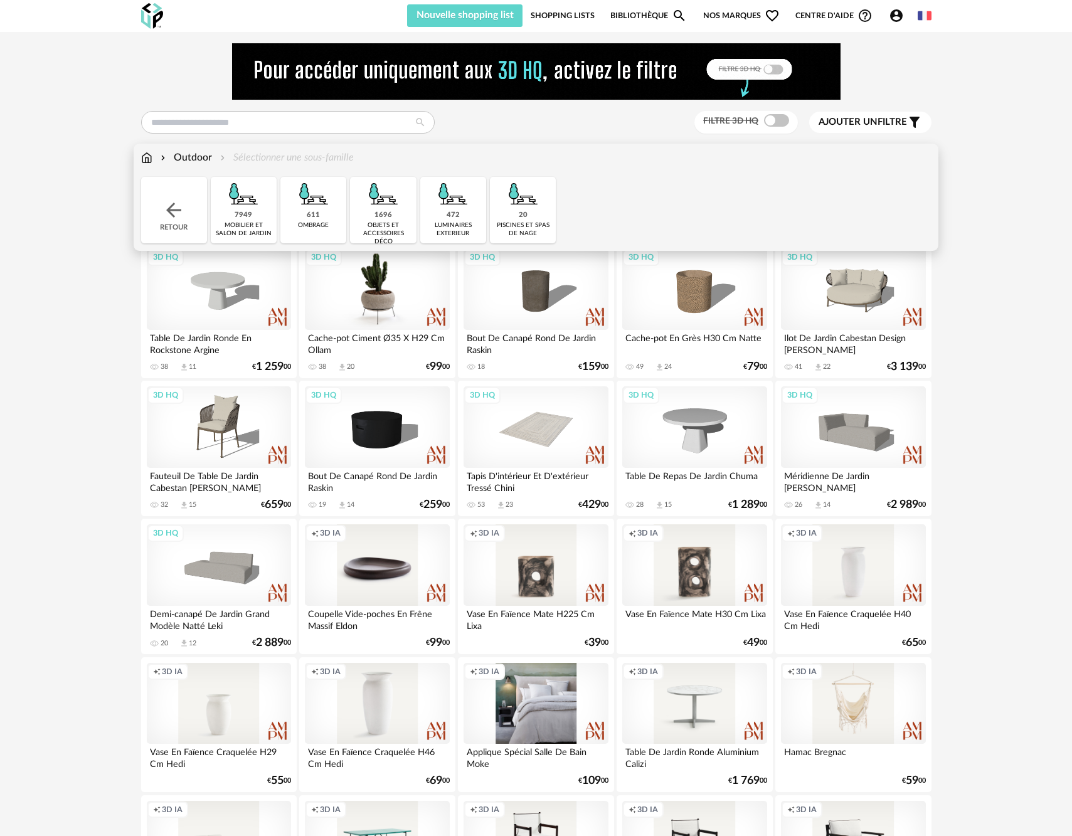
click at [368, 294] on div "3D HQ" at bounding box center [377, 289] width 144 height 82
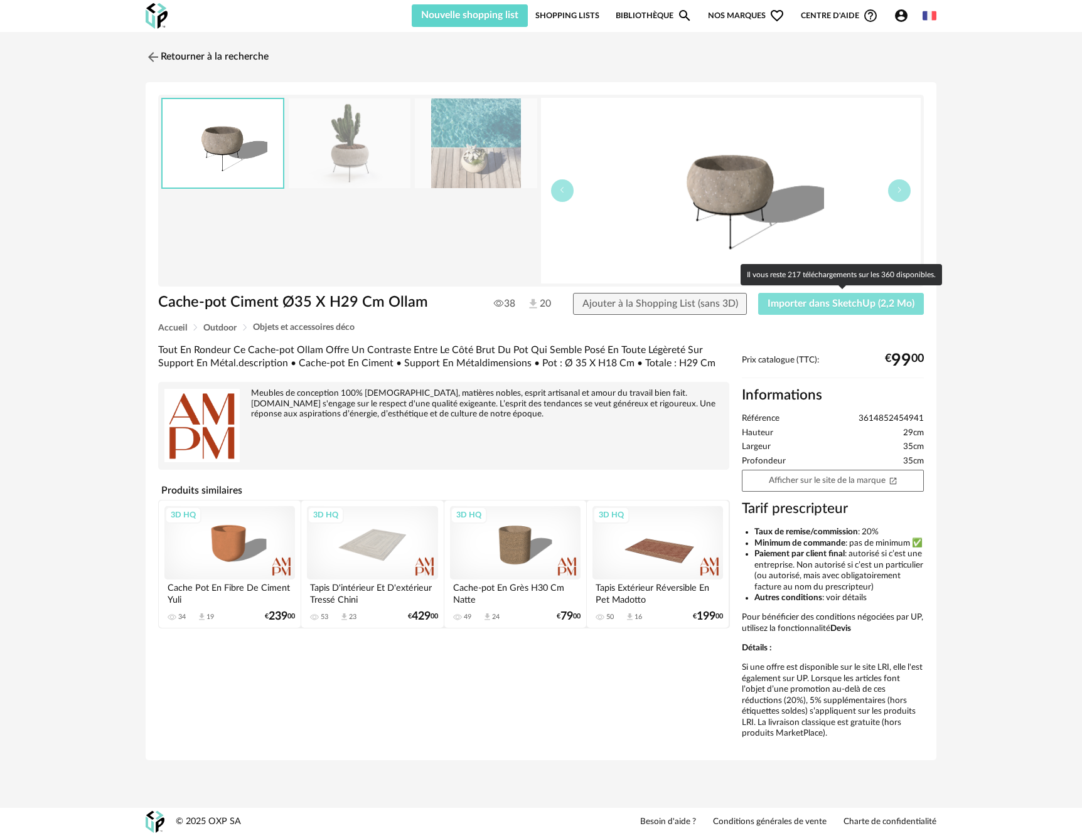
click at [793, 307] on span "Importer dans SketchUp (2,2 Mo)" at bounding box center [840, 304] width 147 height 10
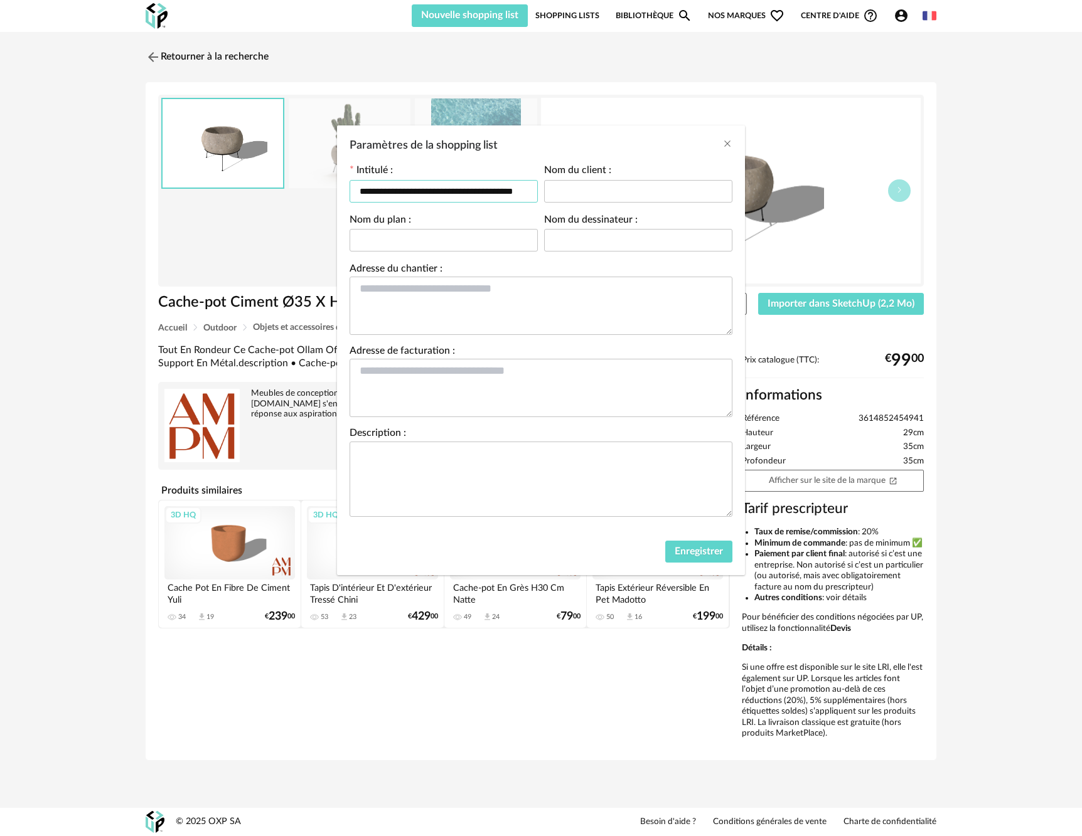
click at [506, 189] on input "**********" at bounding box center [444, 191] width 188 height 23
click at [689, 551] on span "Enregistrer" at bounding box center [699, 552] width 48 height 10
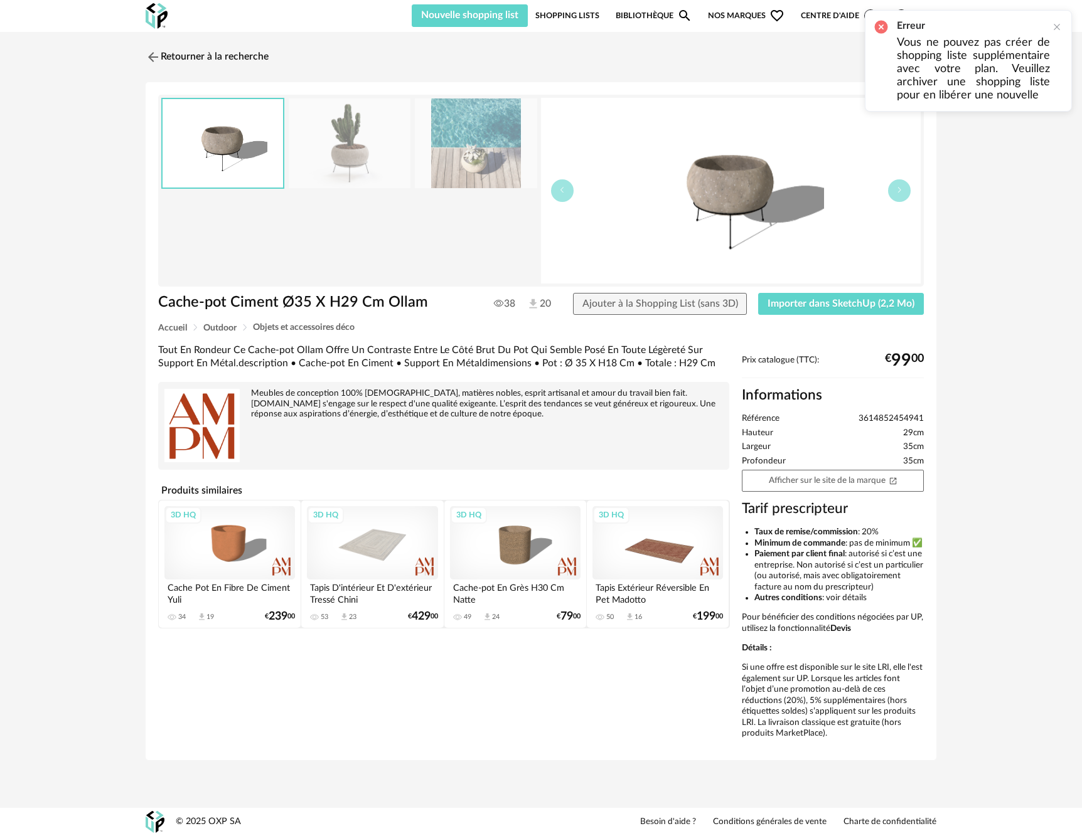
click at [953, 19] on h2 "Erreur" at bounding box center [973, 25] width 153 height 13
click at [559, 15] on link "Shopping Lists" at bounding box center [567, 15] width 64 height 23
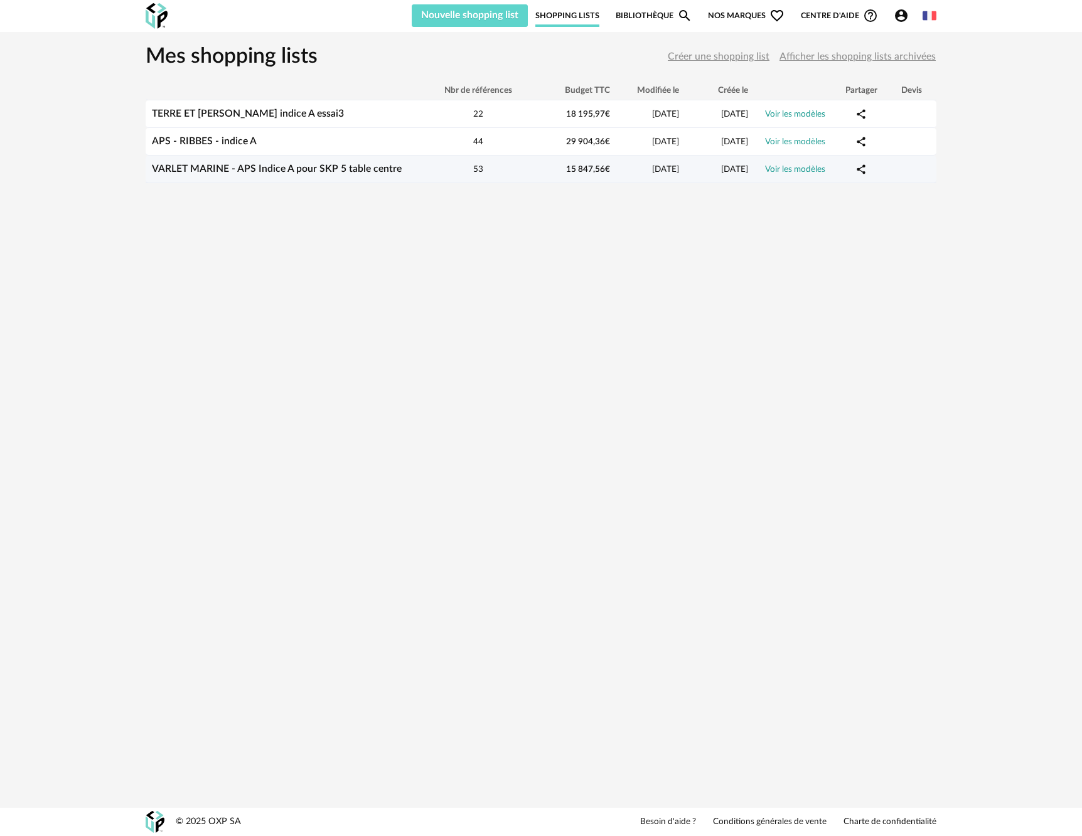
click at [858, 173] on icon "Share Variant icon" at bounding box center [860, 169] width 11 height 11
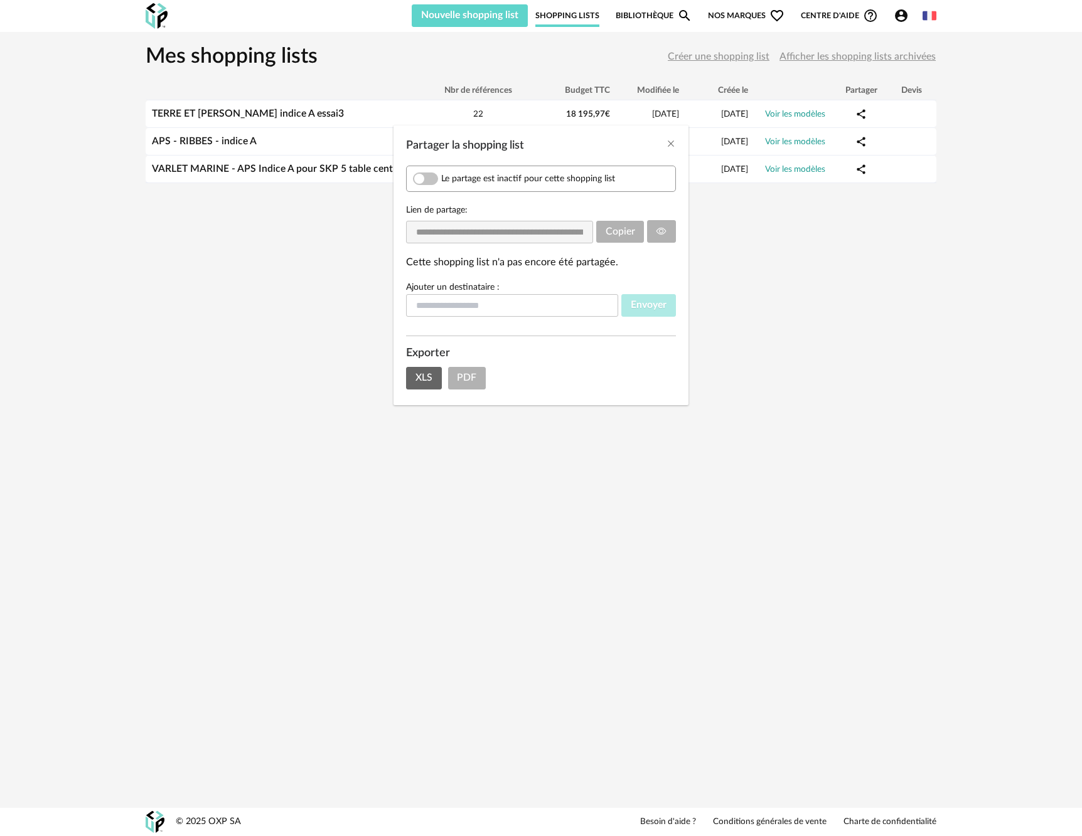
drag, startPoint x: 741, startPoint y: 296, endPoint x: 791, endPoint y: 238, distance: 75.6
click at [741, 296] on div "**********" at bounding box center [541, 418] width 1082 height 836
click at [783, 176] on div "**********" at bounding box center [541, 418] width 1082 height 836
click at [786, 173] on div "**********" at bounding box center [541, 418] width 1082 height 836
click at [671, 146] on icon "Close" at bounding box center [671, 144] width 10 height 10
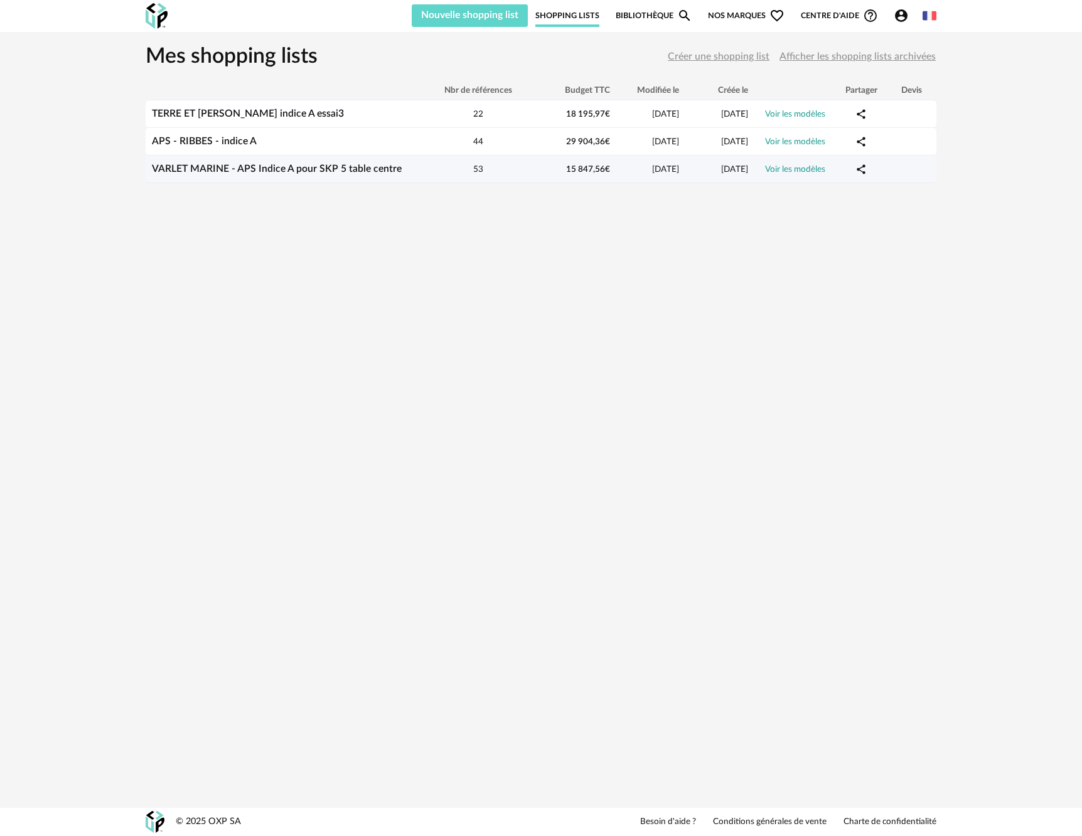
click at [791, 174] on link "Voir les modèles" at bounding box center [795, 169] width 60 height 9
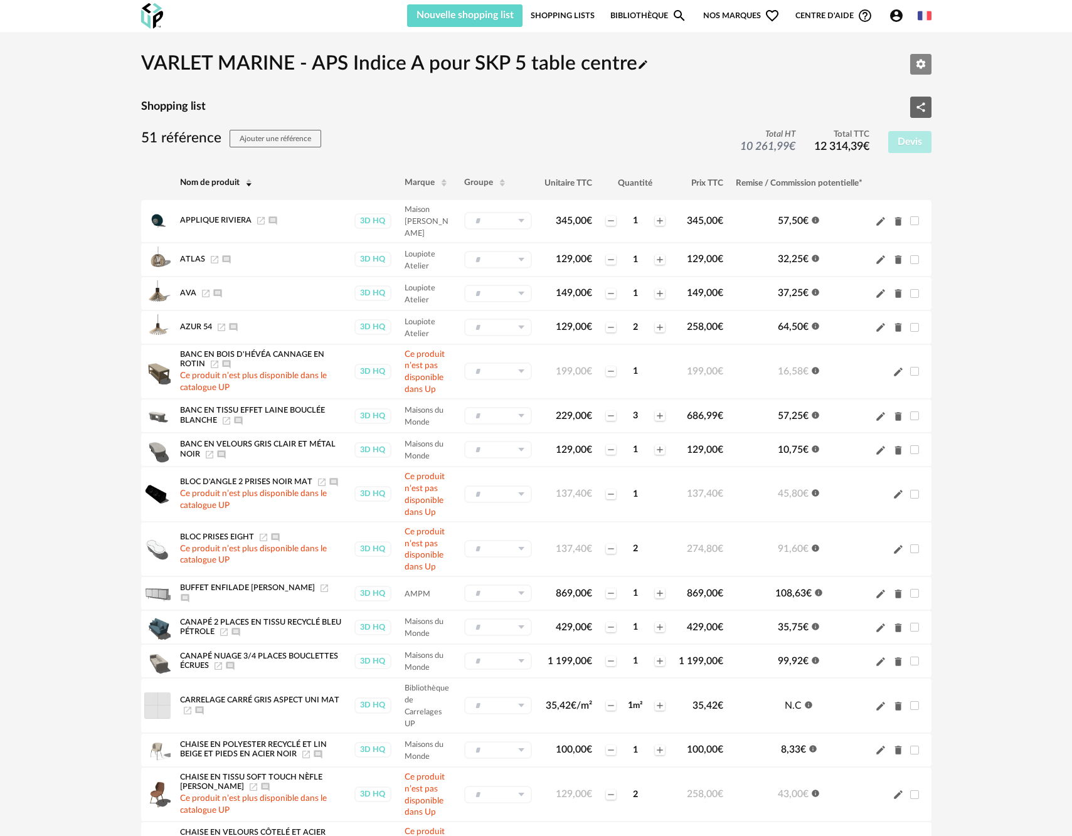
click at [917, 63] on icon "Editer les paramètres" at bounding box center [920, 64] width 9 height 9
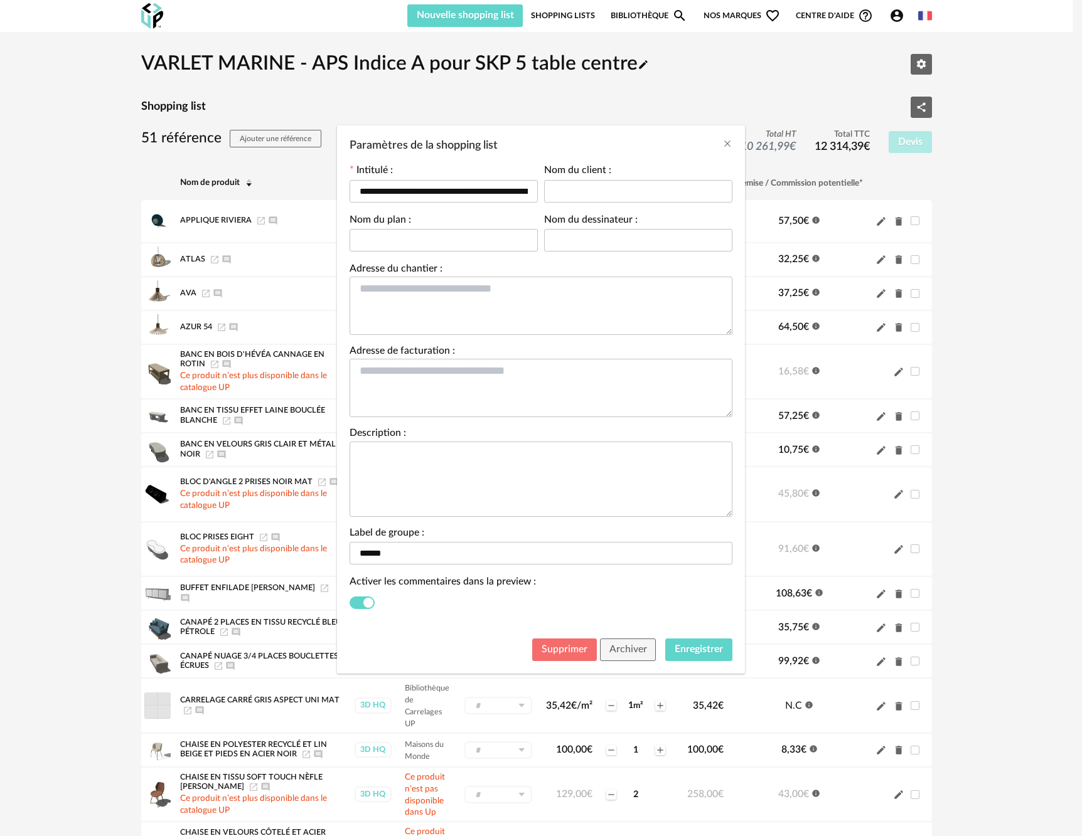
click at [570, 659] on button "Supprimer" at bounding box center [564, 650] width 65 height 23
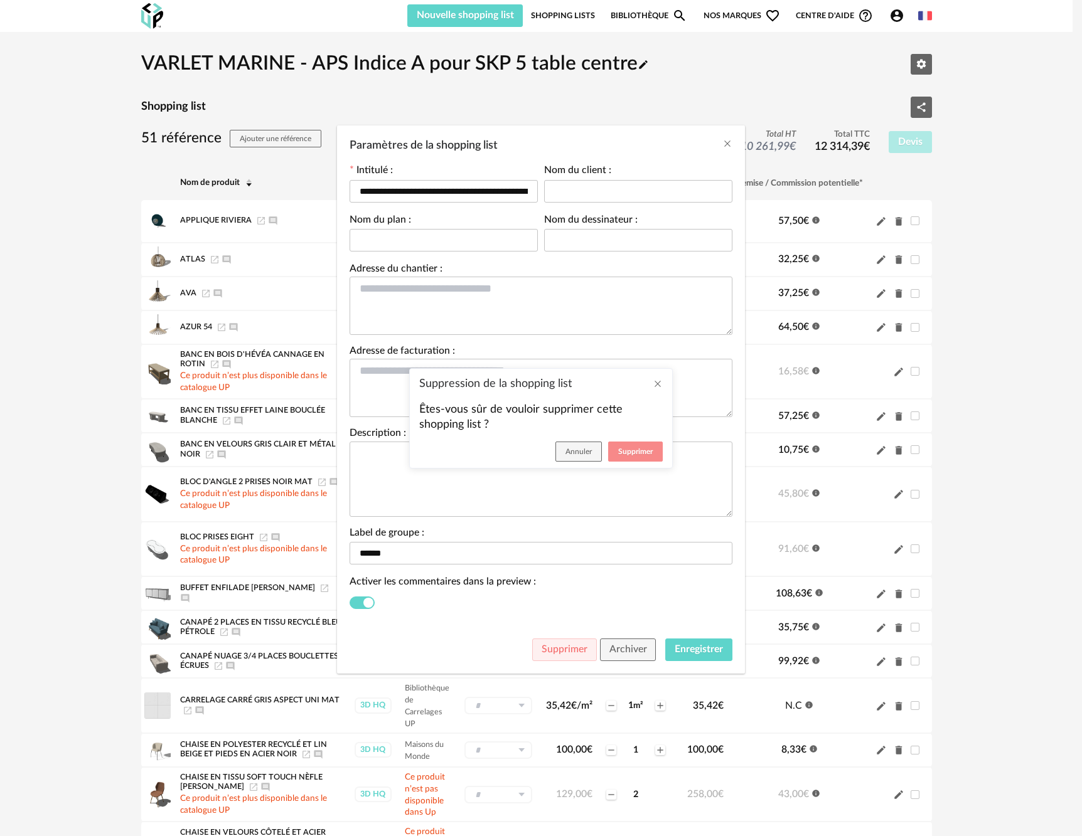
click at [634, 444] on button "Supprimer" at bounding box center [635, 452] width 55 height 20
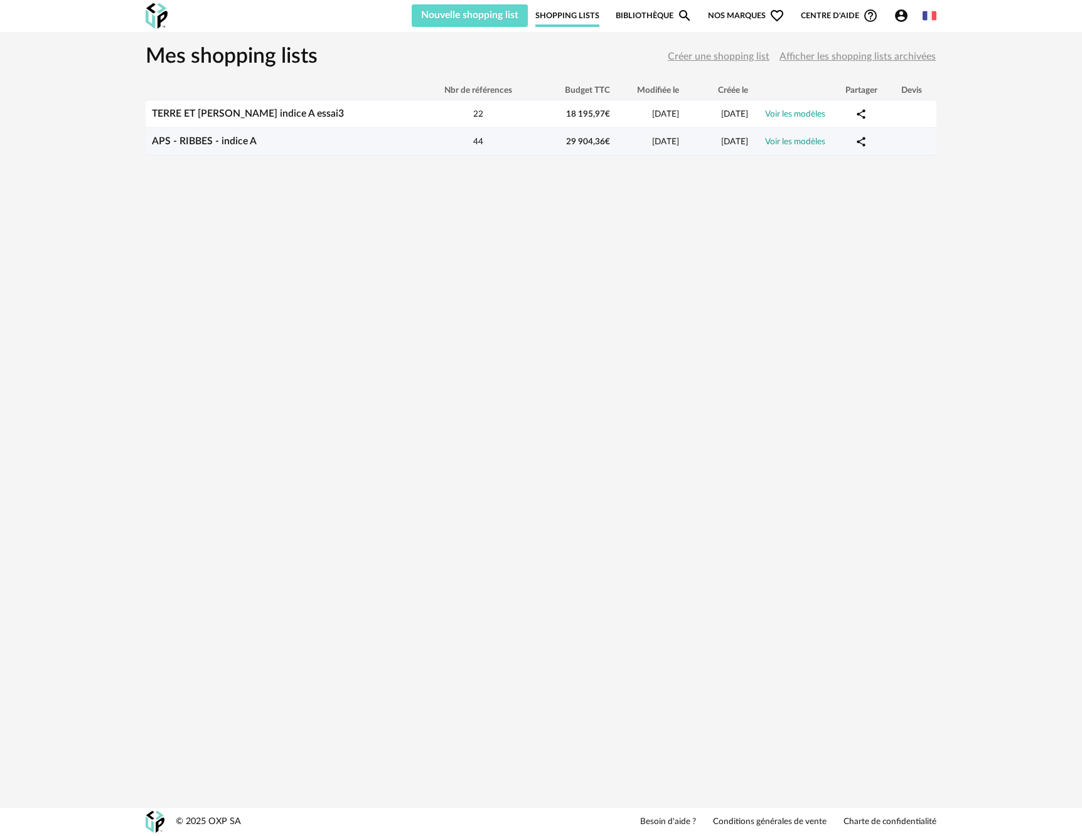
click at [803, 146] on link "Voir les modèles" at bounding box center [795, 141] width 60 height 9
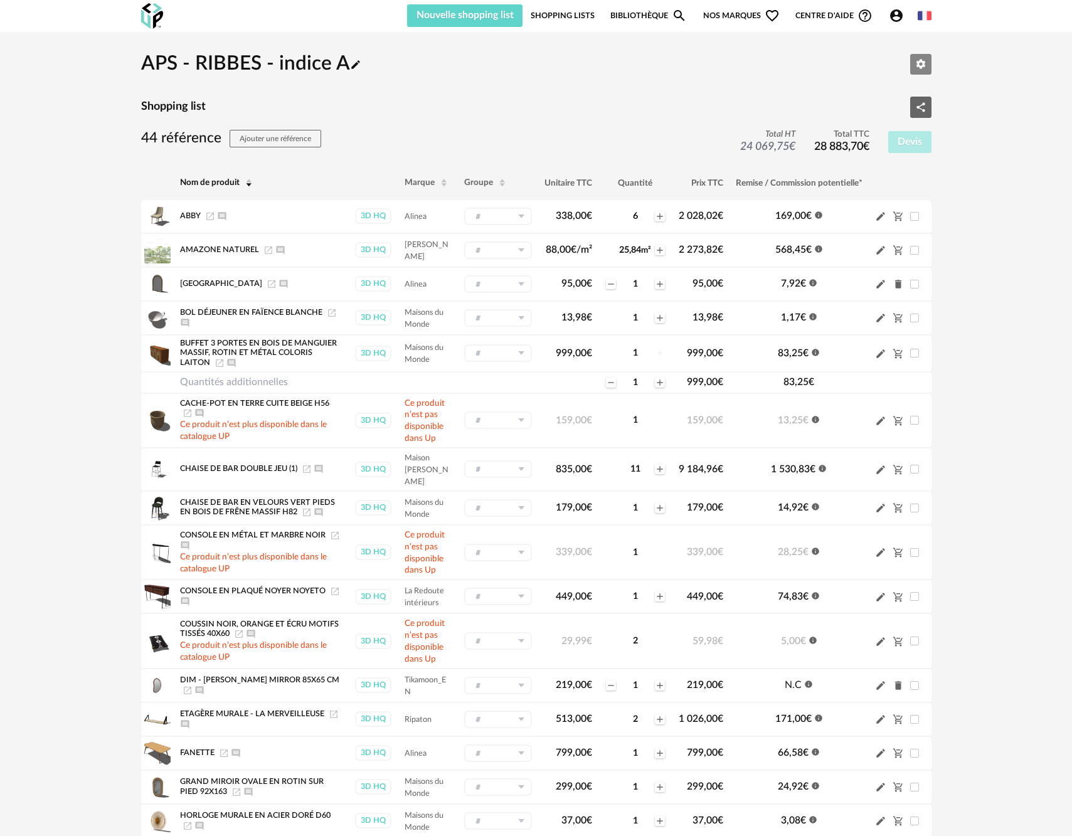
click at [915, 68] on icon "Editer les paramètres" at bounding box center [920, 63] width 11 height 11
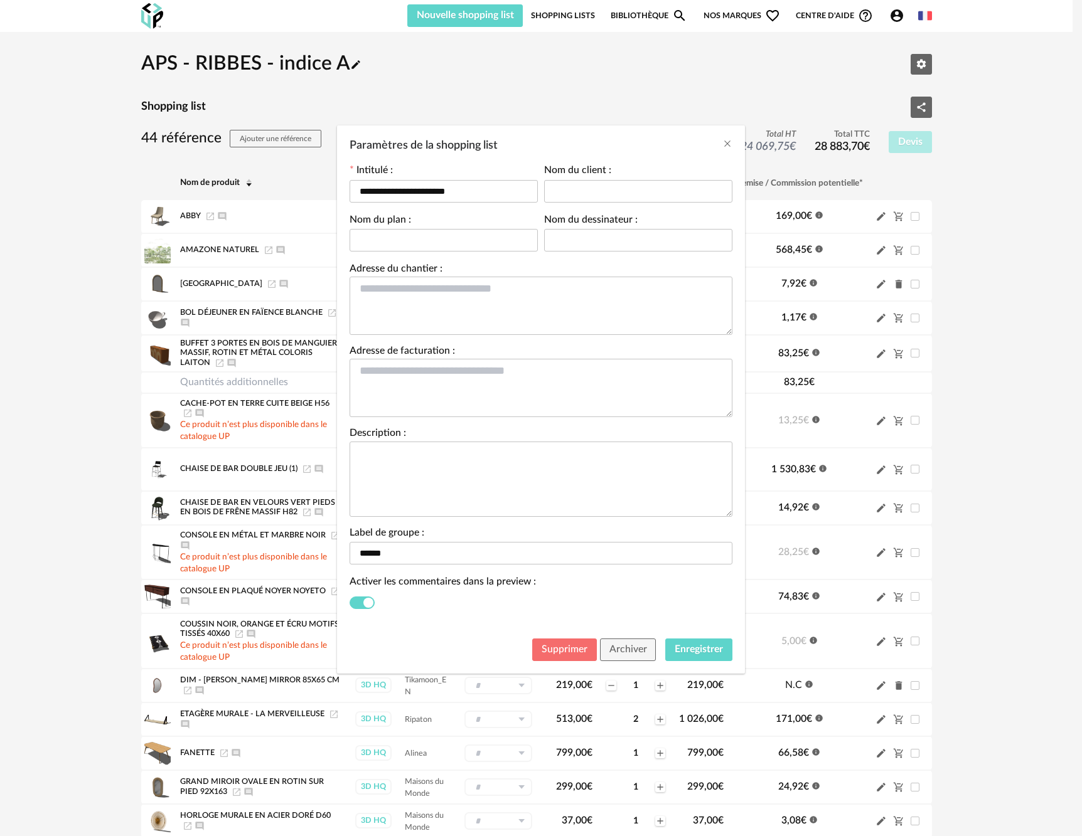
click at [566, 653] on span "Supprimer" at bounding box center [565, 649] width 46 height 10
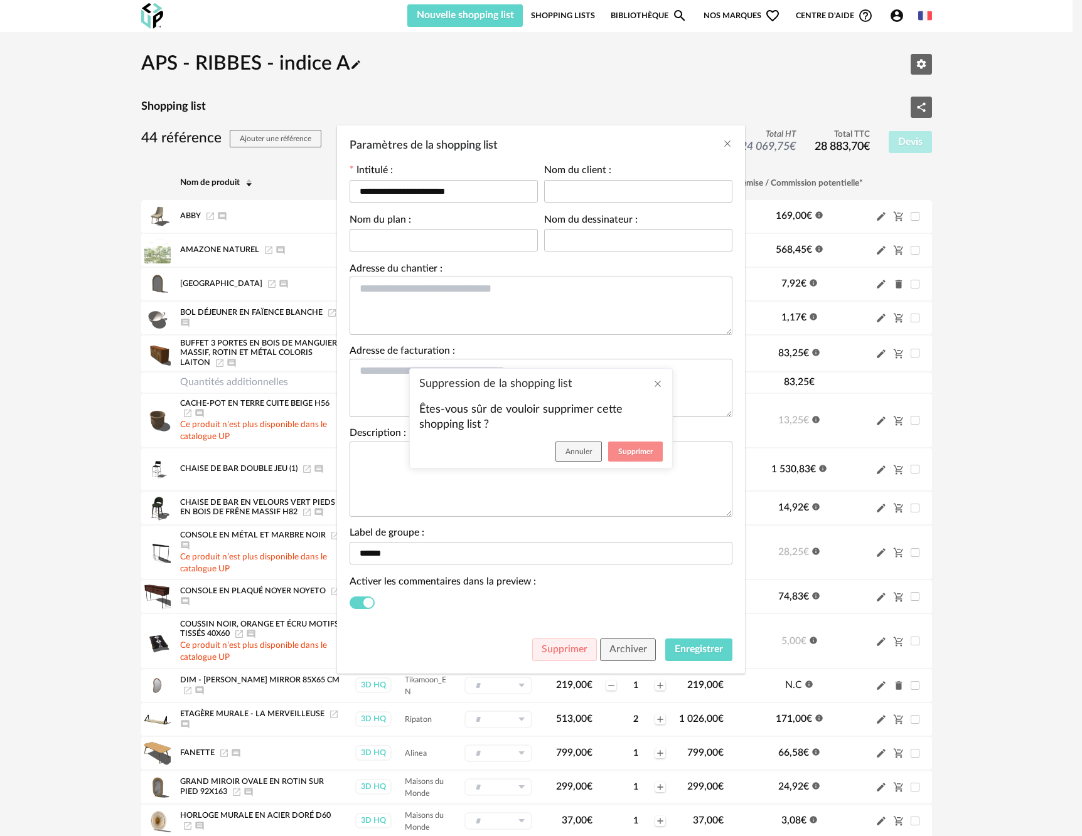
click at [624, 450] on span "Supprimer" at bounding box center [635, 452] width 35 height 8
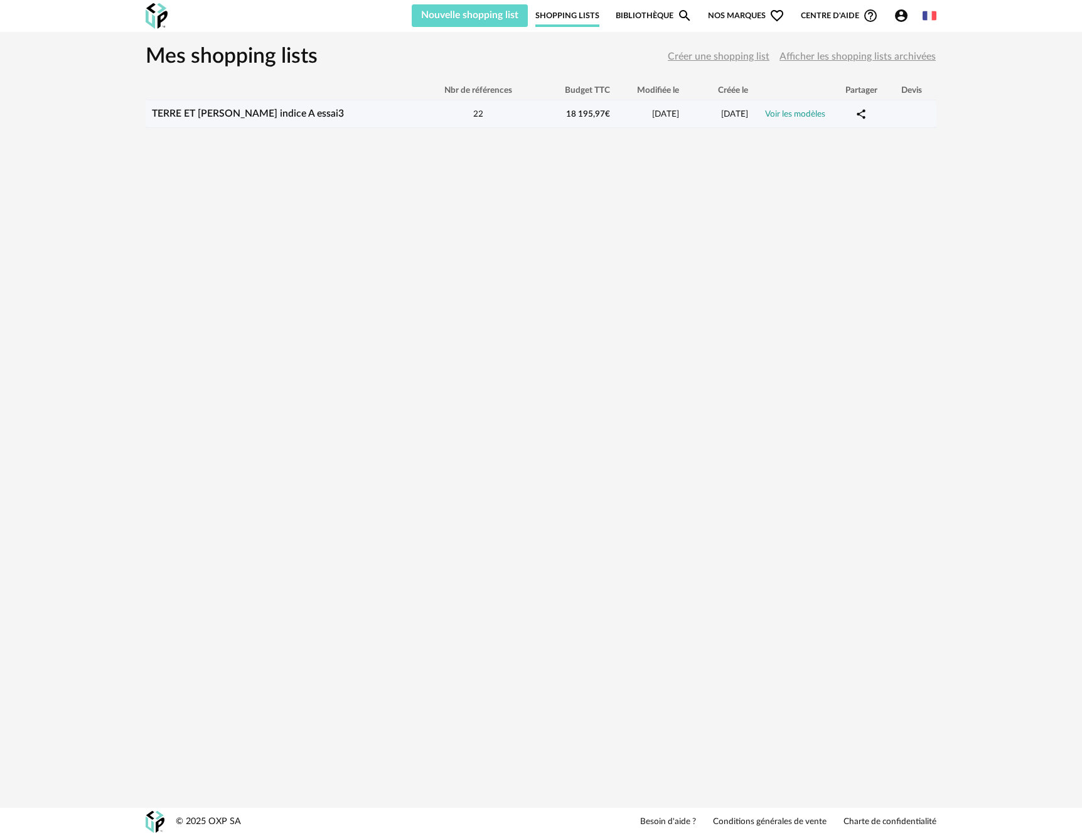
click at [324, 120] on td "TERRE ET PIERRE - AMANCEY indice A essai3" at bounding box center [284, 114] width 276 height 28
click at [556, 14] on link "Shopping Lists" at bounding box center [567, 15] width 64 height 23
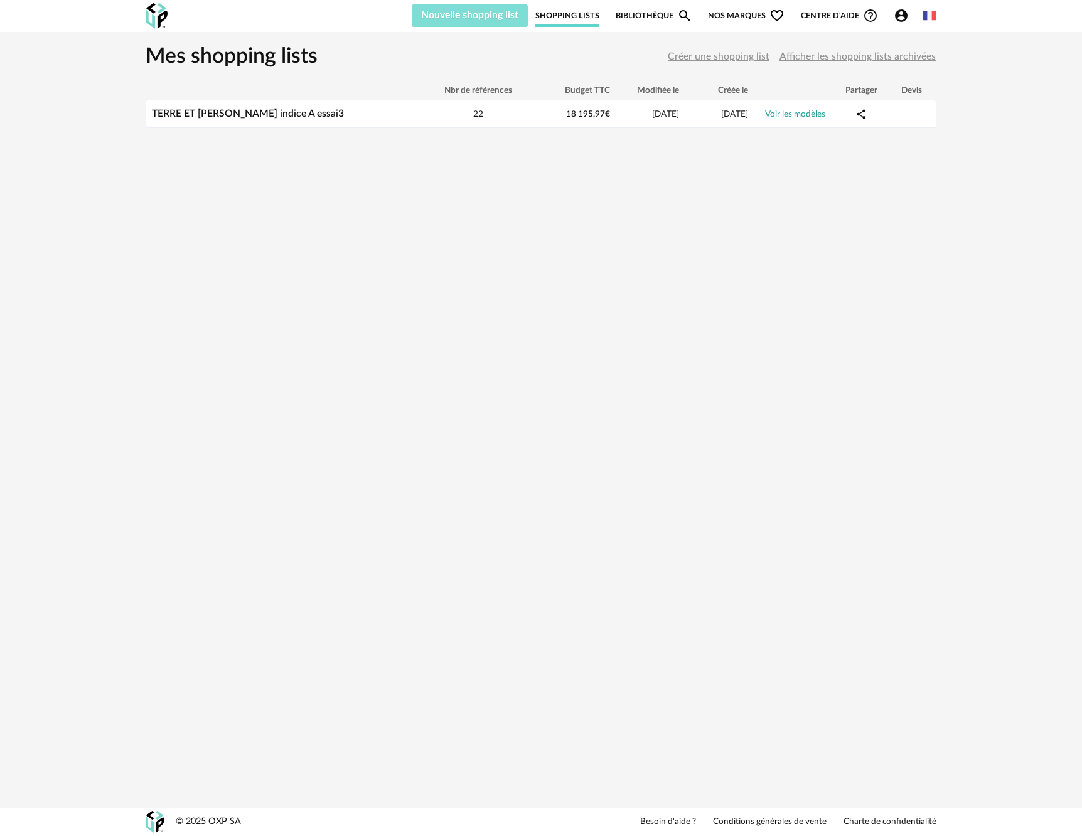
click at [464, 17] on span "Nouvelle shopping list" at bounding box center [469, 15] width 97 height 10
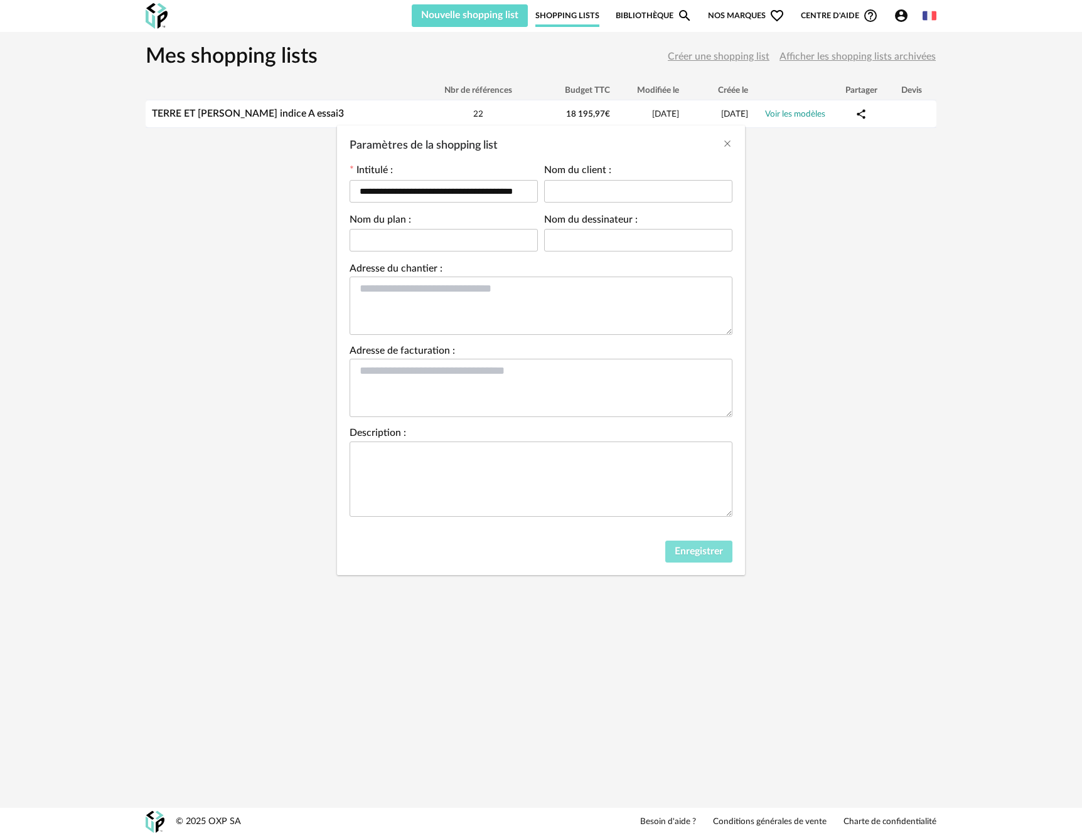
click at [692, 555] on span "Enregistrer" at bounding box center [699, 552] width 48 height 10
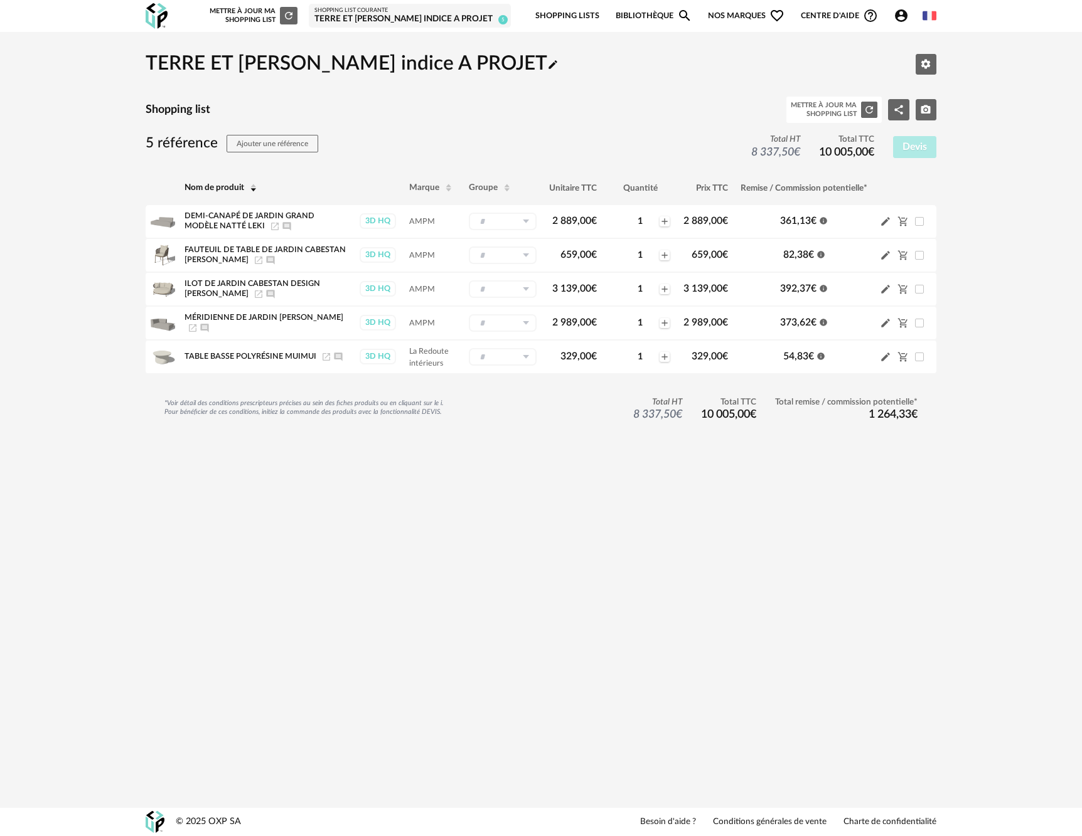
click at [283, 15] on icon "Refresh icon" at bounding box center [288, 15] width 11 height 11
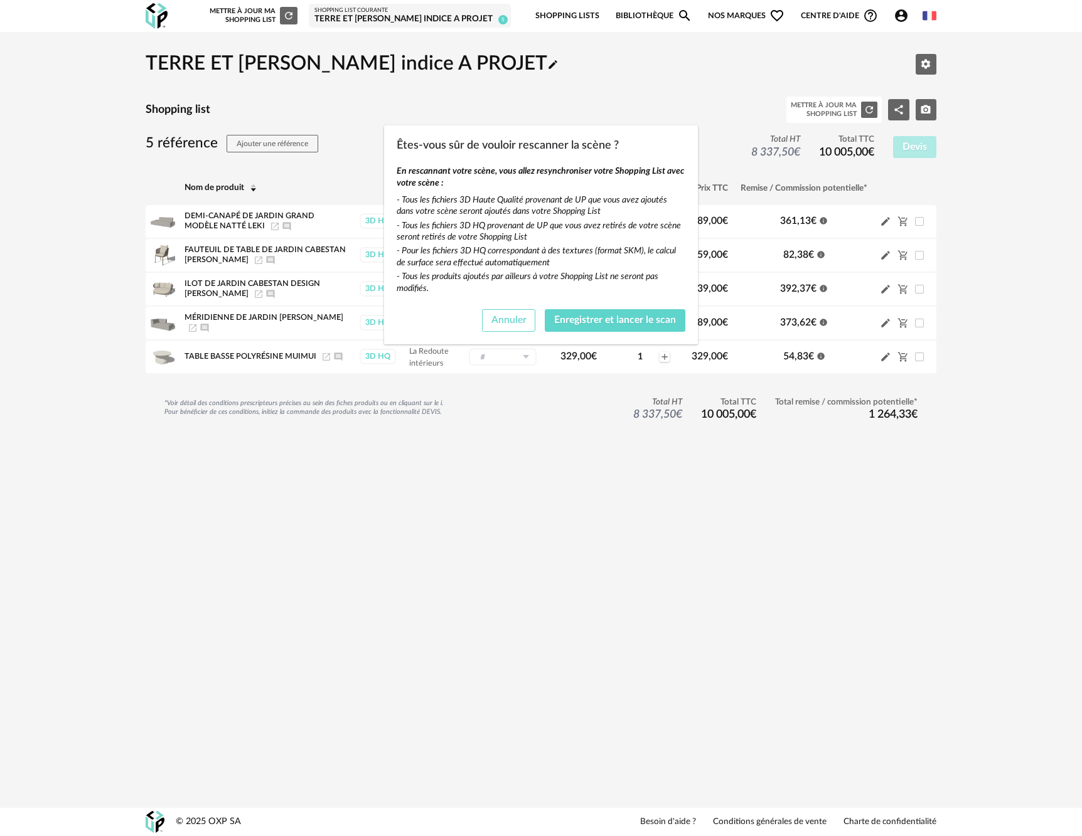
click at [515, 321] on span "Annuler" at bounding box center [508, 320] width 35 height 10
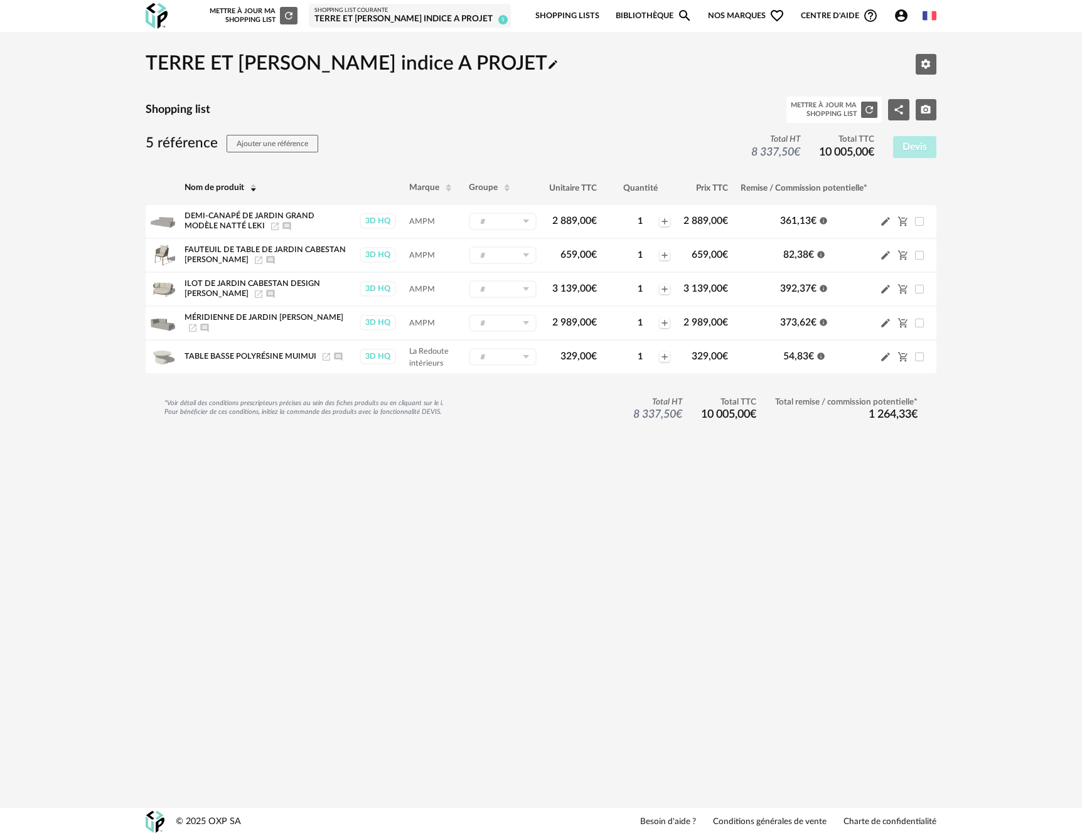
click at [378, 12] on div "Shopping List courante" at bounding box center [409, 11] width 191 height 8
click at [583, 16] on link "Shopping Lists" at bounding box center [567, 15] width 64 height 29
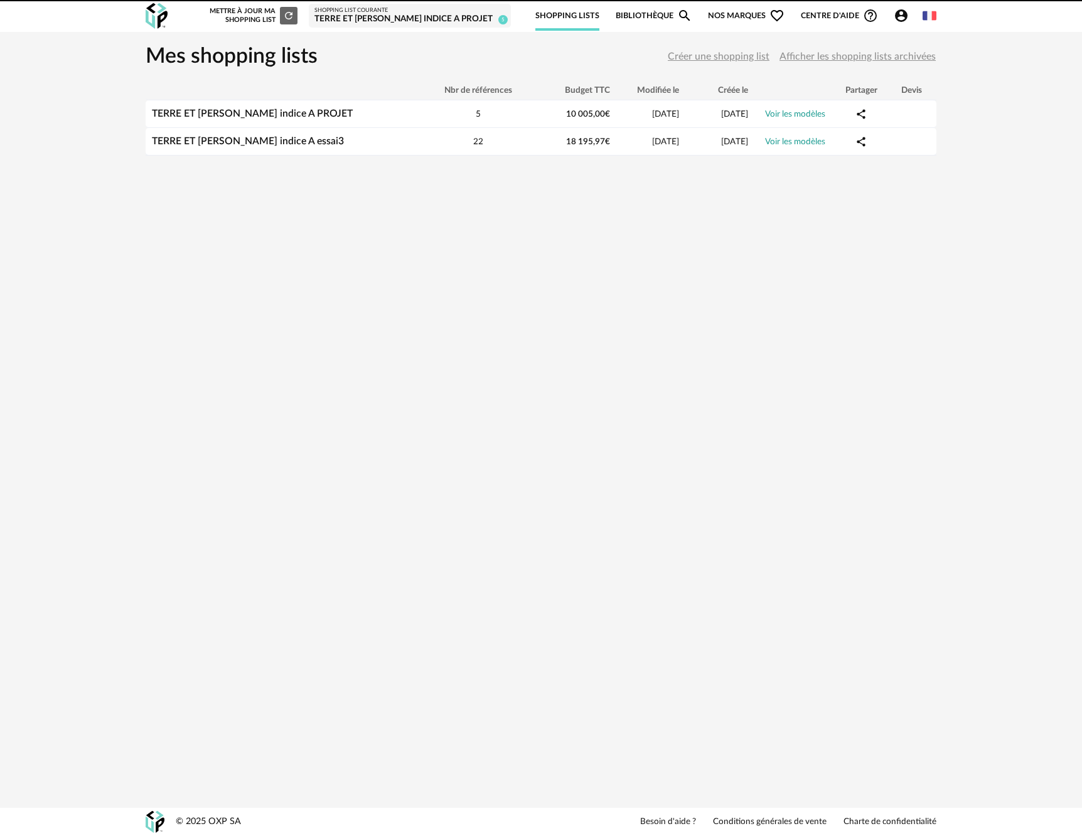
click at [626, 18] on link "Bibliothèque Magnify icon" at bounding box center [654, 15] width 77 height 29
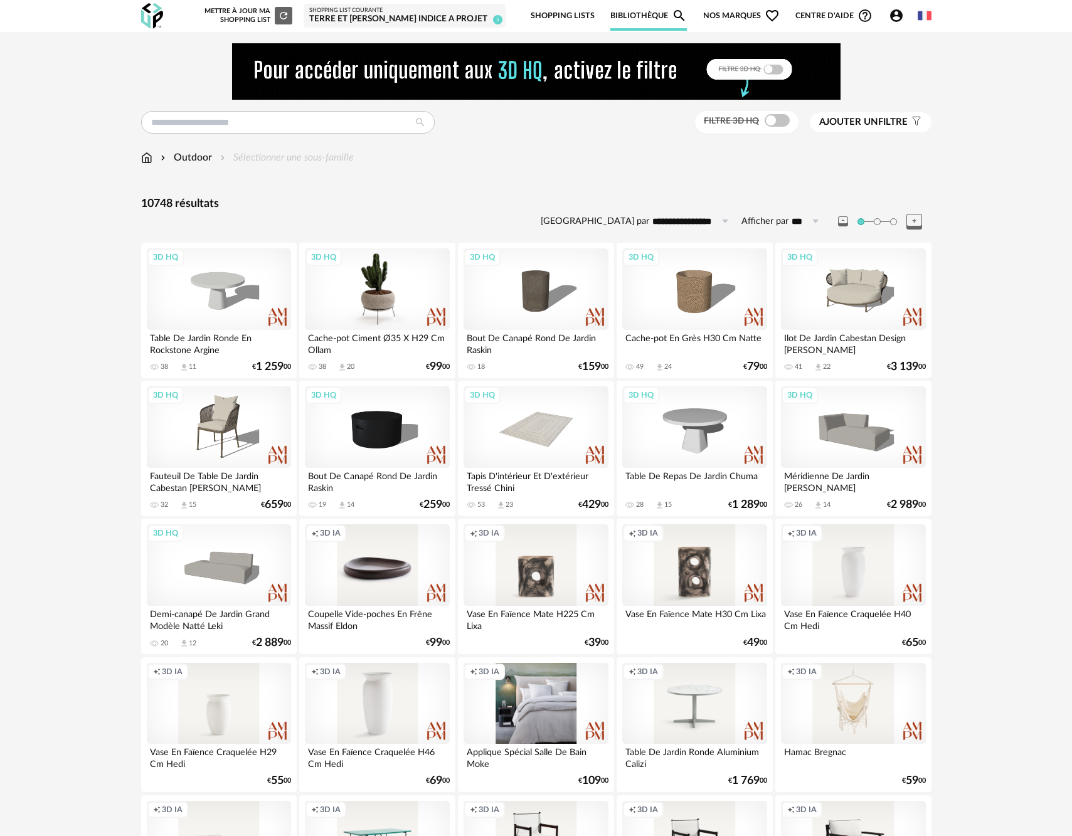
click at [421, 297] on div "3D HQ" at bounding box center [377, 289] width 144 height 82
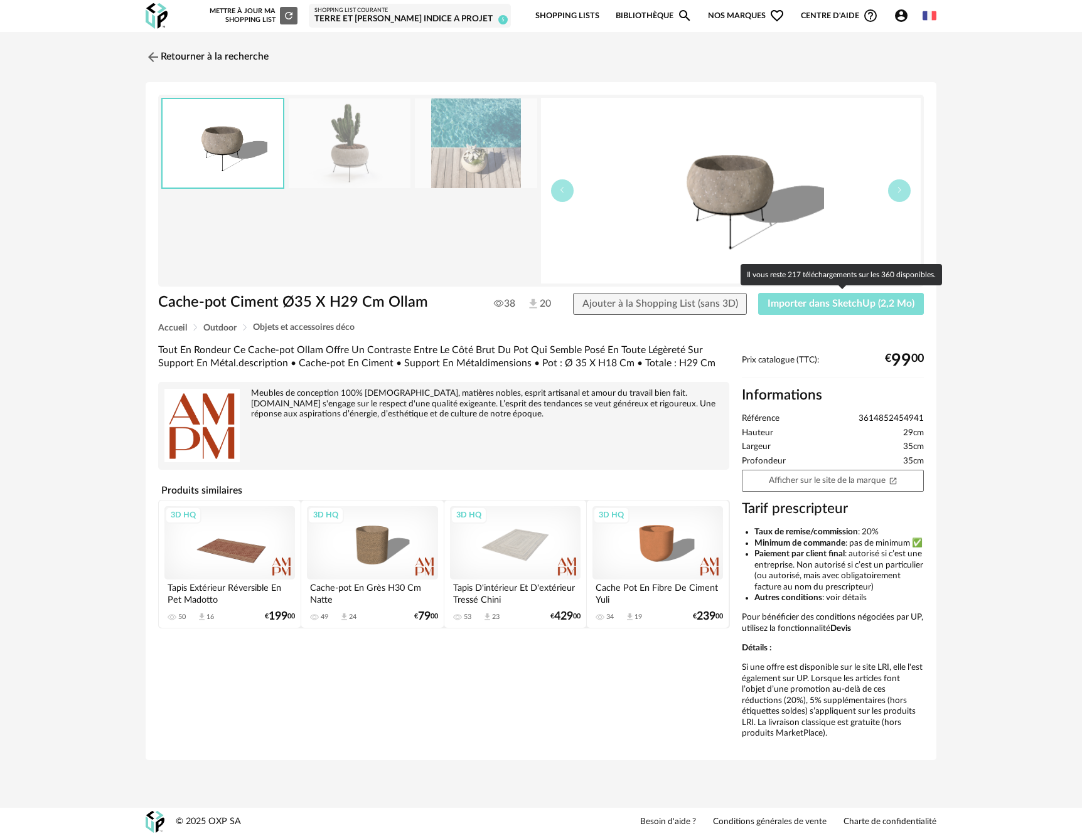
click at [788, 305] on span "Importer dans SketchUp (2,2 Mo)" at bounding box center [840, 304] width 147 height 10
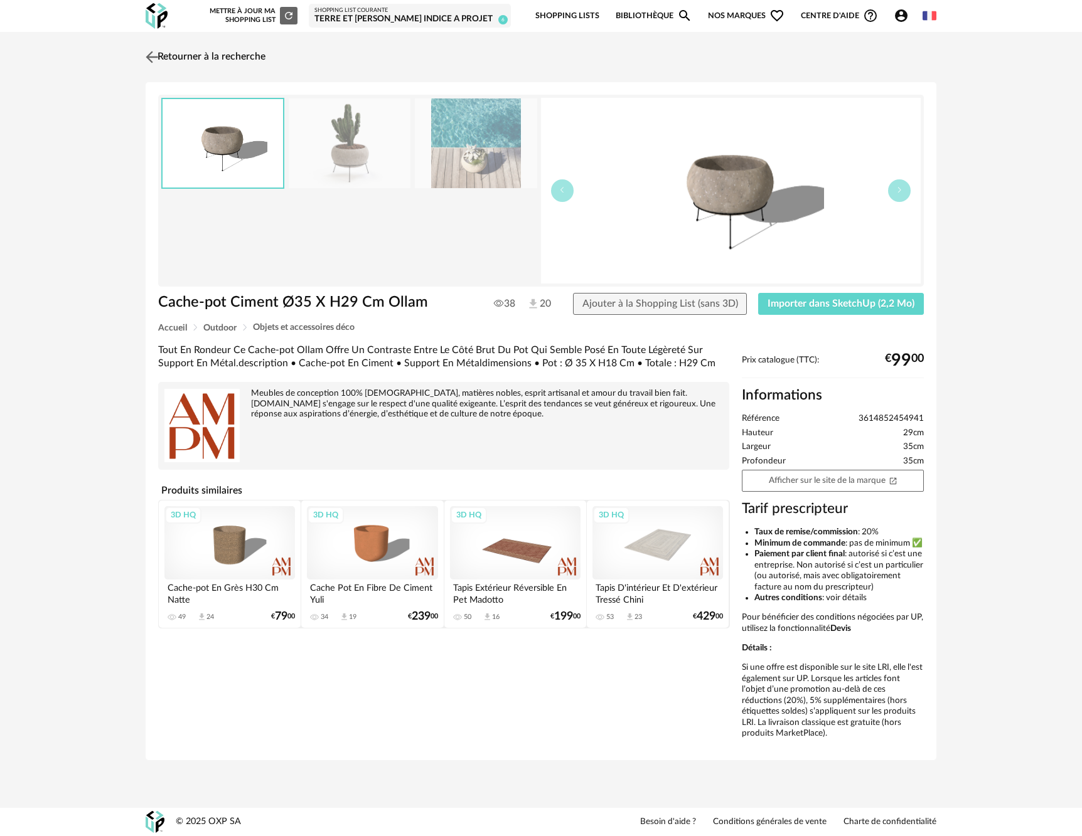
click at [156, 55] on img at bounding box center [152, 57] width 18 height 18
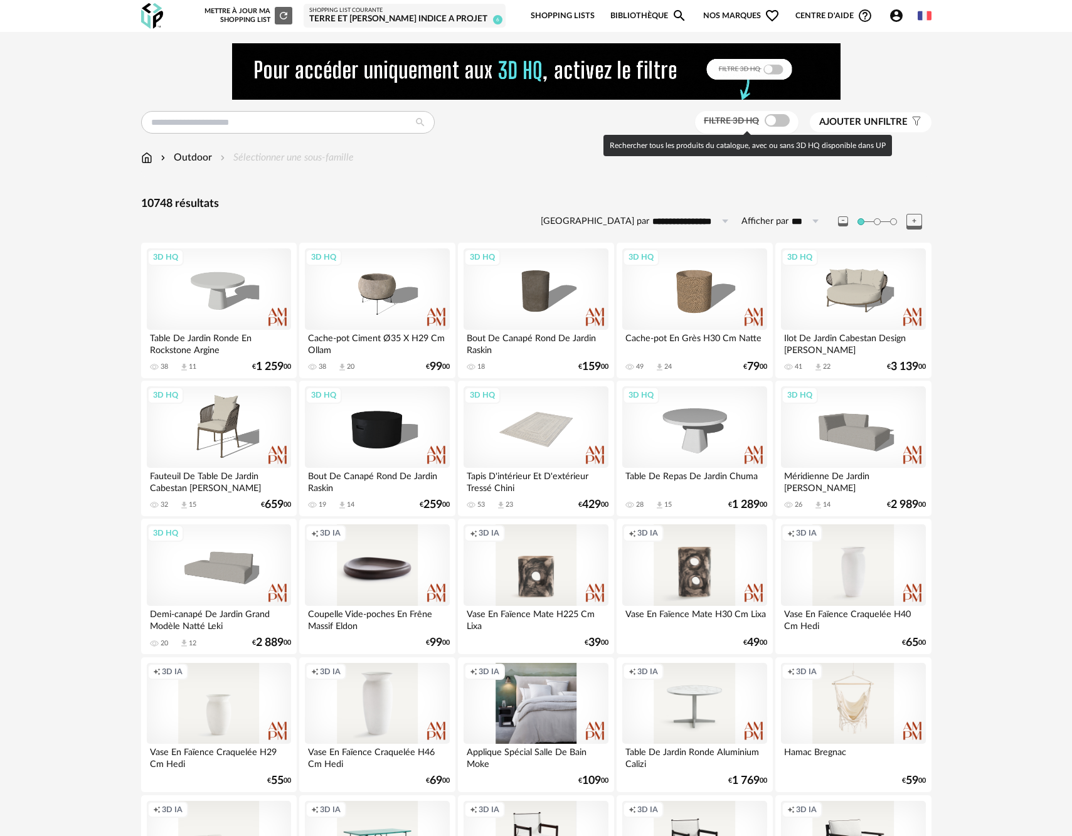
click at [780, 124] on span at bounding box center [777, 120] width 25 height 13
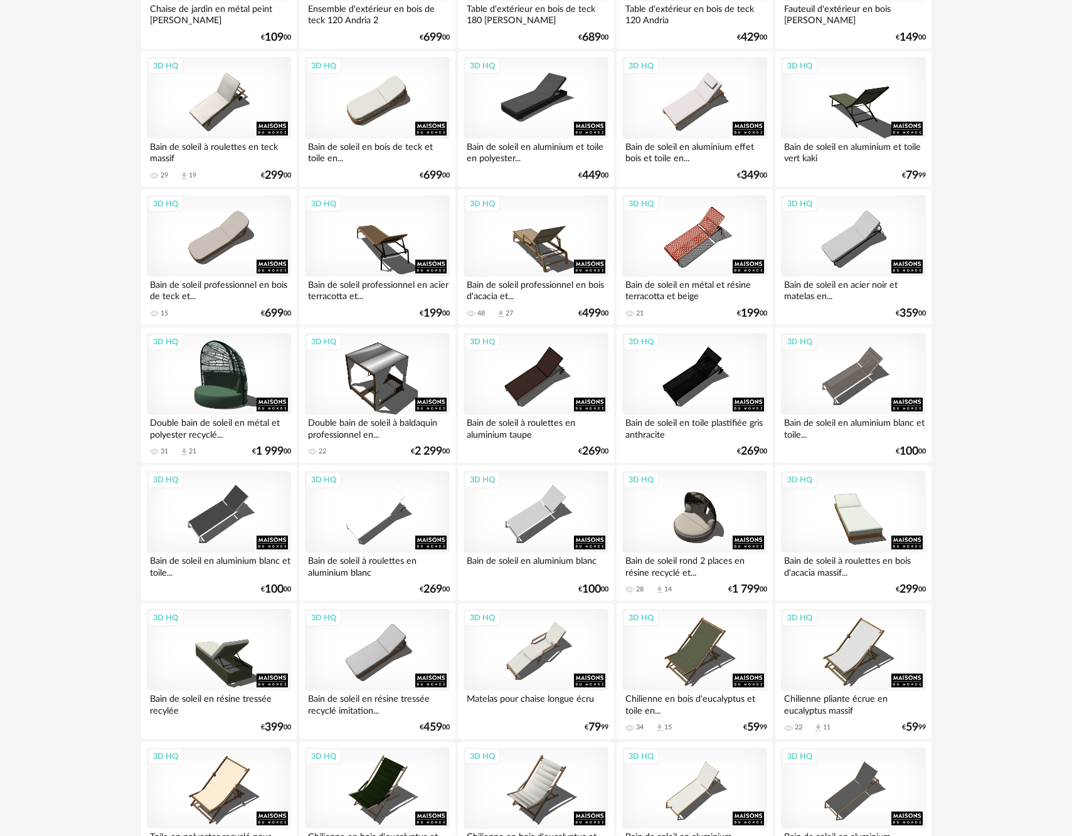
scroll to position [1159, 0]
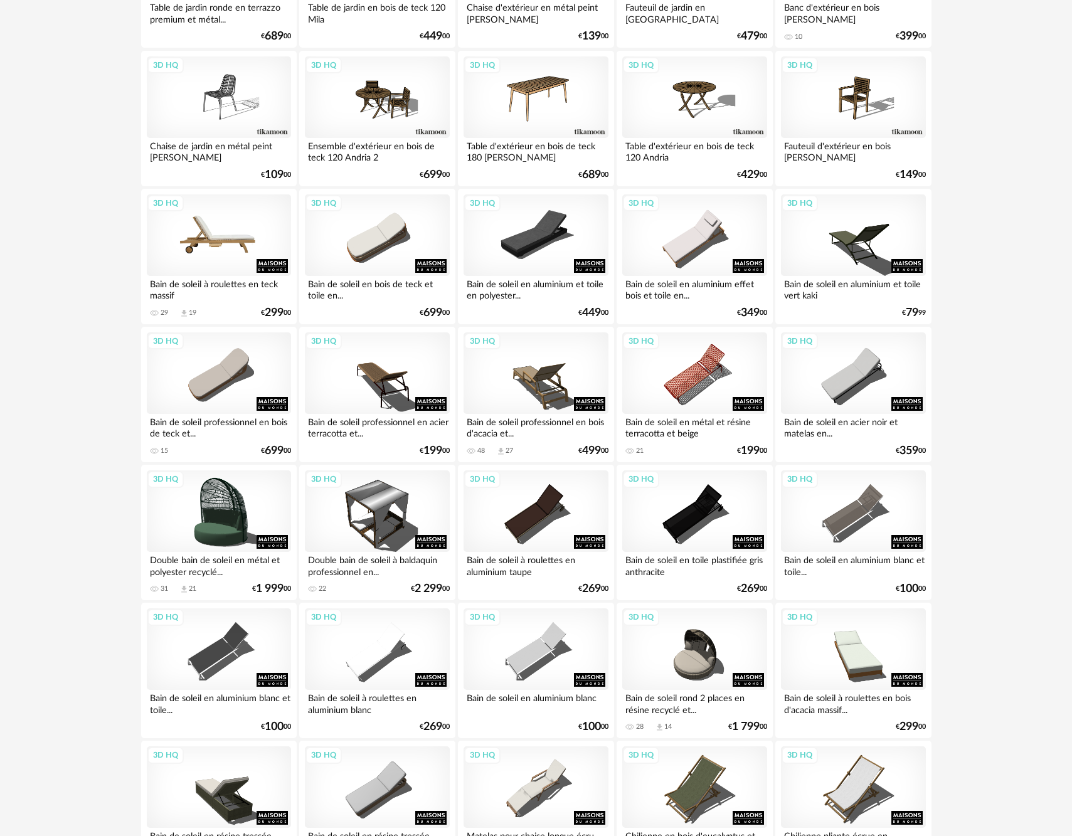
click at [239, 247] on div "3D HQ" at bounding box center [219, 236] width 144 height 82
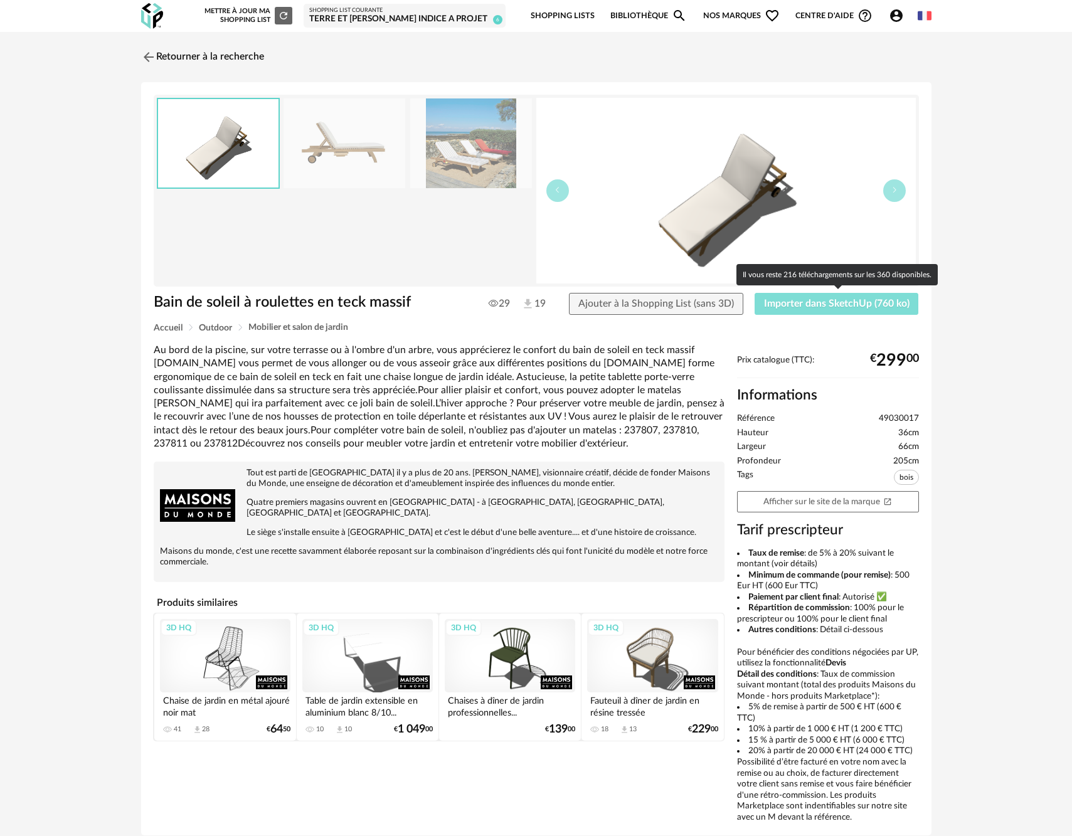
click at [810, 304] on span "Importer dans SketchUp (760 ko)" at bounding box center [837, 304] width 146 height 10
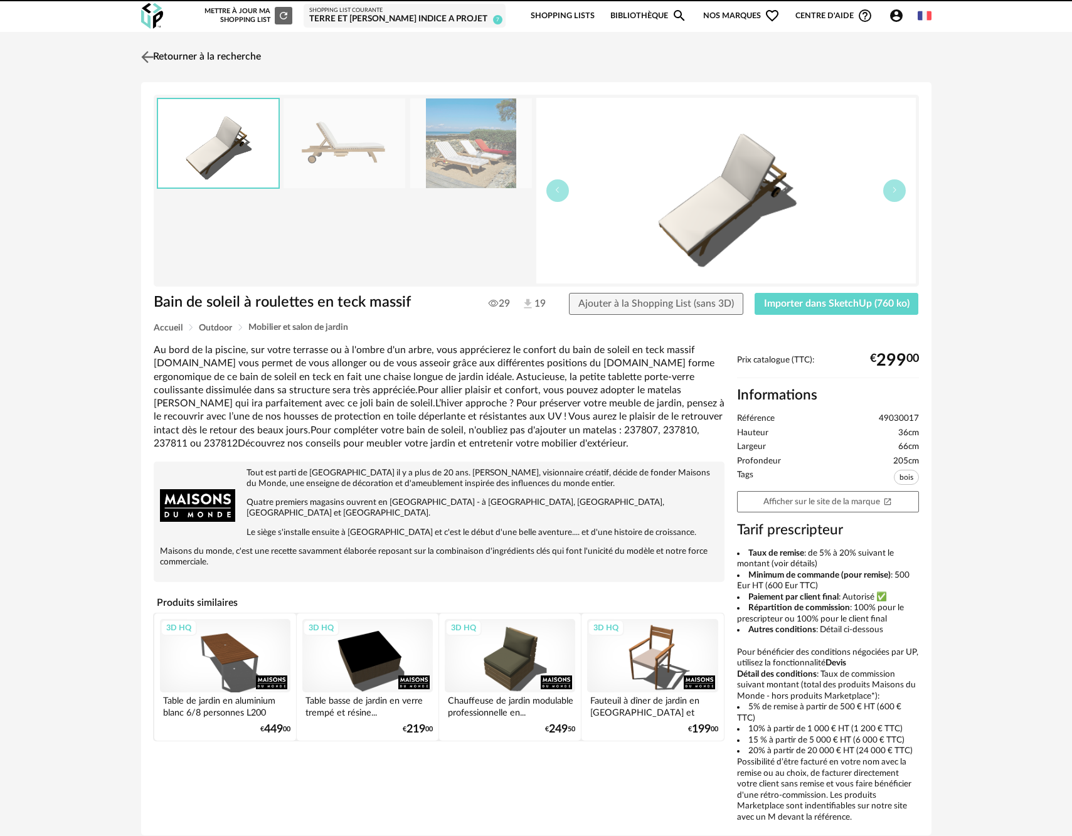
click at [149, 56] on img at bounding box center [147, 57] width 18 height 18
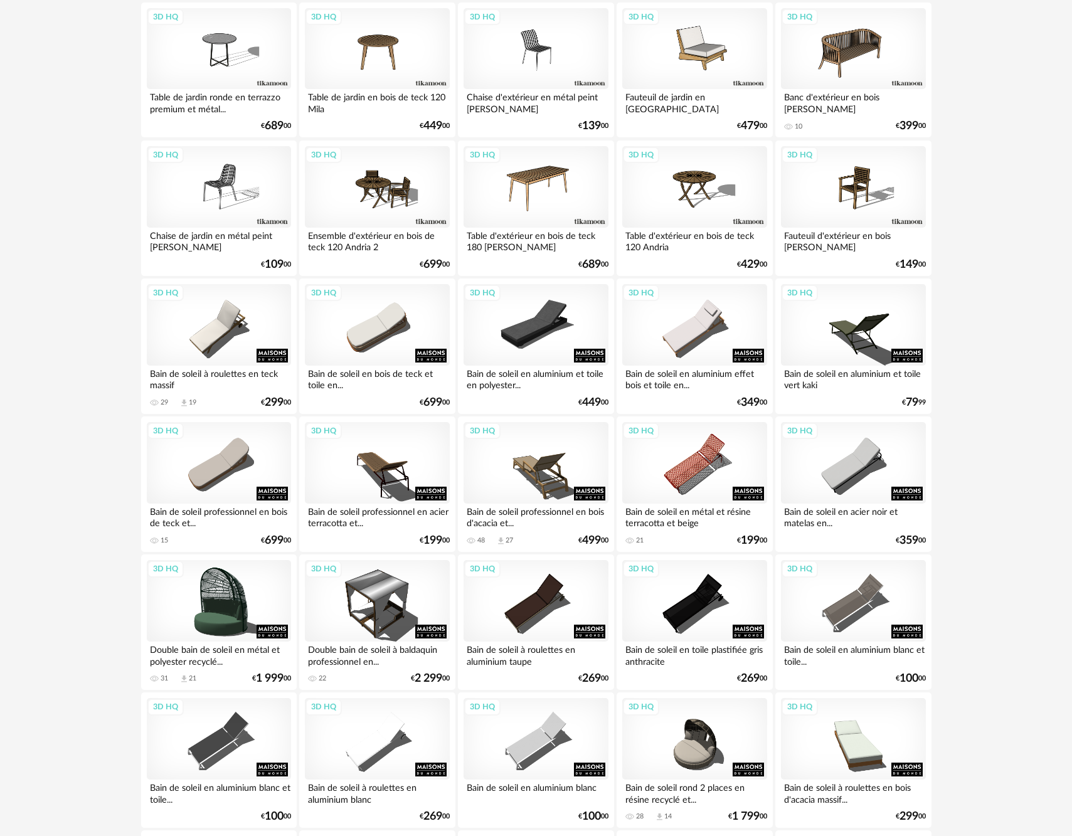
scroll to position [1029, 0]
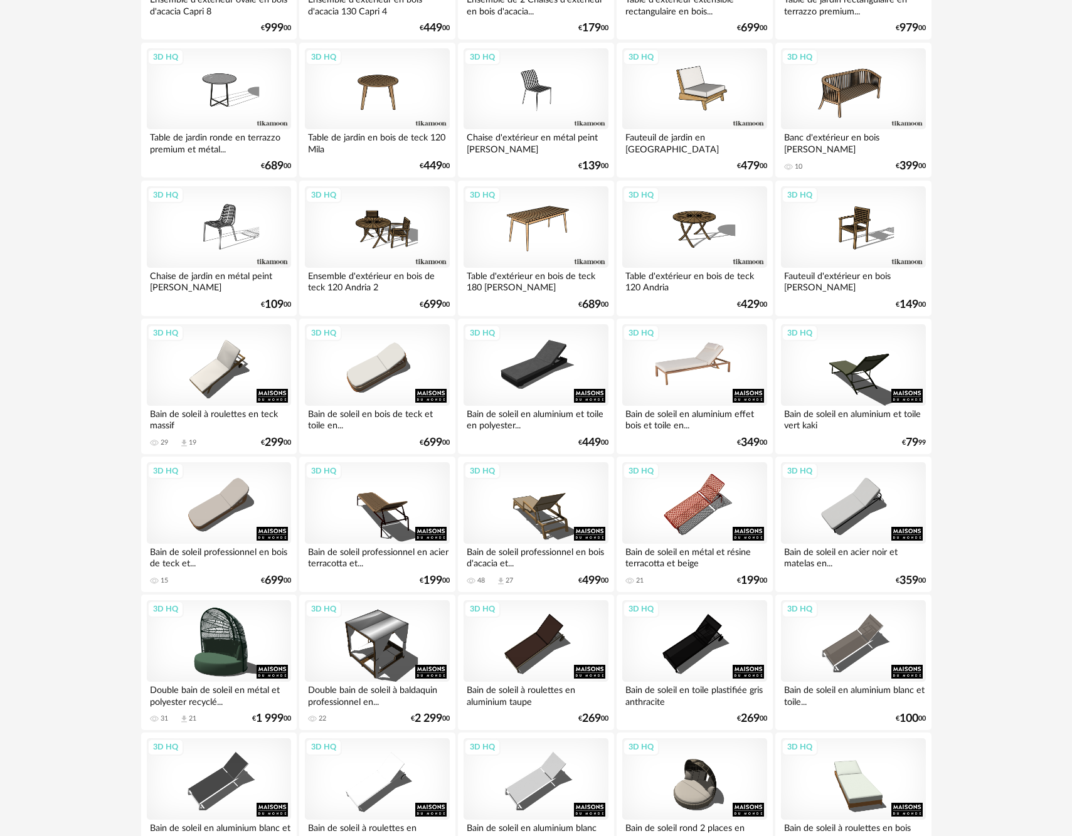
click at [710, 385] on div "3D HQ" at bounding box center [694, 365] width 144 height 82
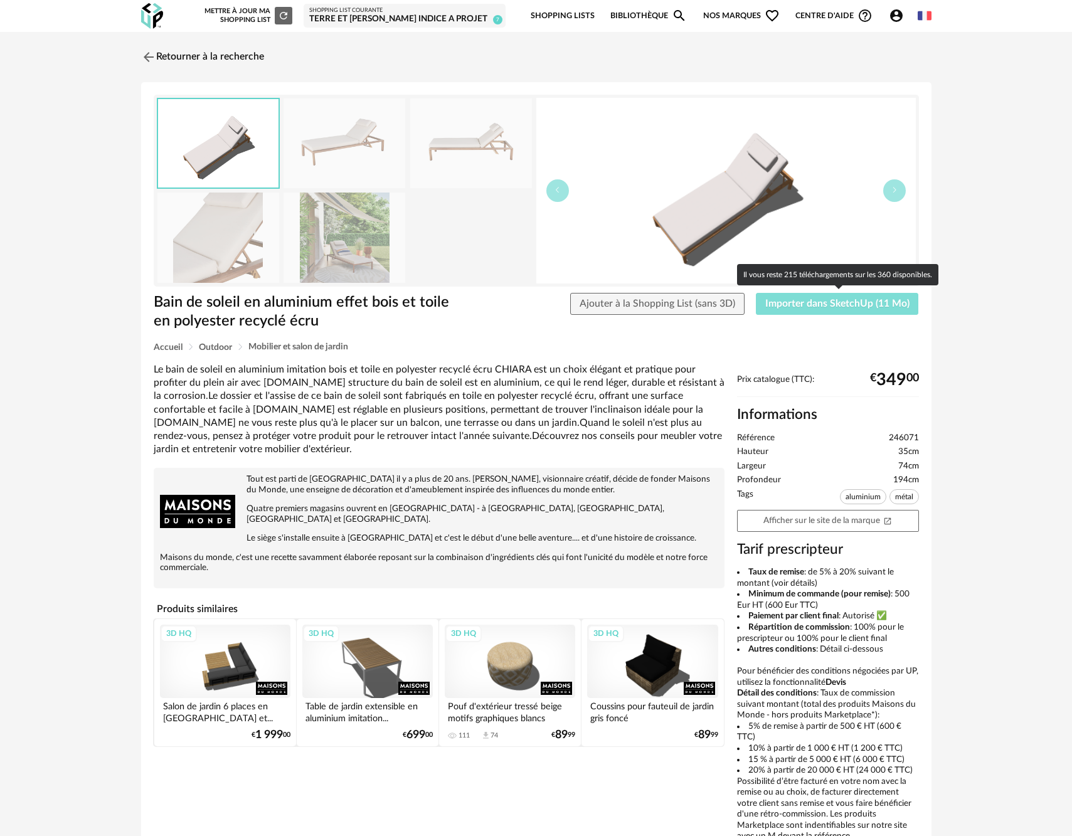
click at [786, 302] on span "Importer dans SketchUp (11 Mo)" at bounding box center [838, 304] width 144 height 10
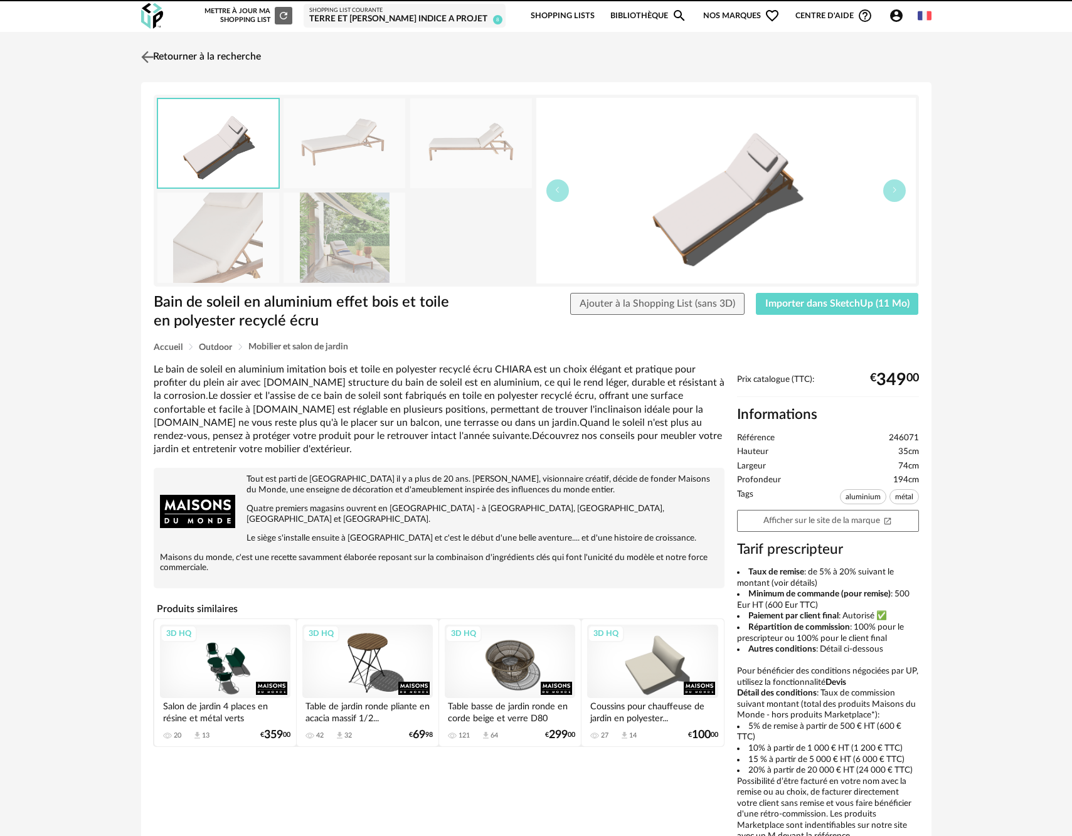
click at [146, 56] on img at bounding box center [147, 57] width 18 height 18
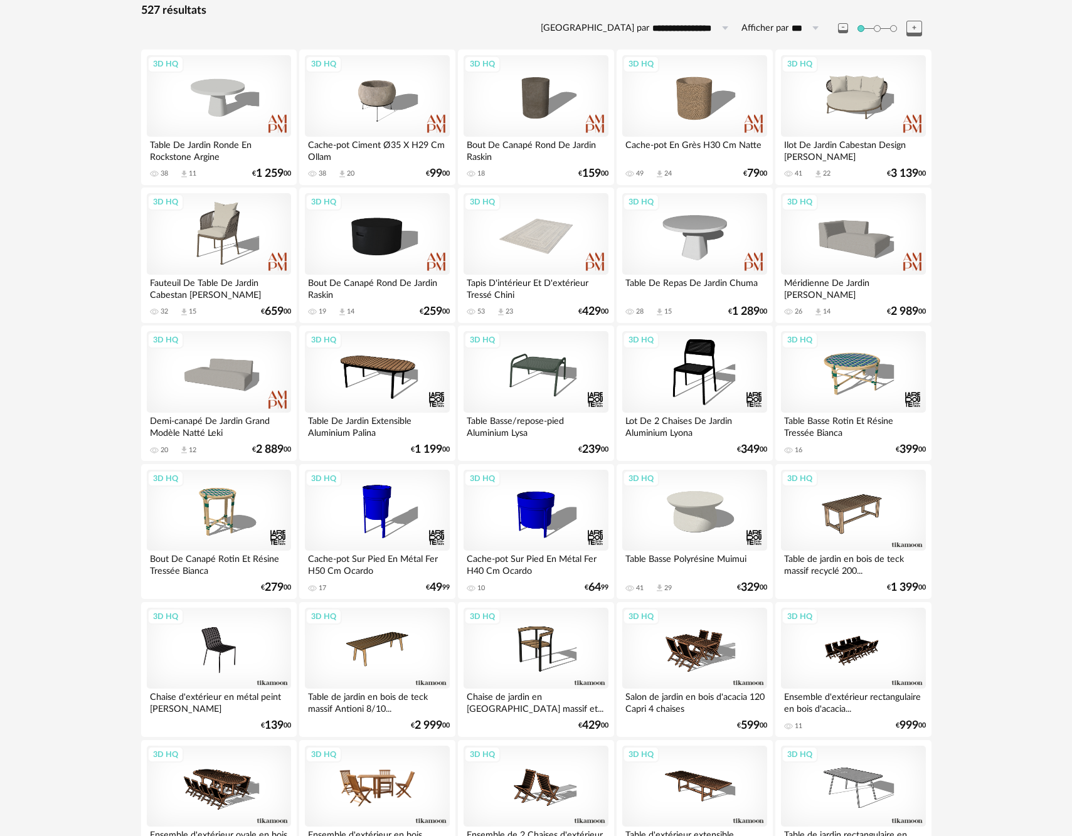
scroll to position [124, 0]
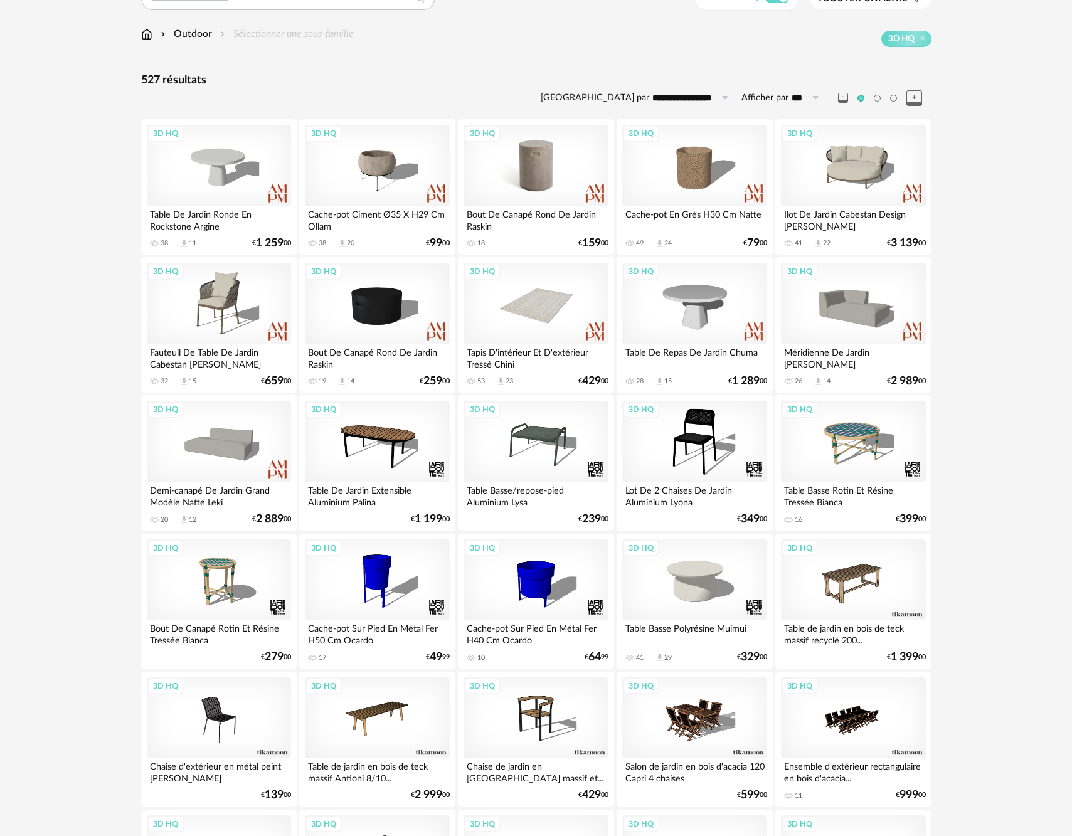
click at [579, 188] on div "3D HQ" at bounding box center [536, 166] width 144 height 82
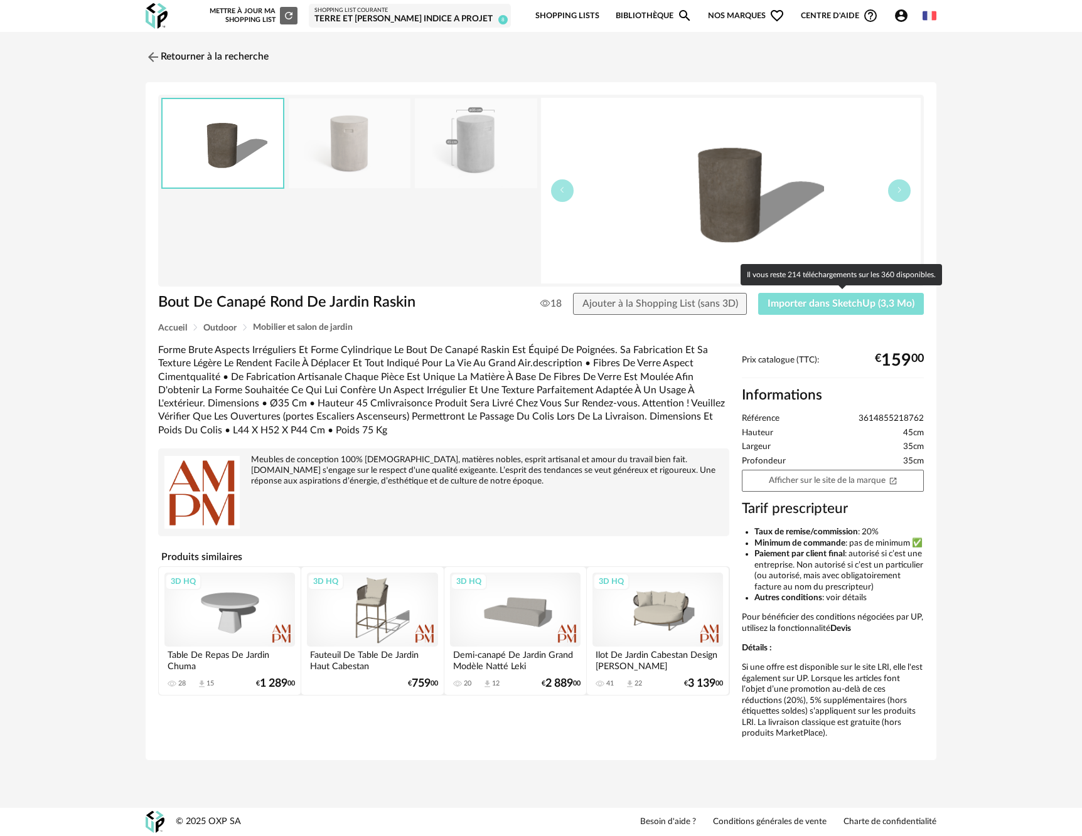
click at [789, 302] on span "Importer dans SketchUp (3,3 Mo)" at bounding box center [840, 304] width 147 height 10
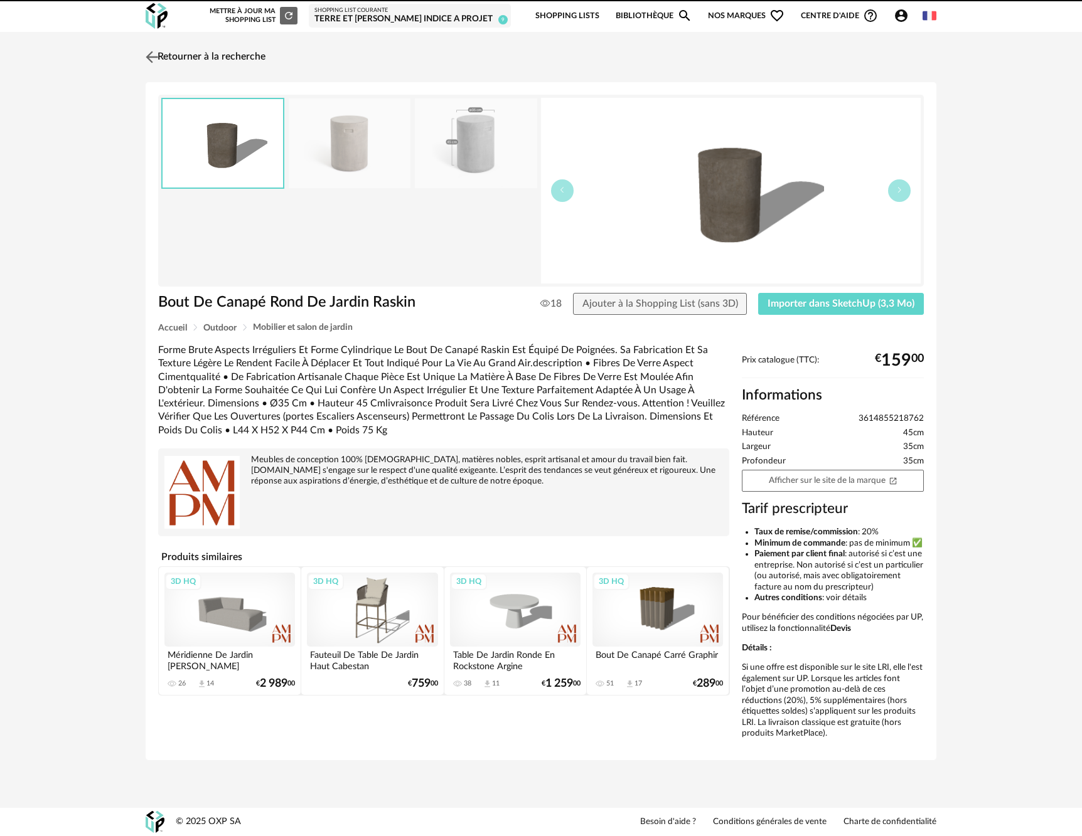
click at [151, 58] on img at bounding box center [152, 57] width 18 height 18
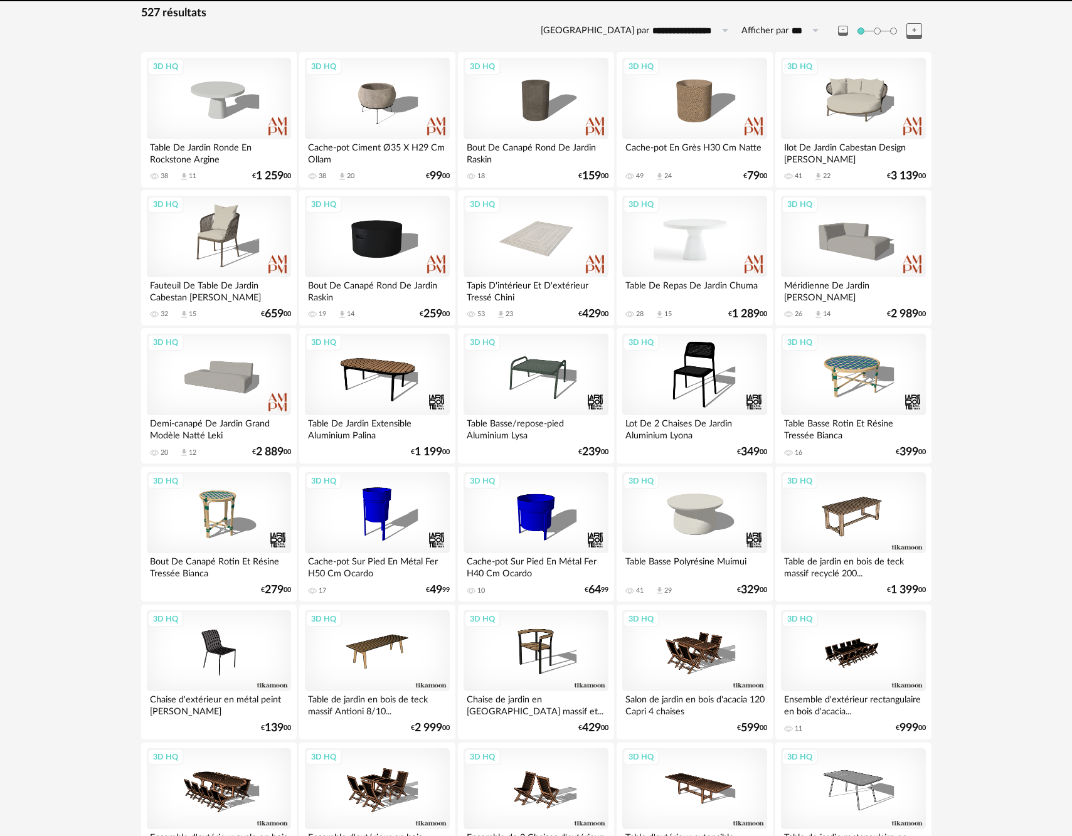
scroll to position [197, 0]
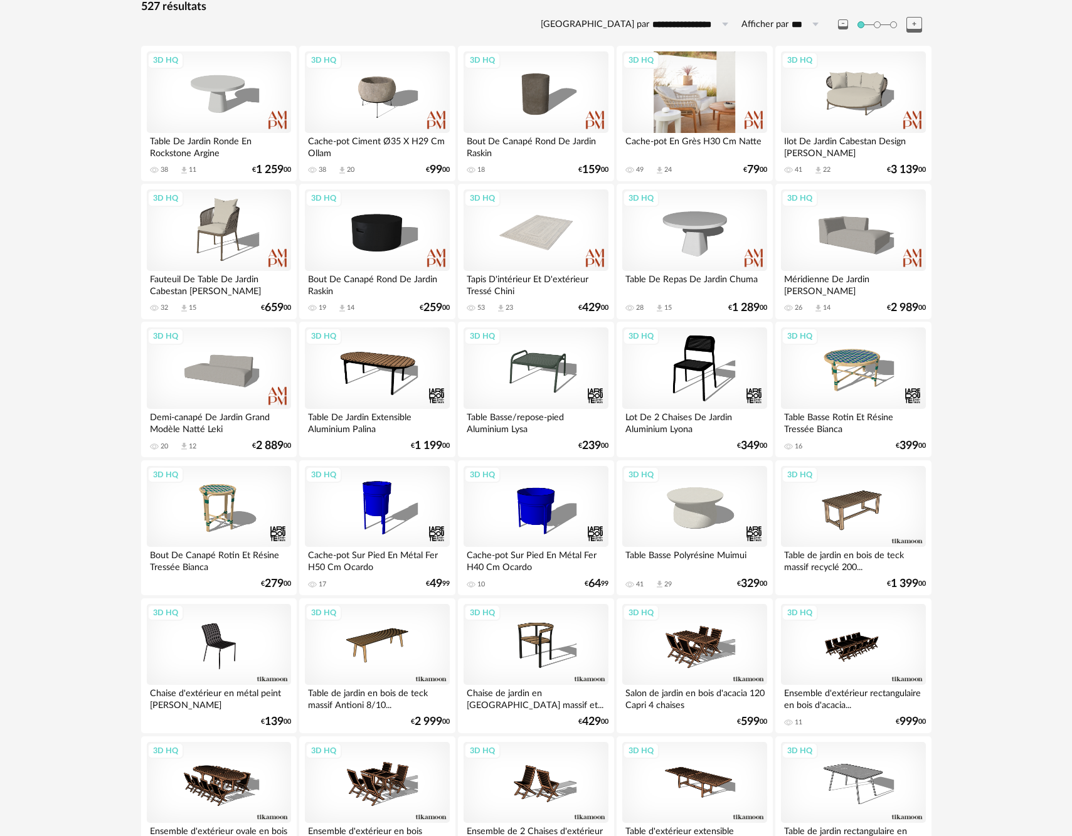
click at [678, 99] on div "3D HQ" at bounding box center [694, 92] width 144 height 82
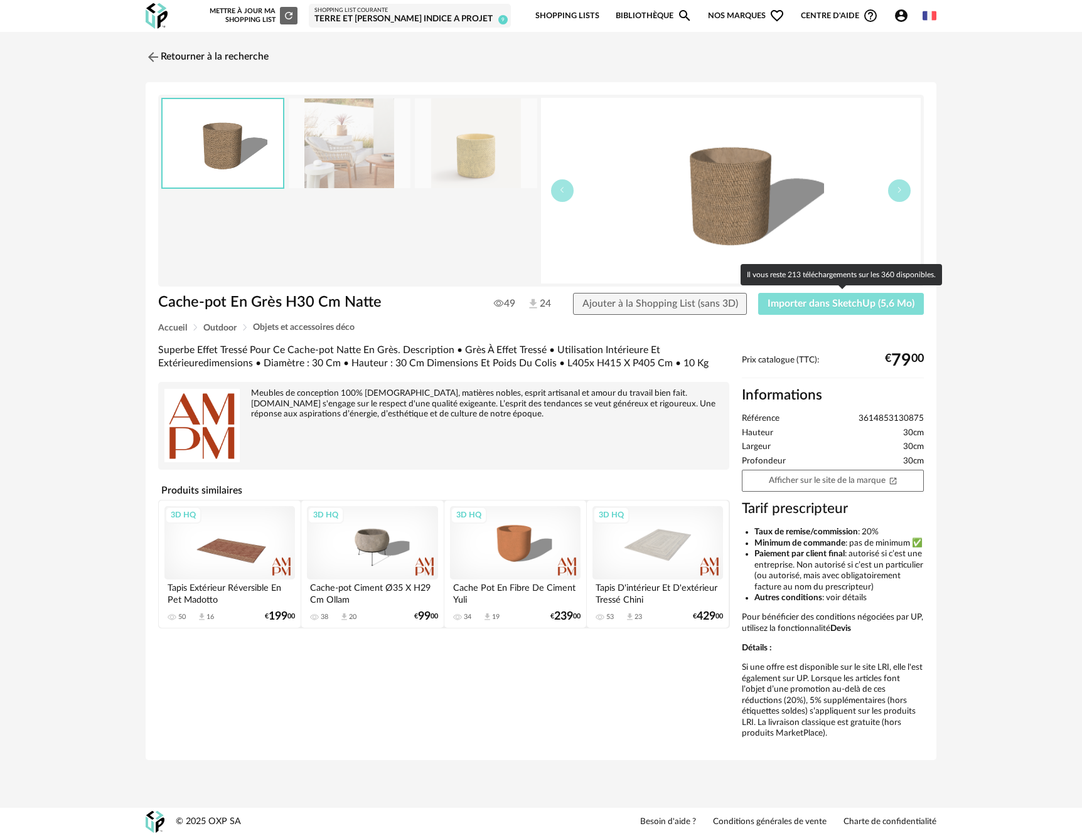
click at [813, 306] on span "Importer dans SketchUp (5,6 Mo)" at bounding box center [840, 304] width 147 height 10
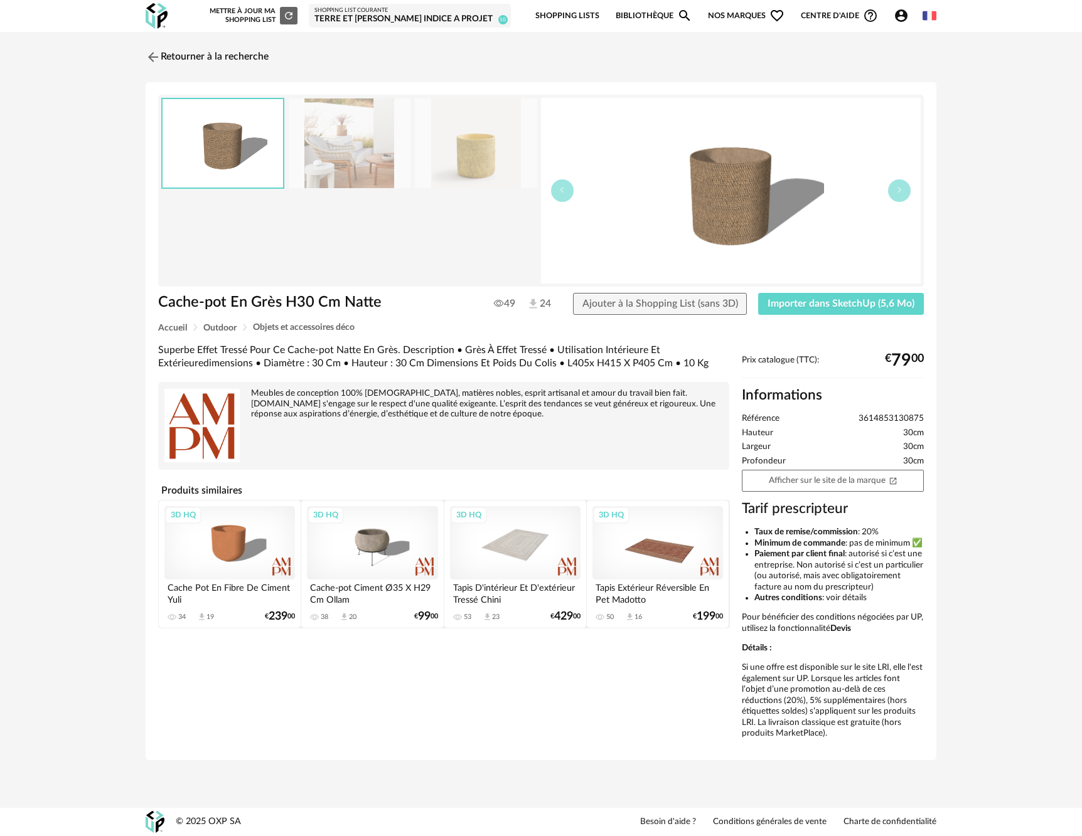
click at [663, 560] on div "3D HQ" at bounding box center [657, 542] width 131 height 73
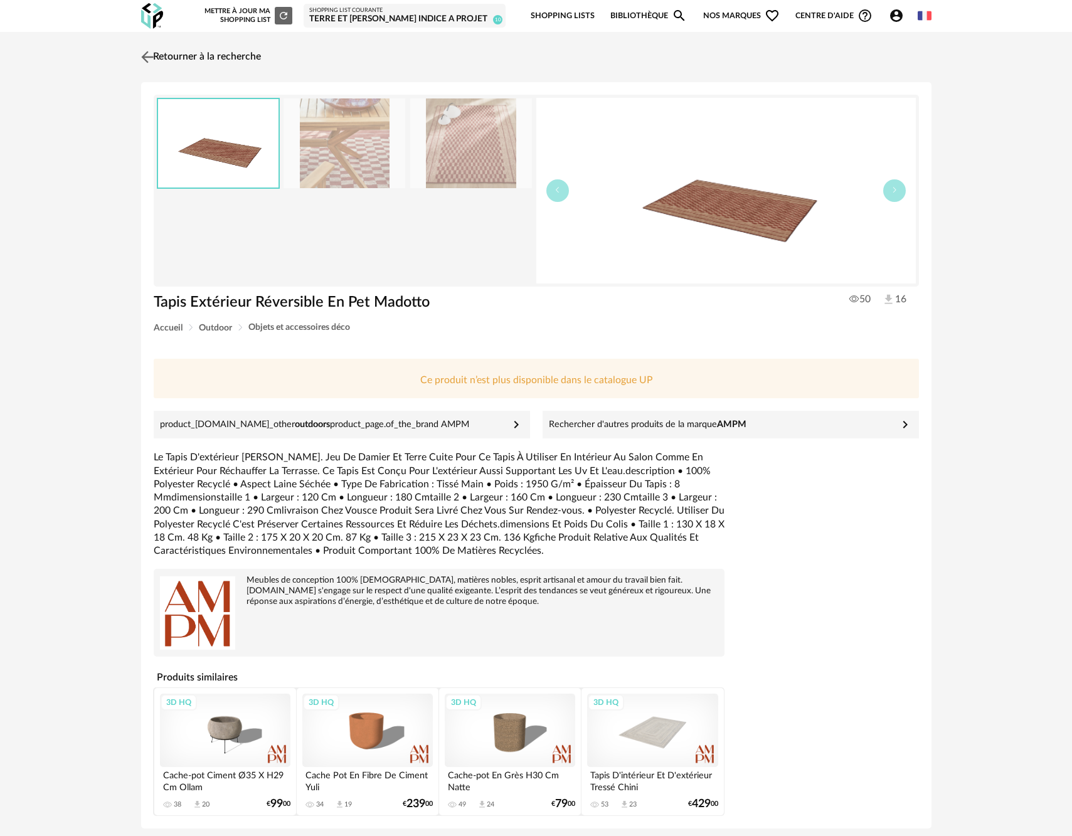
click at [149, 57] on img at bounding box center [147, 57] width 18 height 18
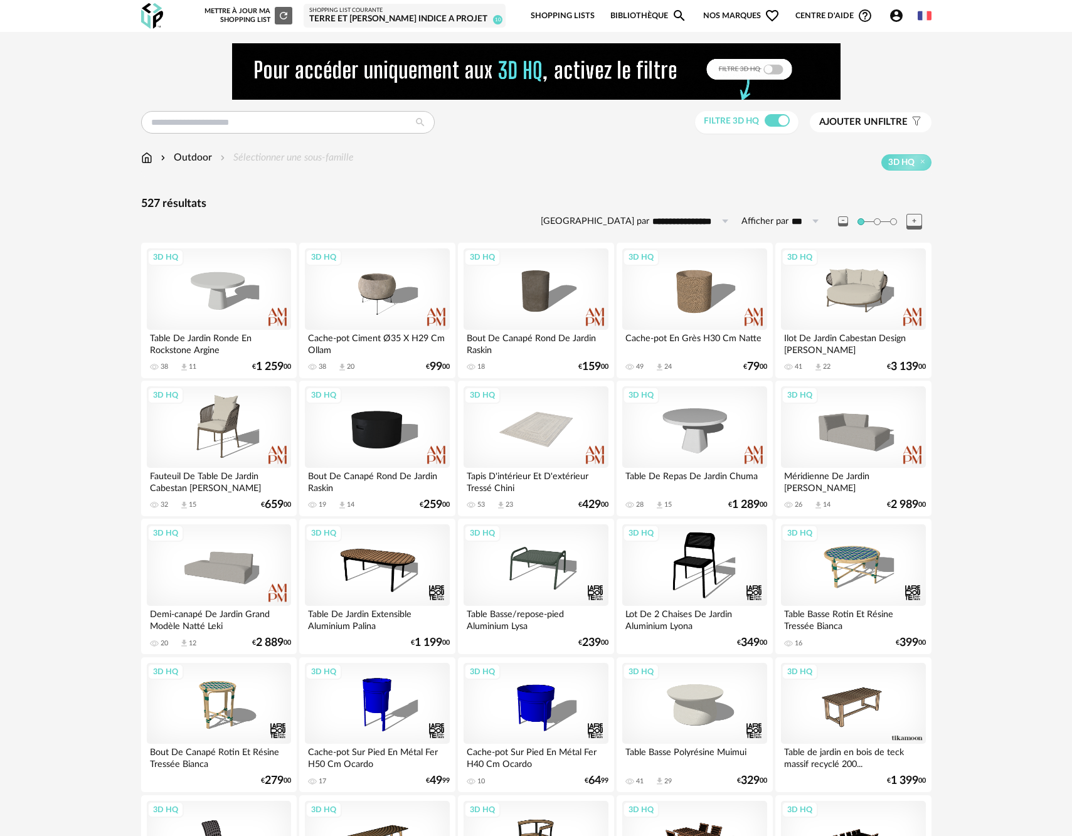
click at [814, 221] on icon at bounding box center [816, 221] width 16 height 20
click at [809, 338] on span "500" at bounding box center [811, 339] width 19 height 11
type input "***"
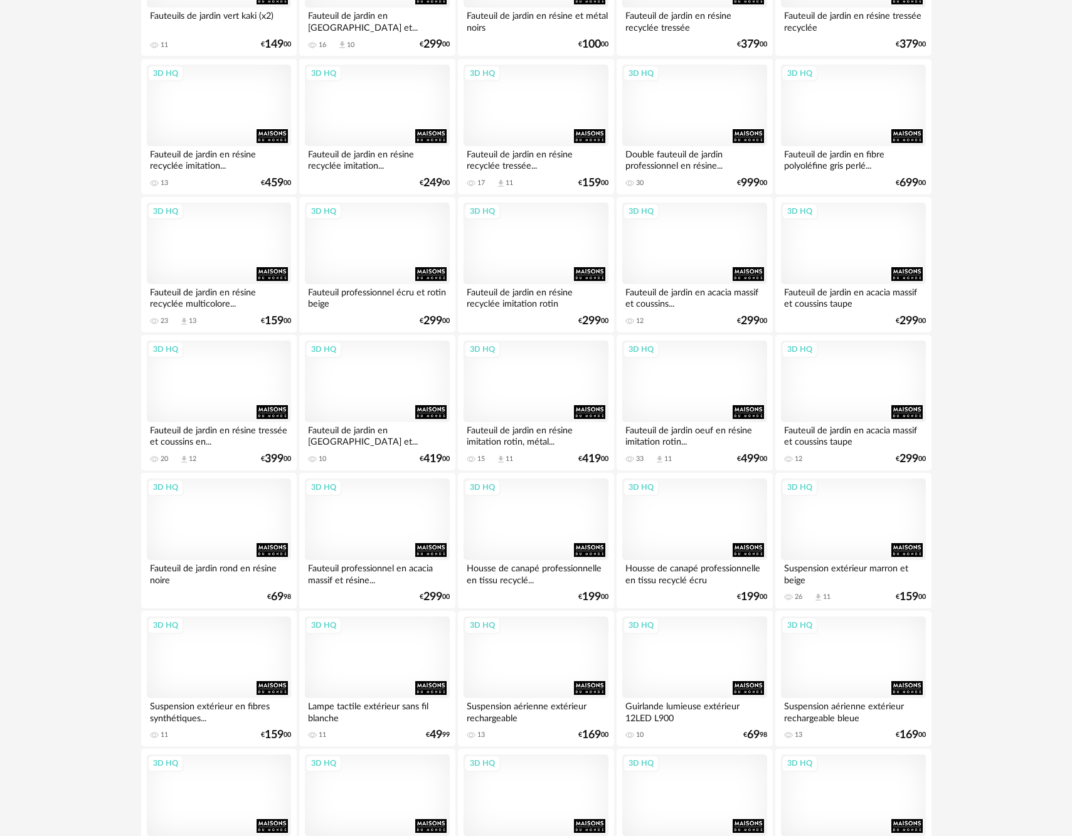
scroll to position [7437, 0]
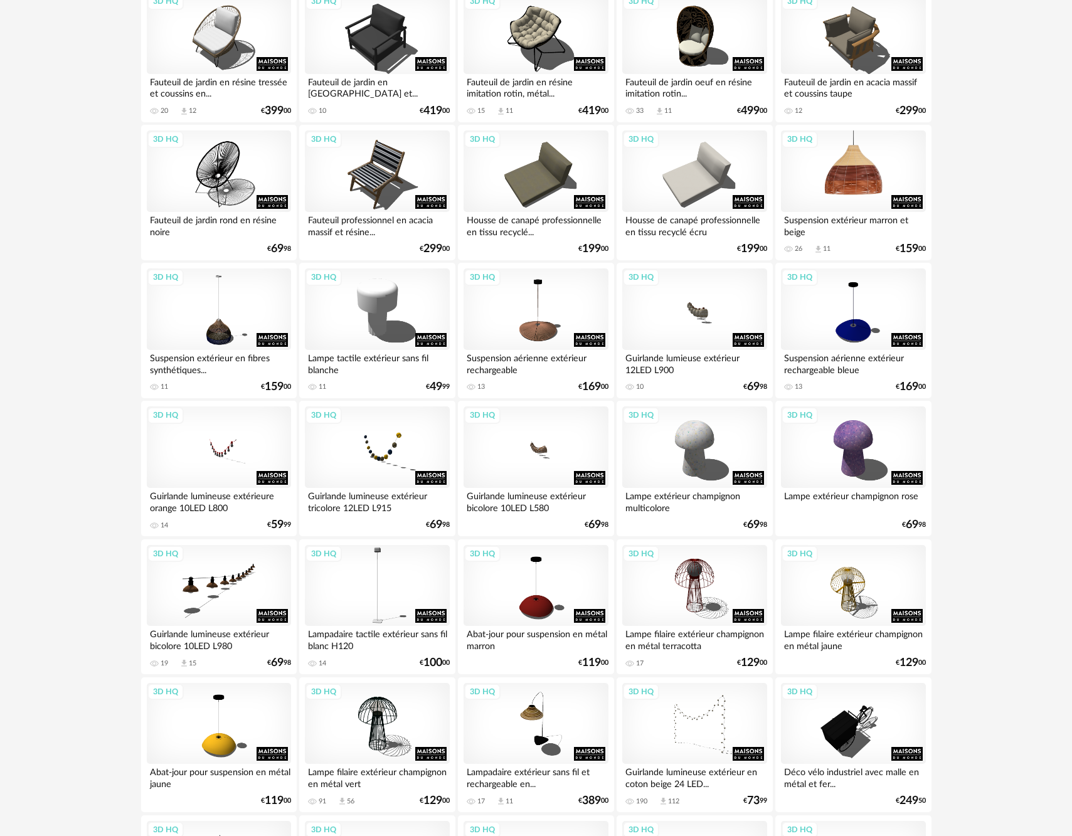
click at [856, 210] on div "3D HQ" at bounding box center [853, 172] width 144 height 82
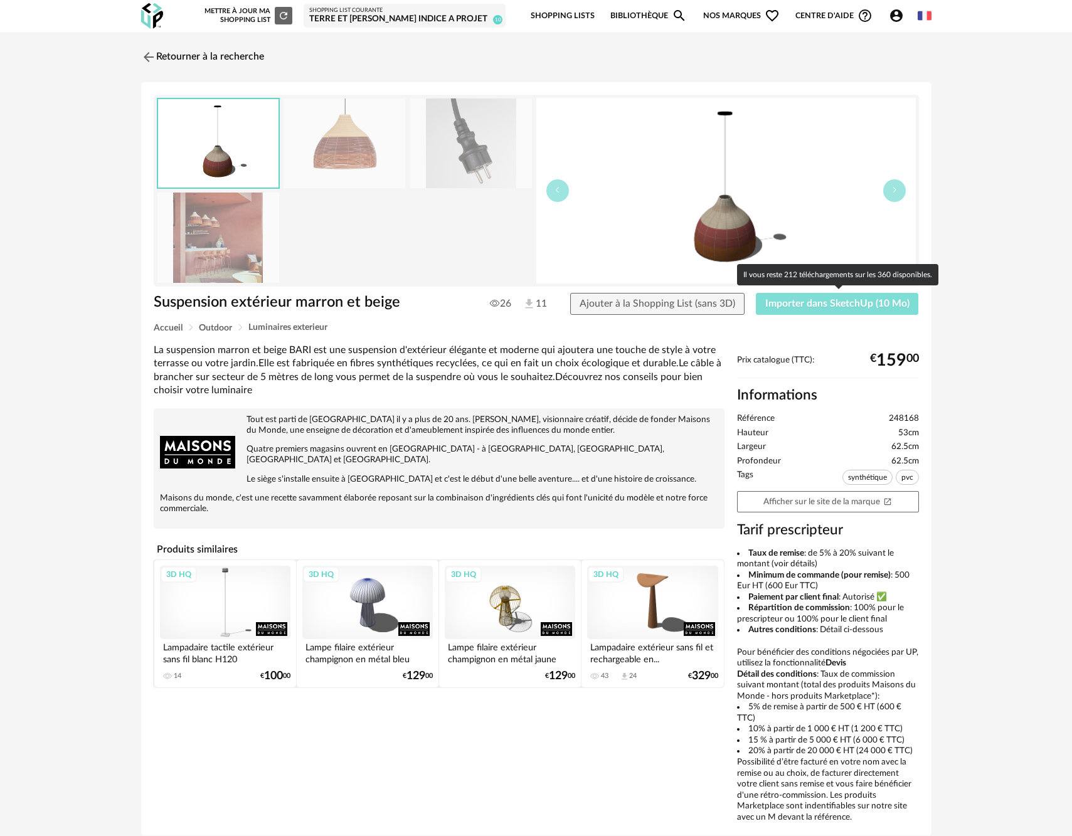
click at [803, 302] on span "Importer dans SketchUp (10 Mo)" at bounding box center [838, 304] width 144 height 10
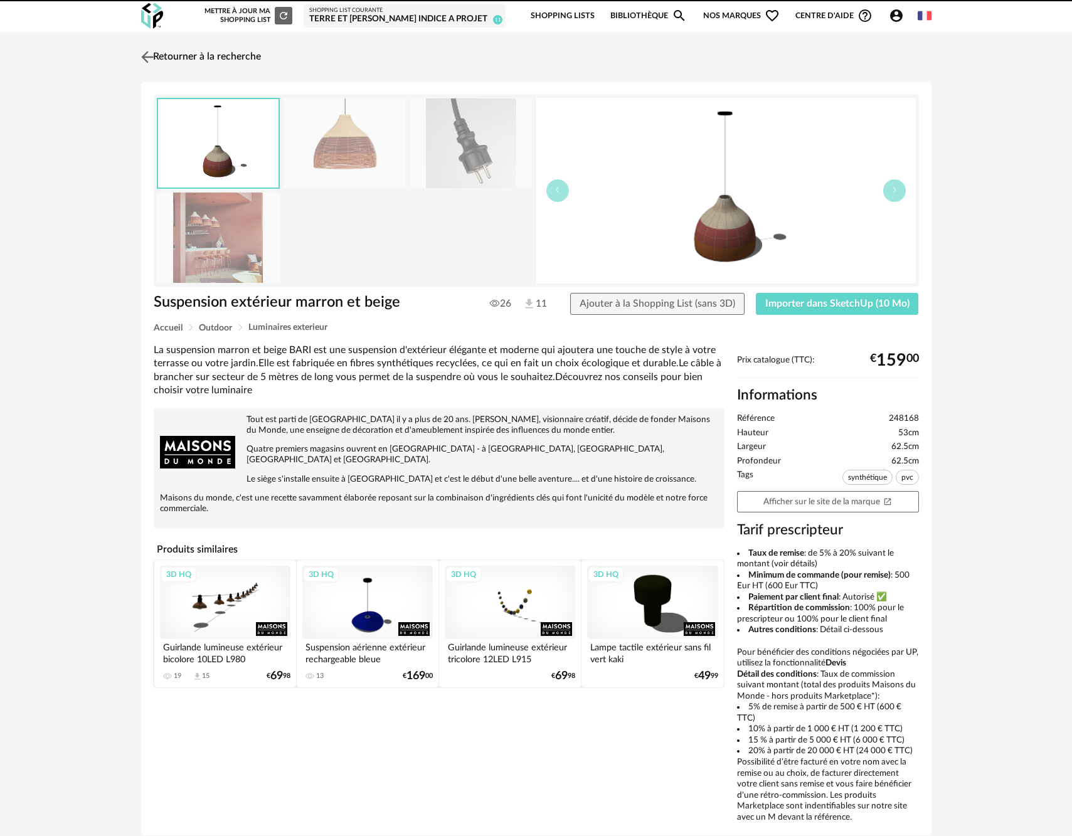
click at [145, 55] on img at bounding box center [147, 57] width 18 height 18
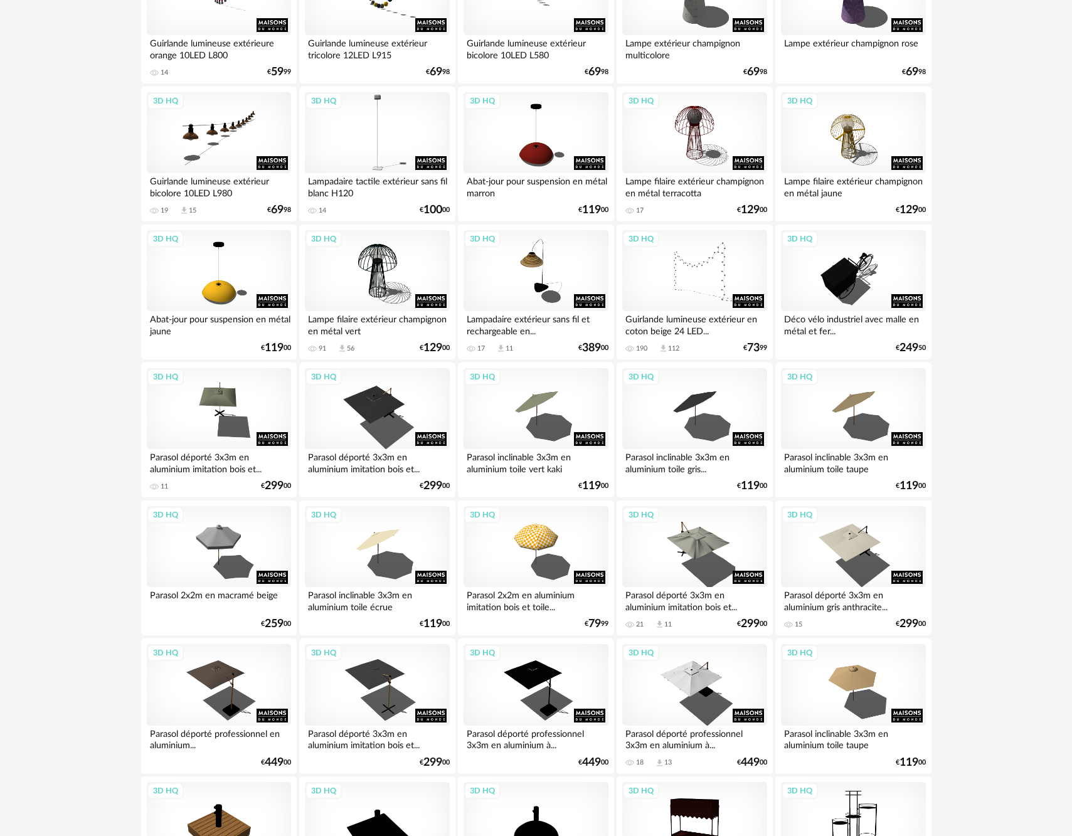
scroll to position [8122, 0]
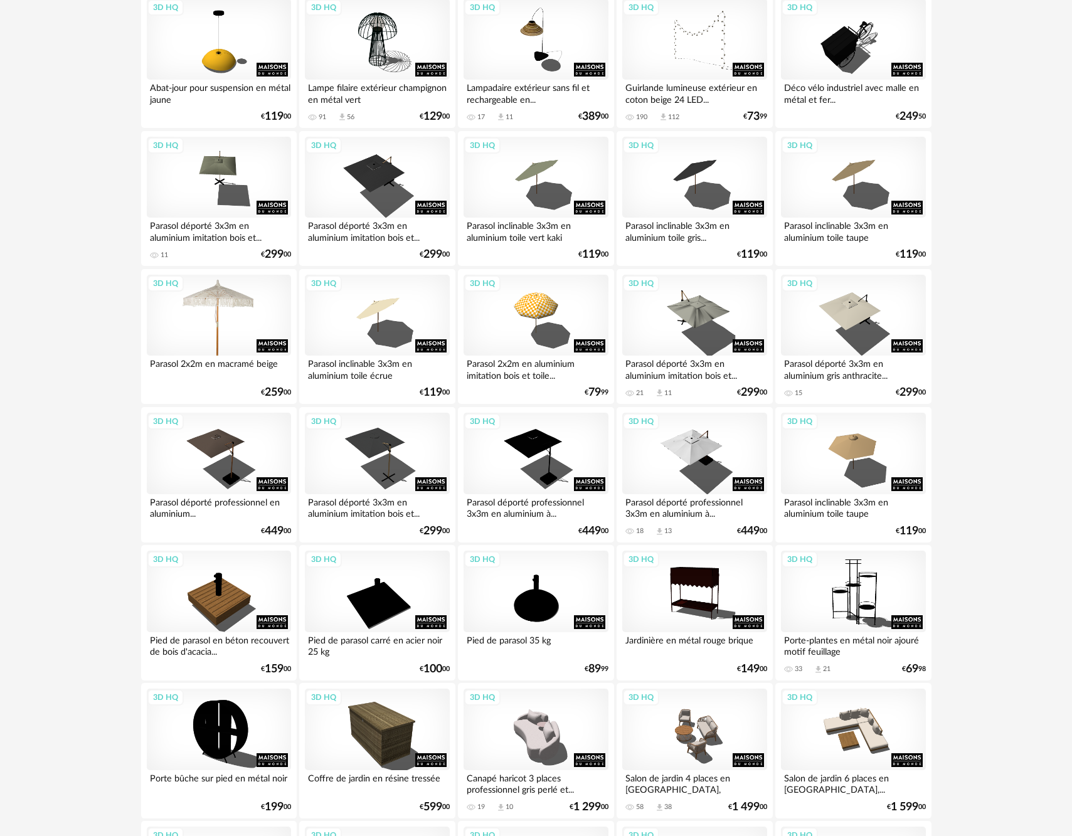
click at [243, 356] on div "3D HQ" at bounding box center [219, 316] width 144 height 82
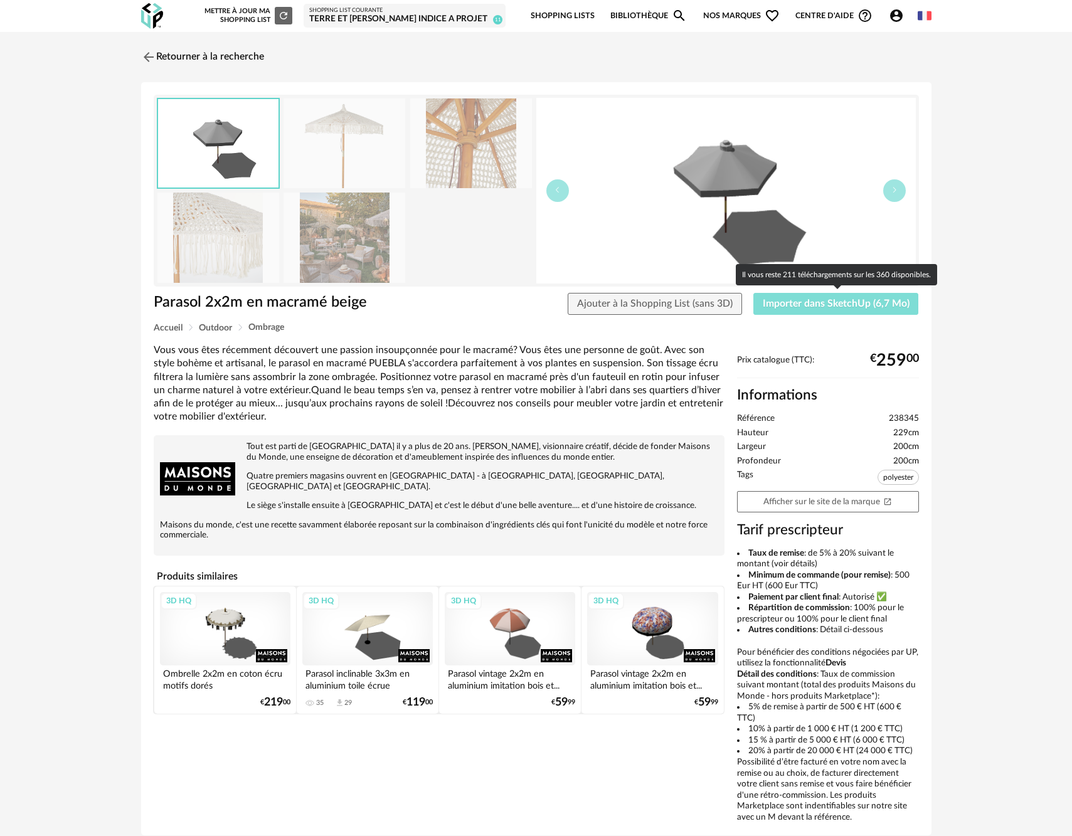
click at [811, 302] on span "Importer dans SketchUp (6,7 Mo)" at bounding box center [836, 304] width 147 height 10
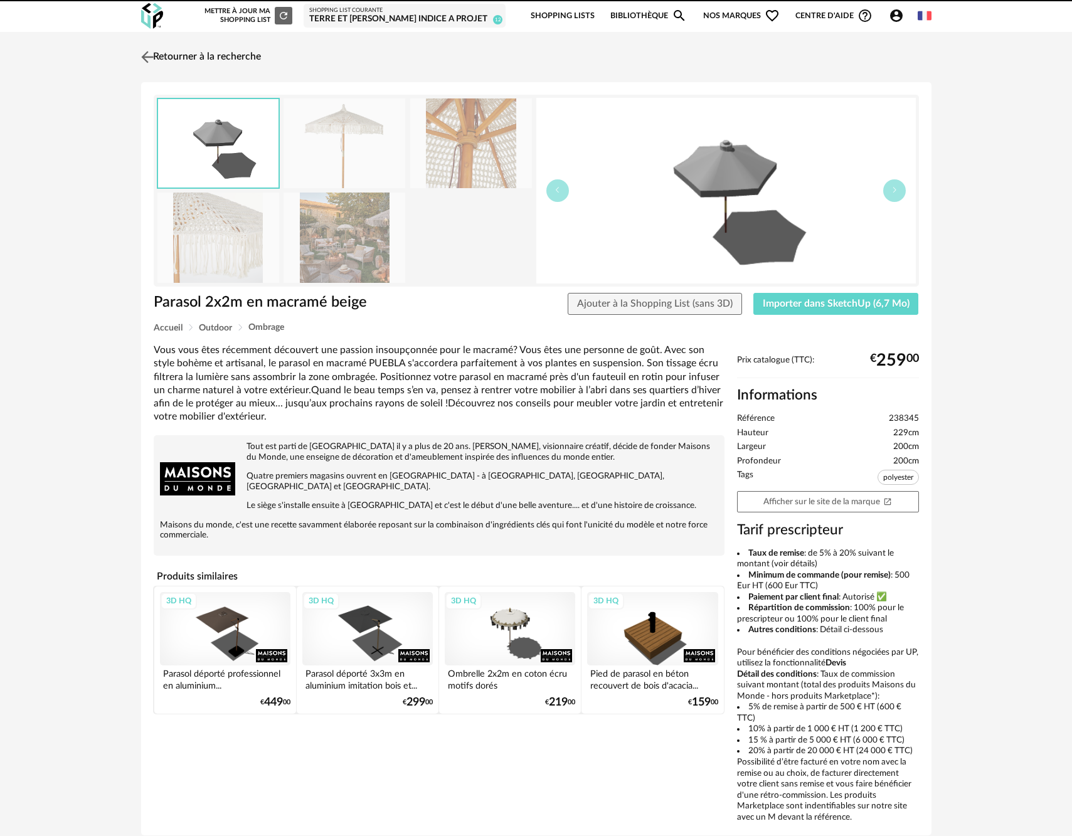
click at [154, 56] on img at bounding box center [147, 57] width 18 height 18
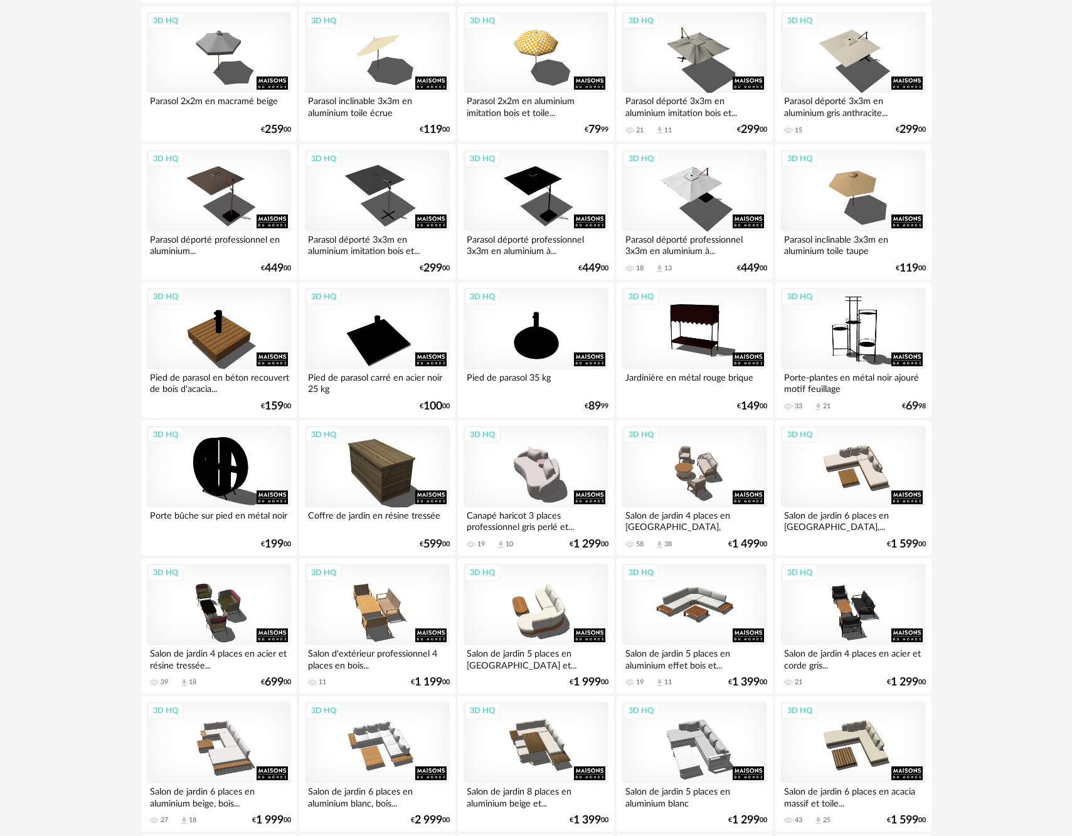
scroll to position [8153, 0]
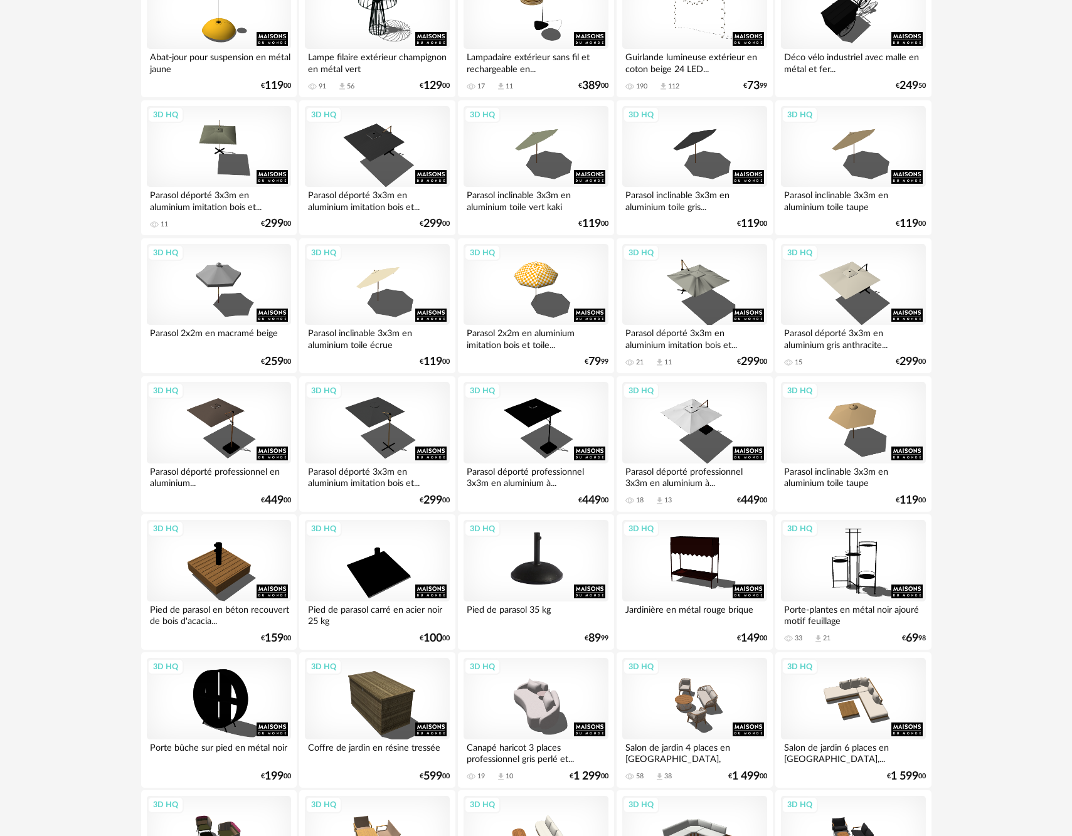
click at [511, 602] on div "3D HQ" at bounding box center [536, 561] width 144 height 82
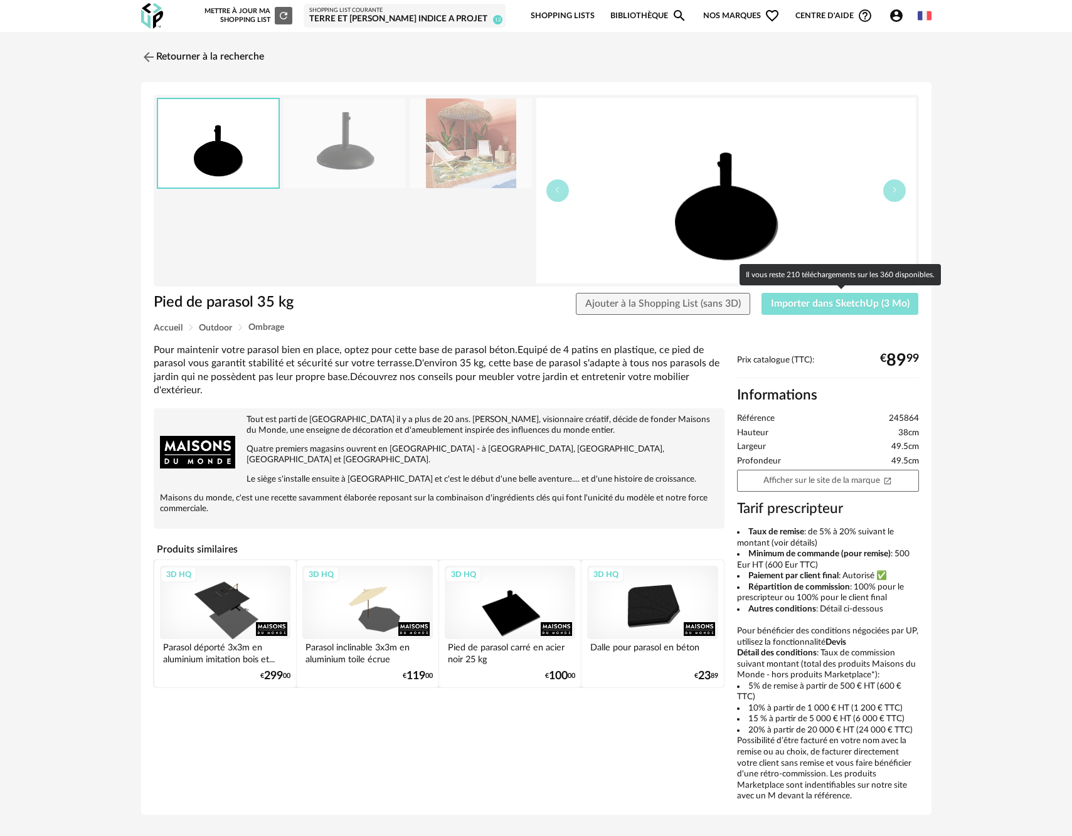
click at [794, 301] on span "Importer dans SketchUp (3 Mo)" at bounding box center [840, 304] width 139 height 10
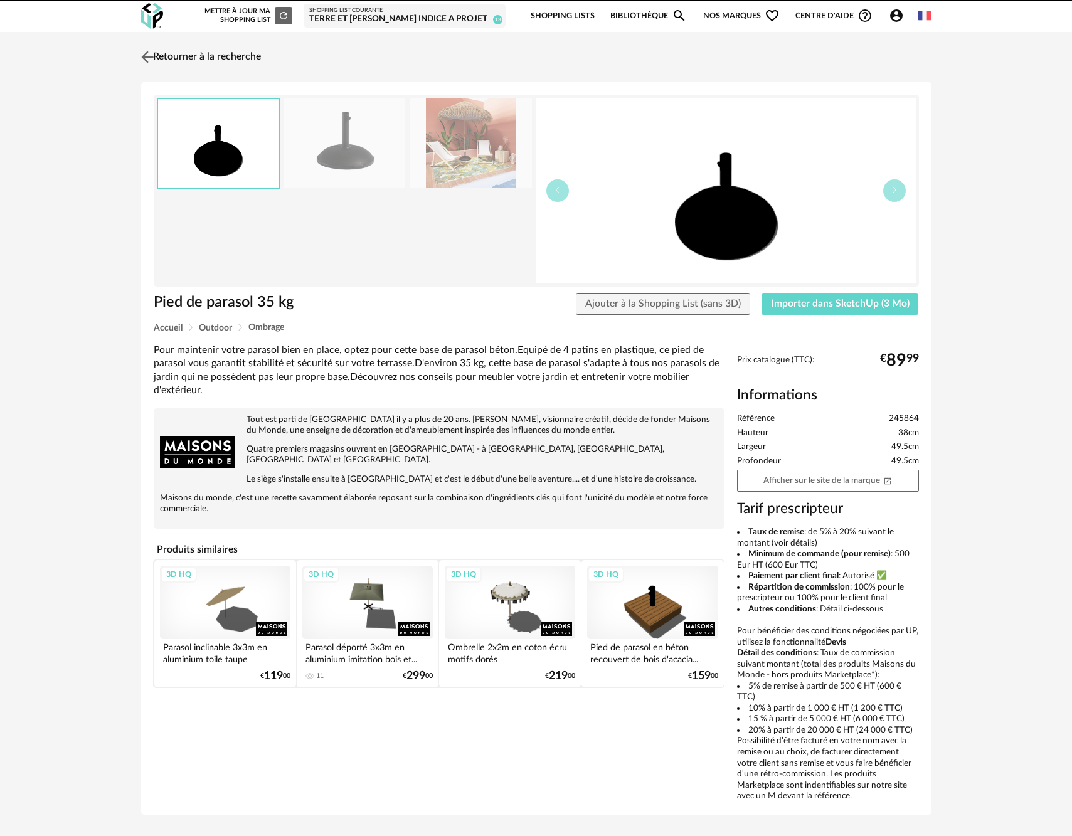
click at [142, 57] on img at bounding box center [147, 57] width 18 height 18
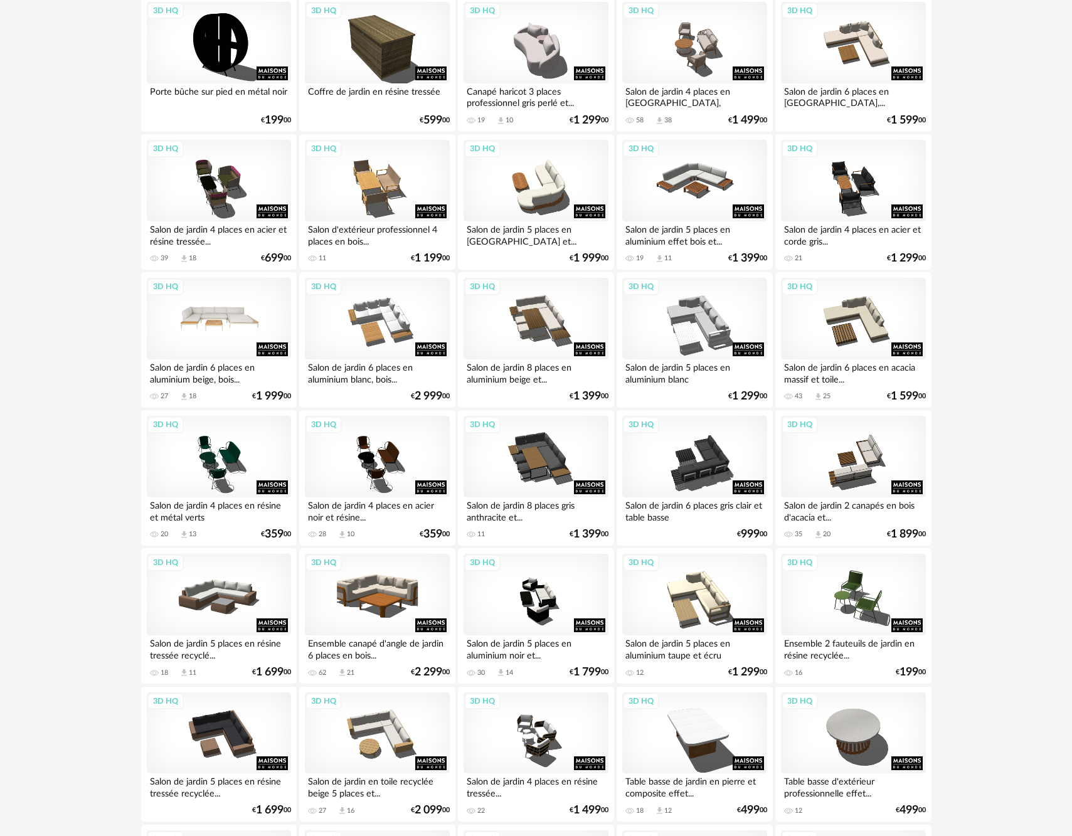
scroll to position [8978, 0]
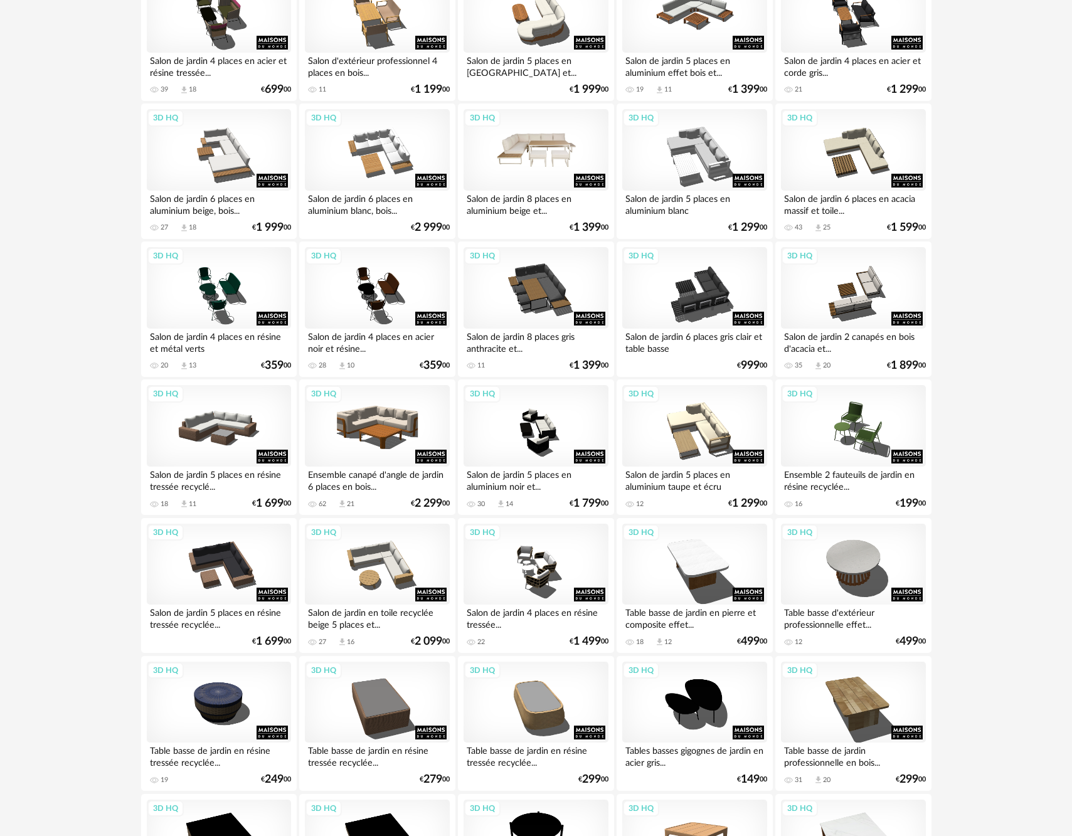
click at [548, 191] on div "3D HQ" at bounding box center [536, 150] width 144 height 82
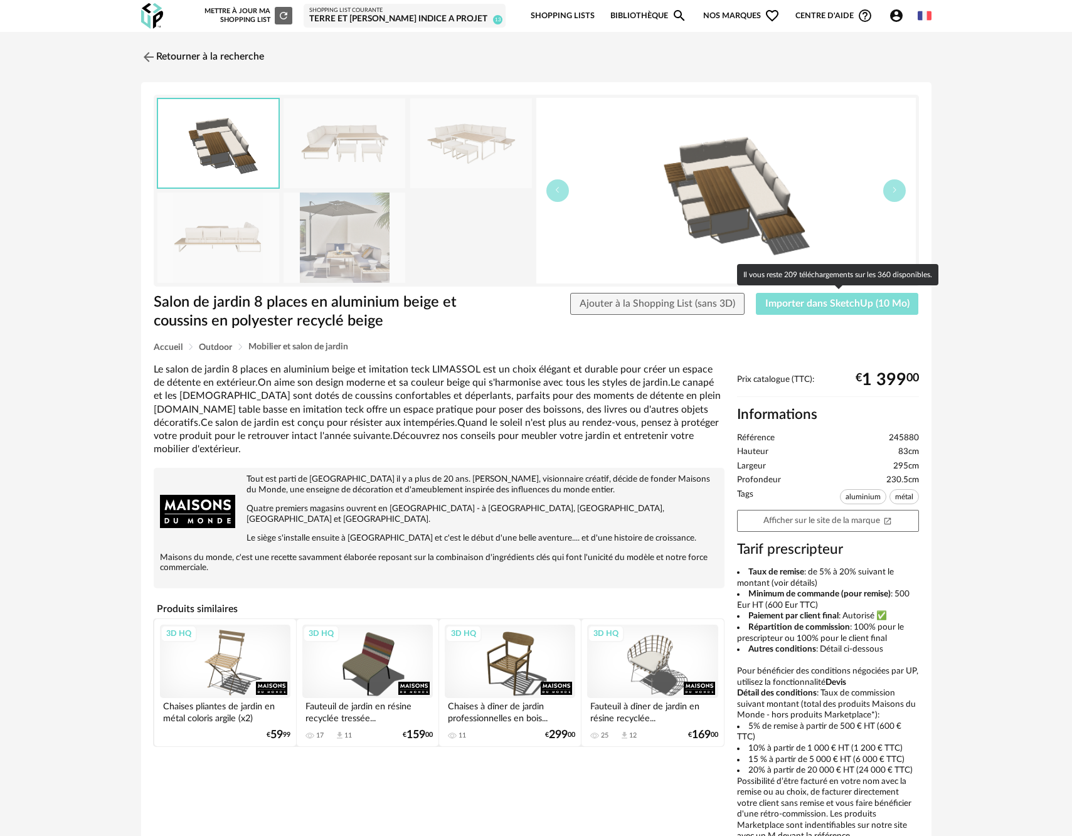
click at [808, 304] on span "Importer dans SketchUp (10 Mo)" at bounding box center [838, 304] width 144 height 10
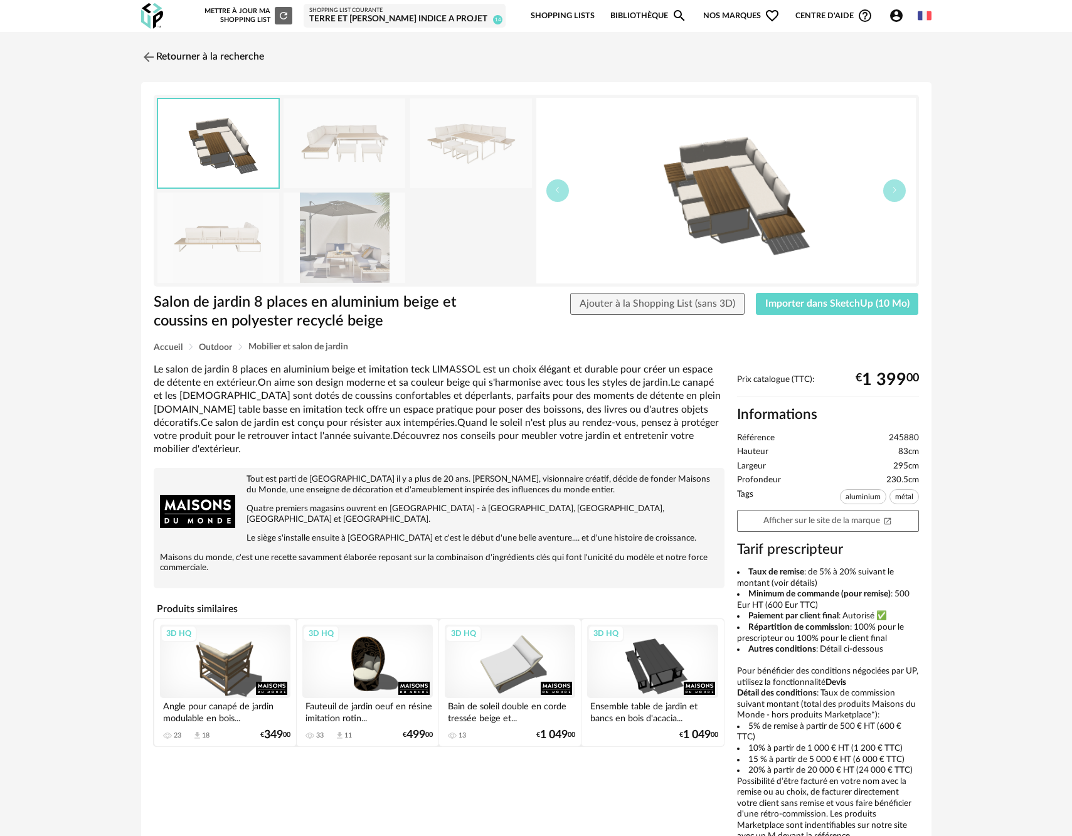
click at [151, 56] on img at bounding box center [148, 57] width 15 height 15
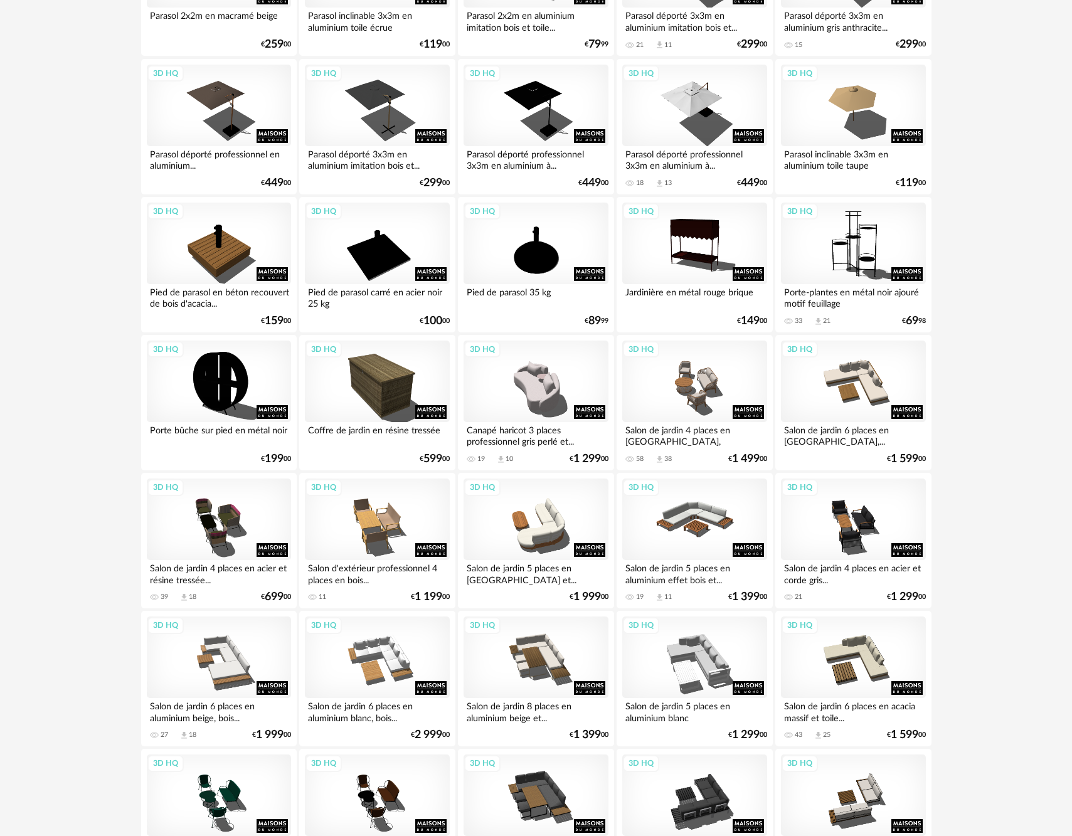
scroll to position [8331, 0]
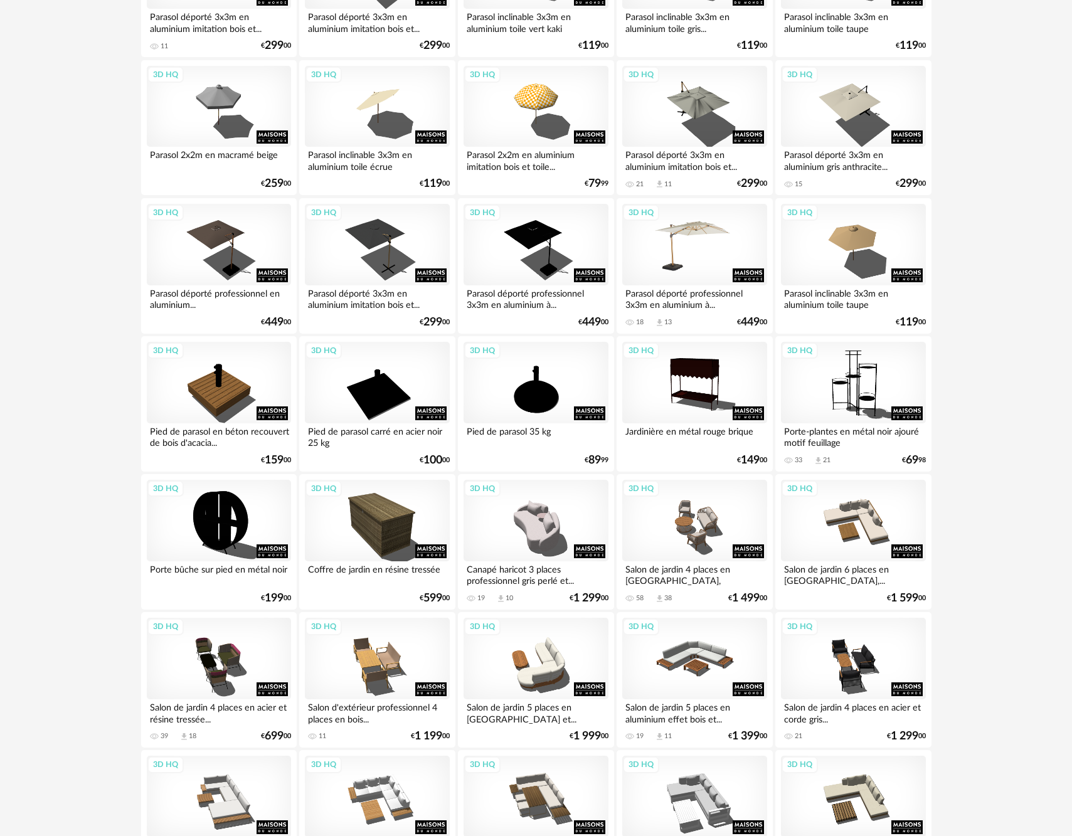
click at [723, 276] on div "3D HQ" at bounding box center [694, 245] width 144 height 82
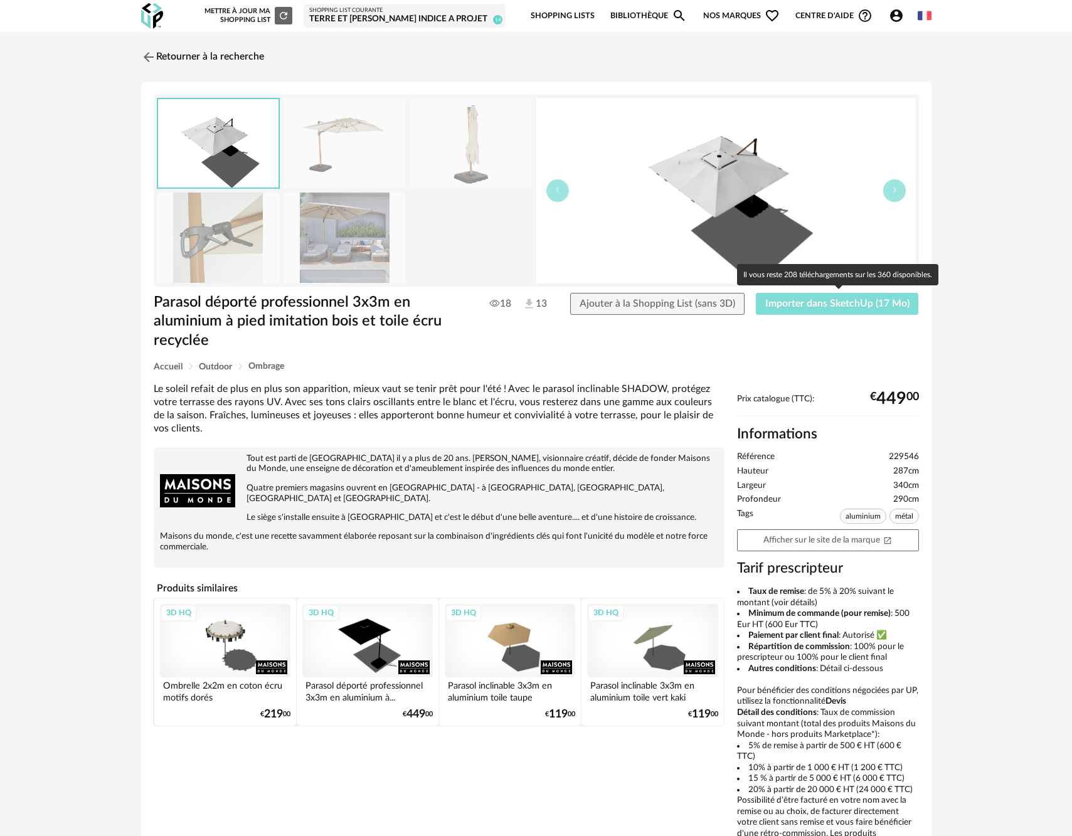
click at [801, 306] on span "Importer dans SketchUp (17 Mo)" at bounding box center [838, 304] width 144 height 10
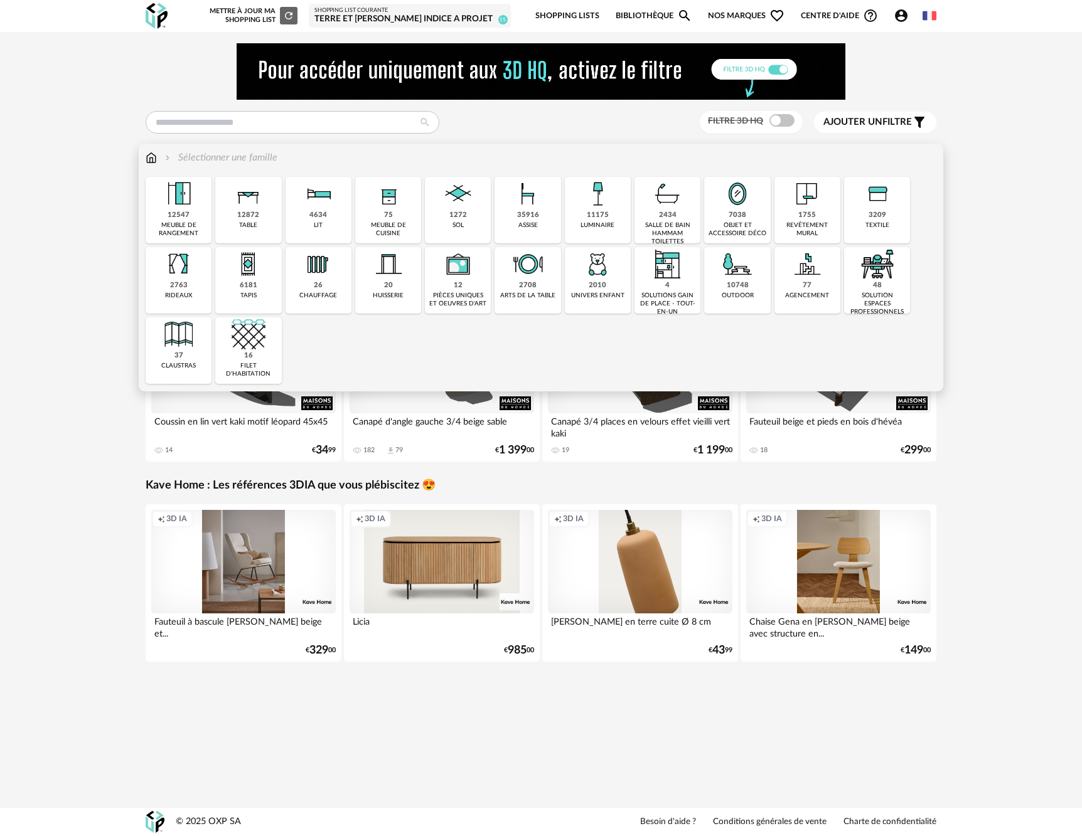
click at [740, 296] on div "outdoor" at bounding box center [738, 296] width 32 height 8
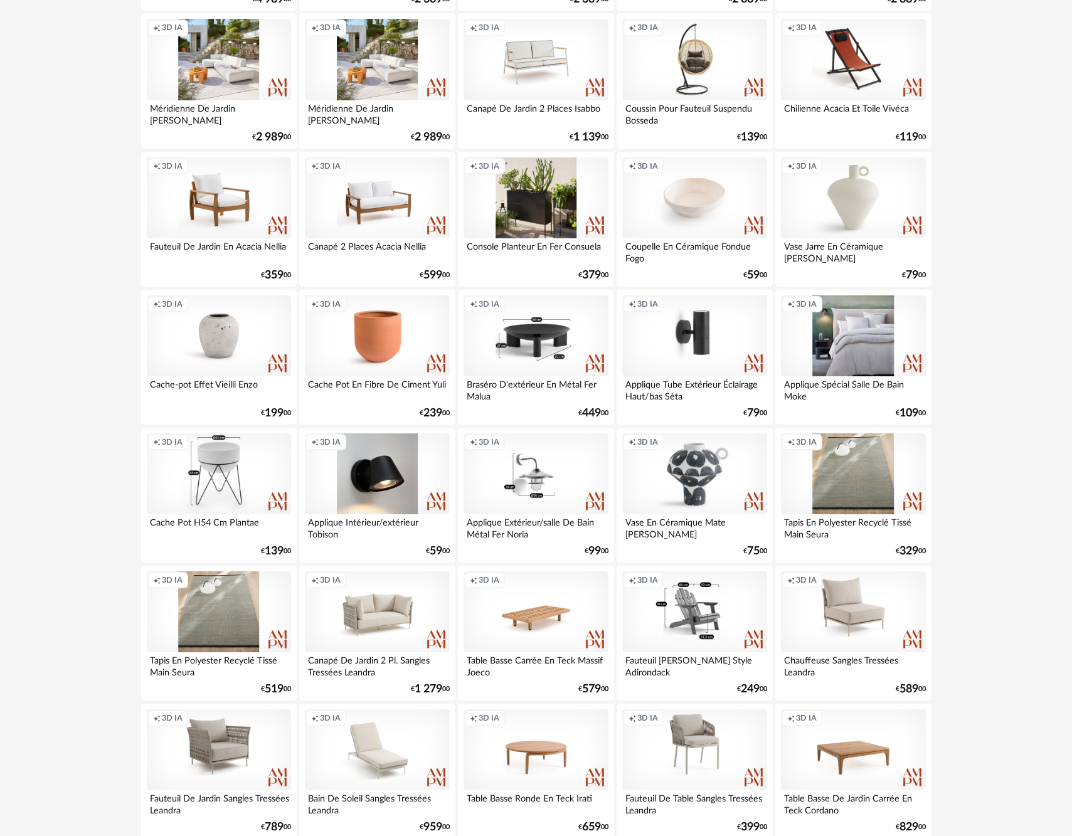
scroll to position [2010, 0]
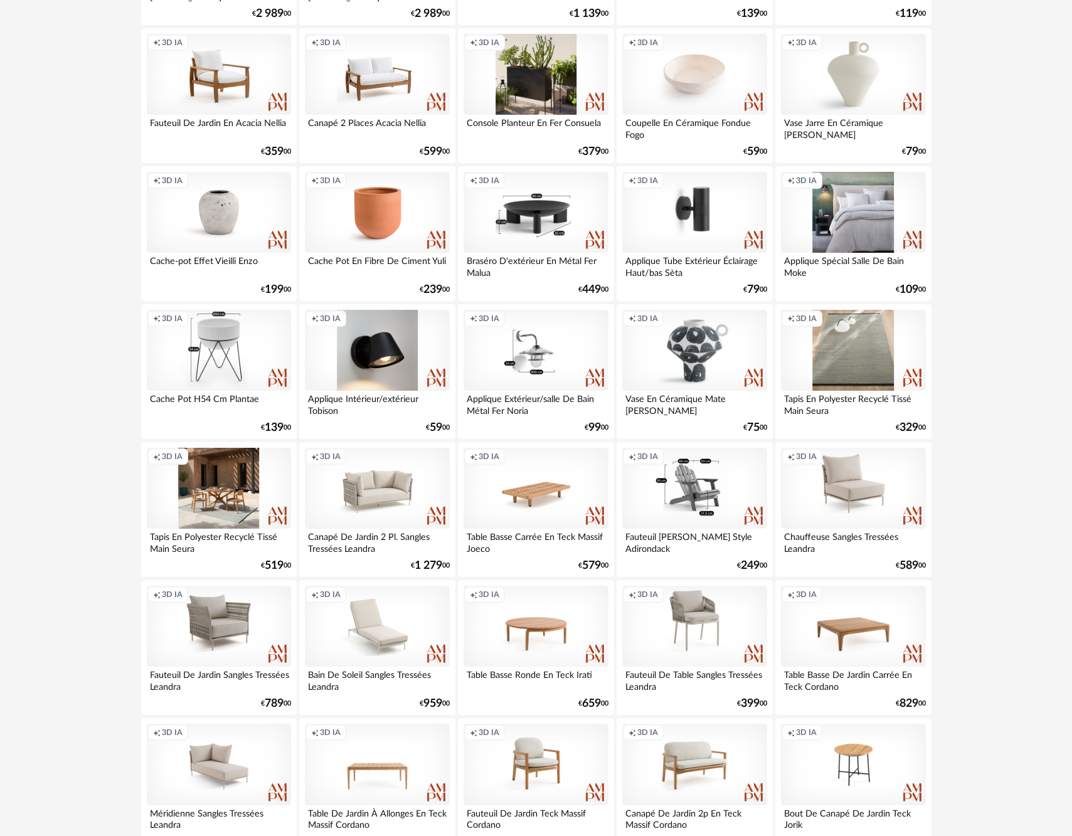
click at [232, 524] on div "Creation icon 3D IA" at bounding box center [219, 489] width 144 height 82
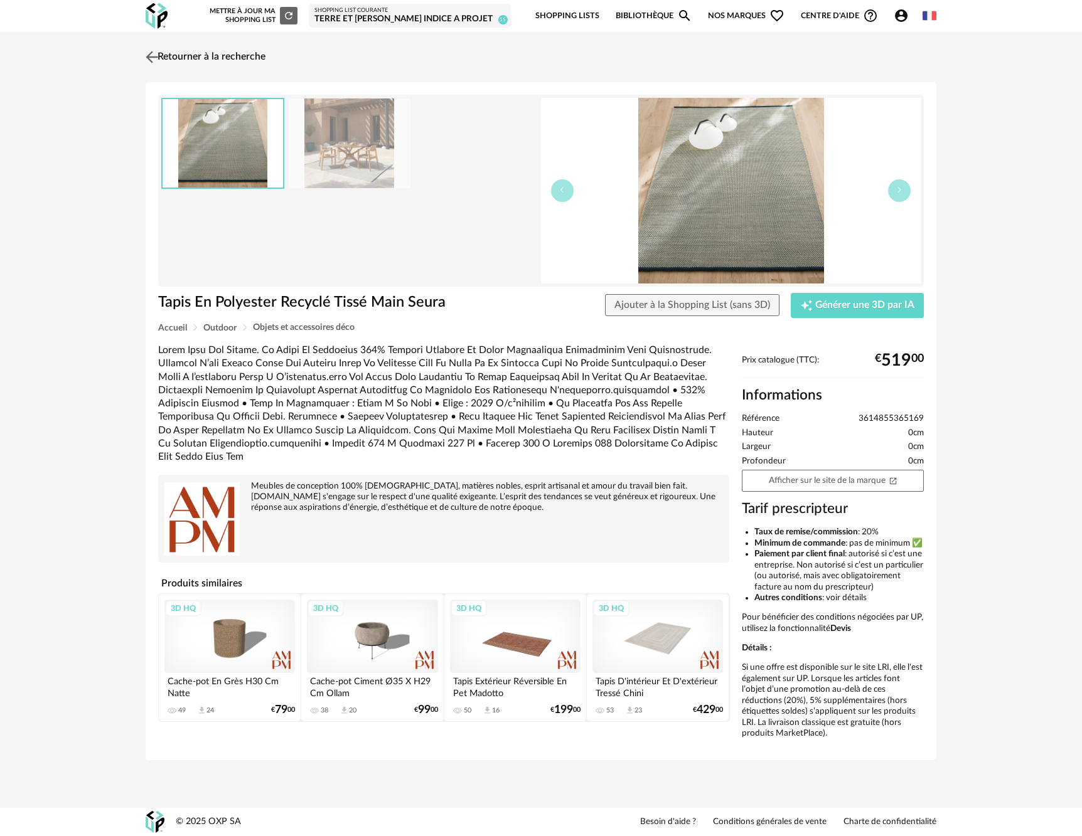
click at [149, 56] on img at bounding box center [152, 57] width 18 height 18
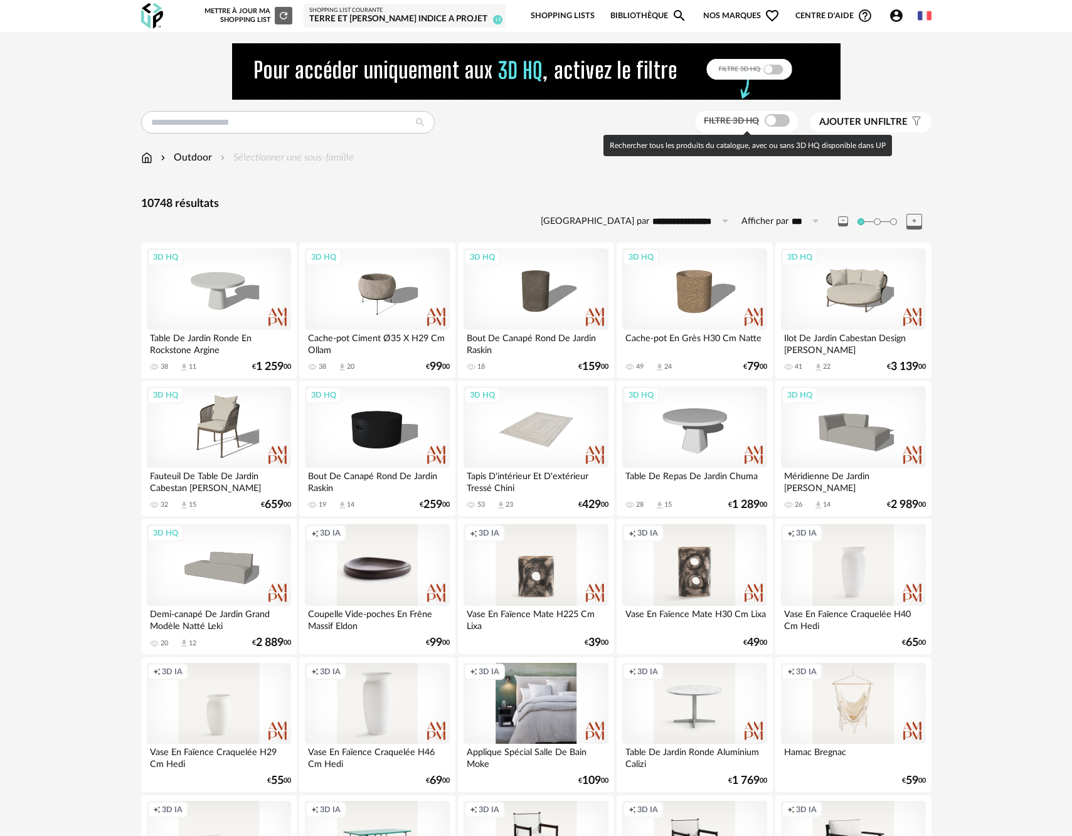
click at [776, 122] on span at bounding box center [777, 120] width 25 height 13
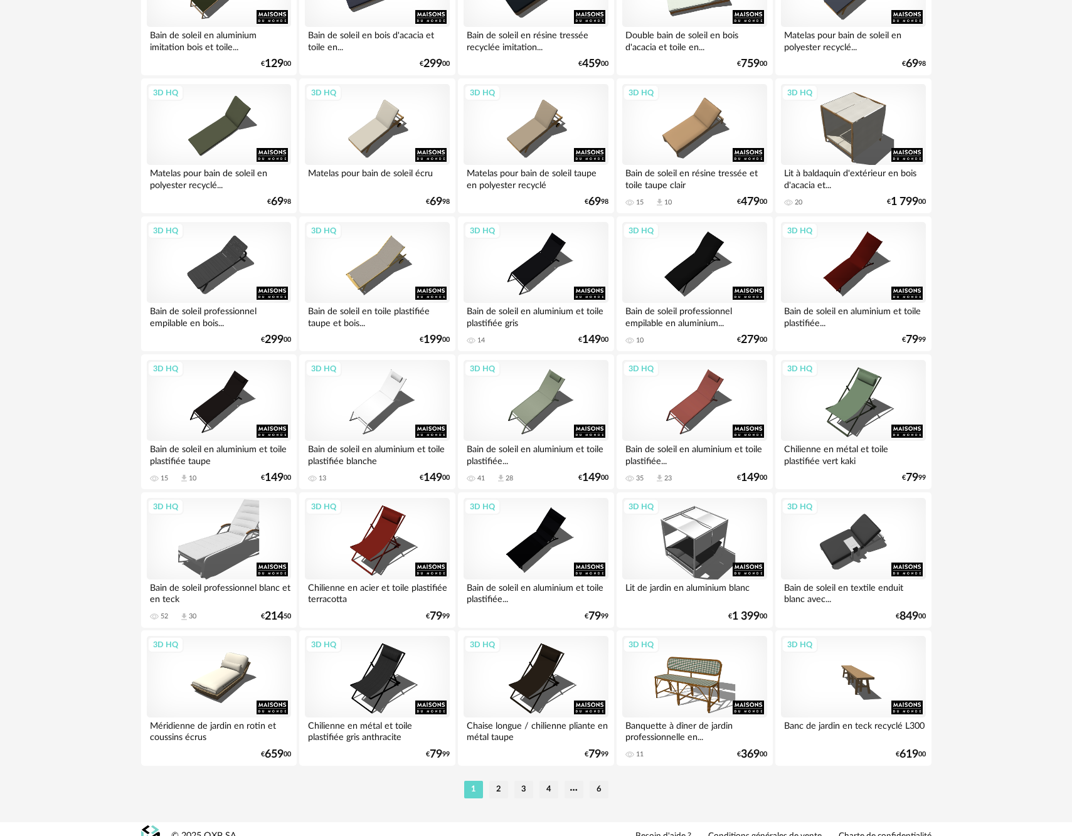
scroll to position [2260, 0]
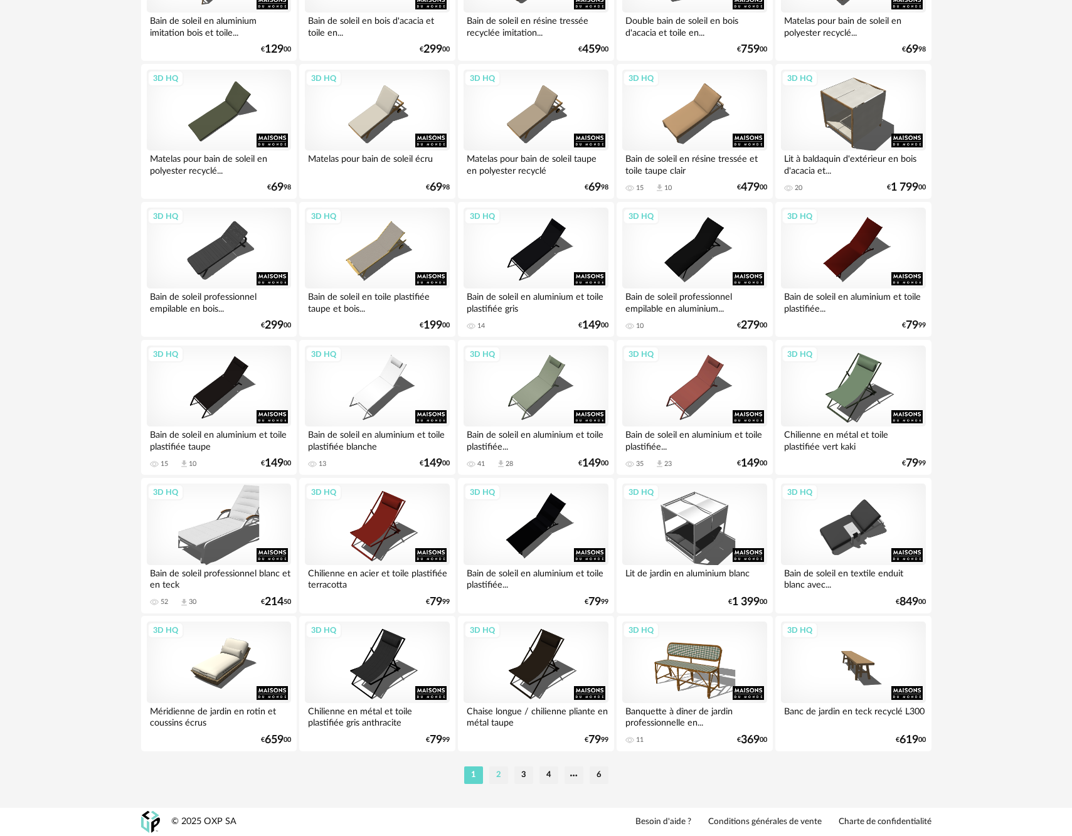
click at [499, 777] on li "2" at bounding box center [498, 776] width 19 height 18
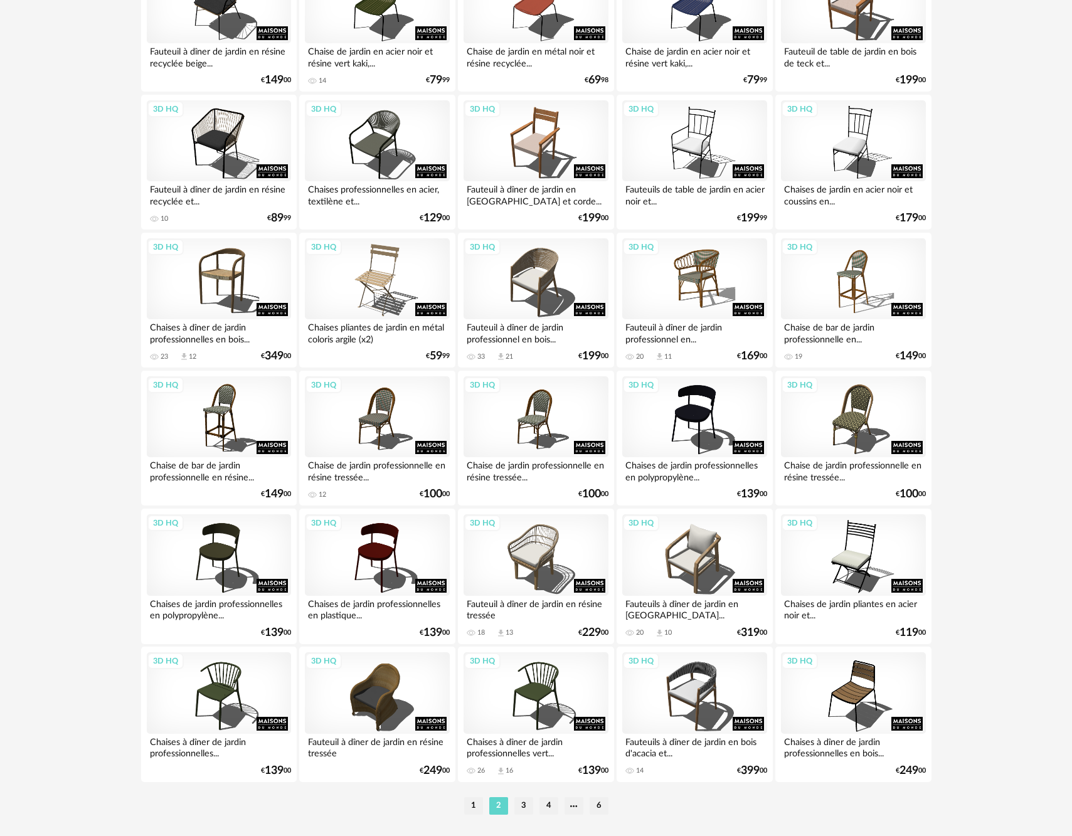
scroll to position [2260, 0]
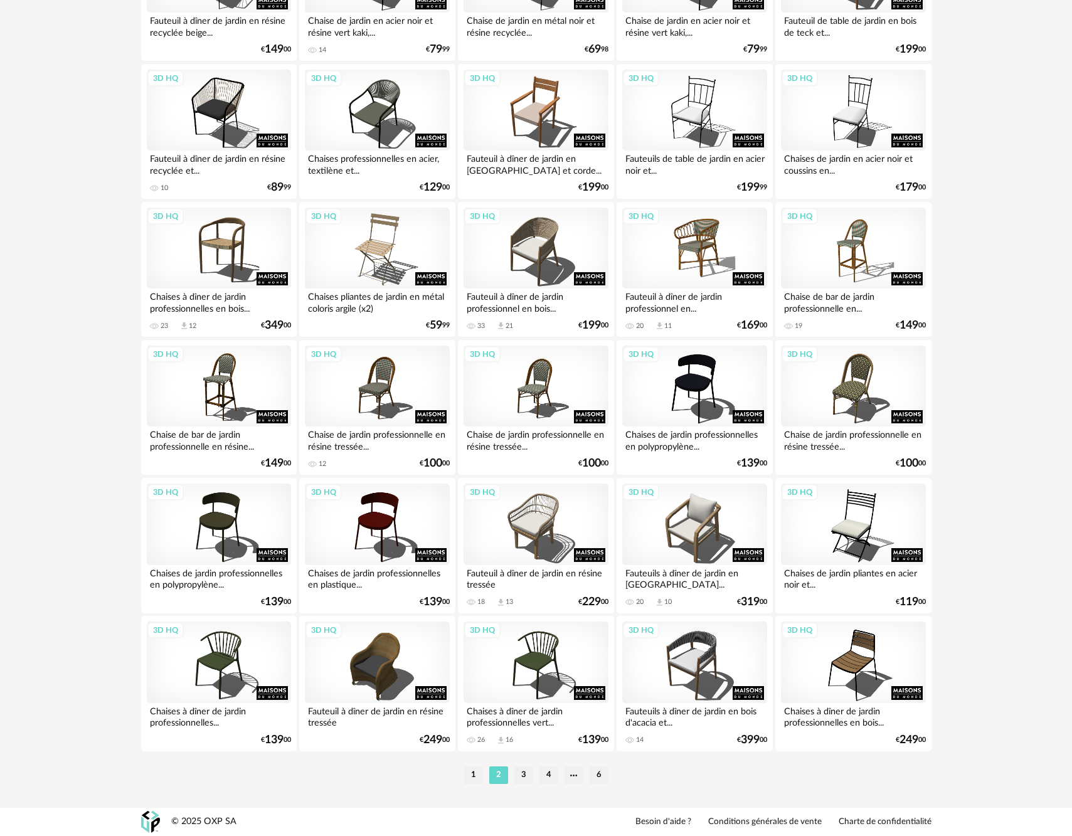
click at [529, 769] on li "3" at bounding box center [524, 776] width 19 height 18
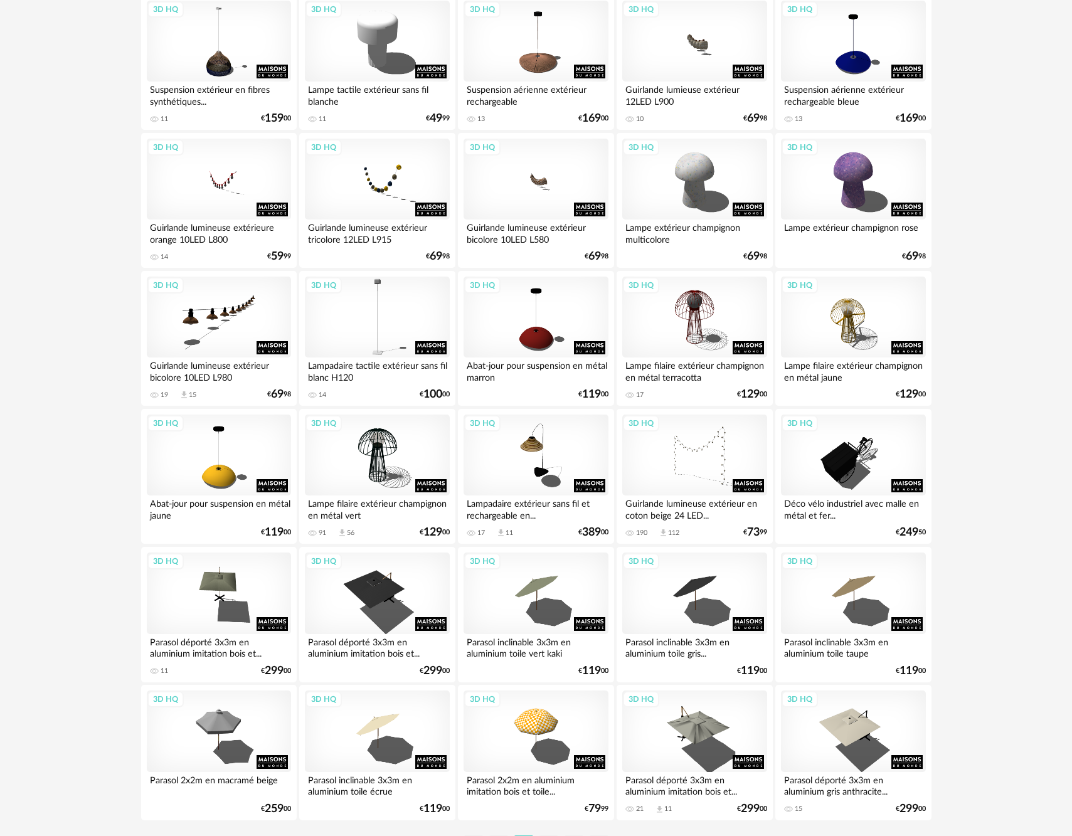
scroll to position [2260, 0]
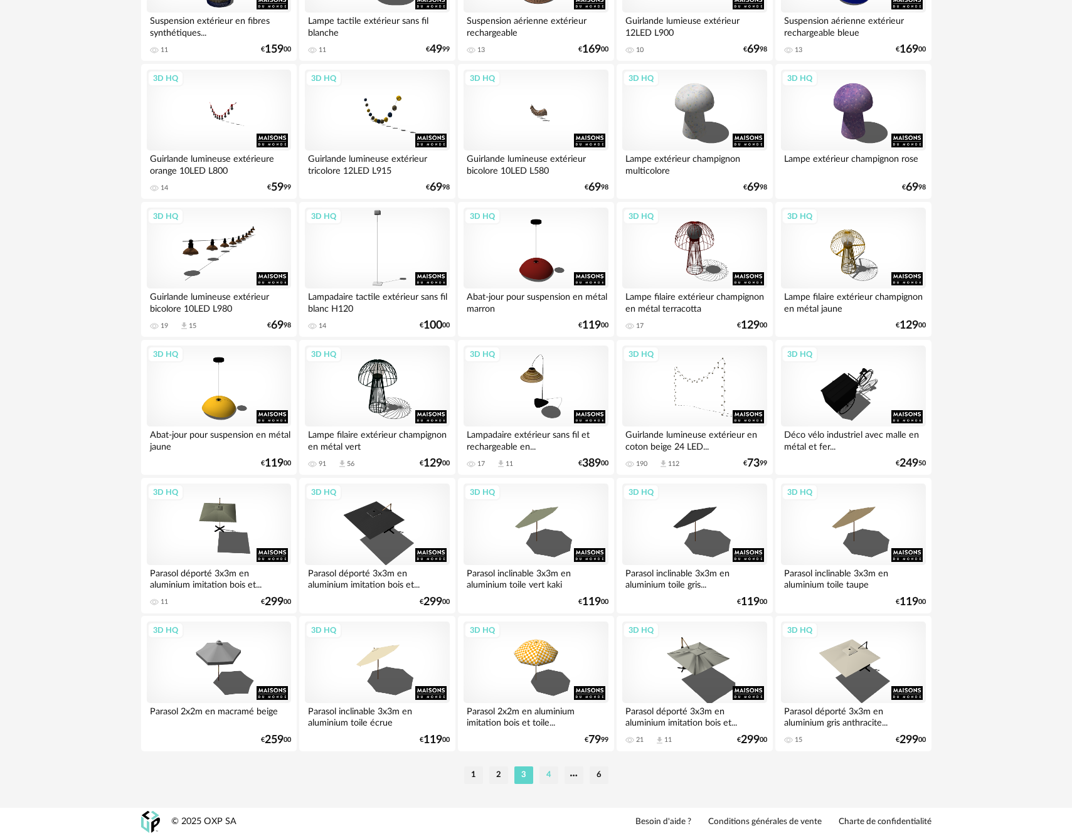
click at [551, 771] on li "4" at bounding box center [549, 776] width 19 height 18
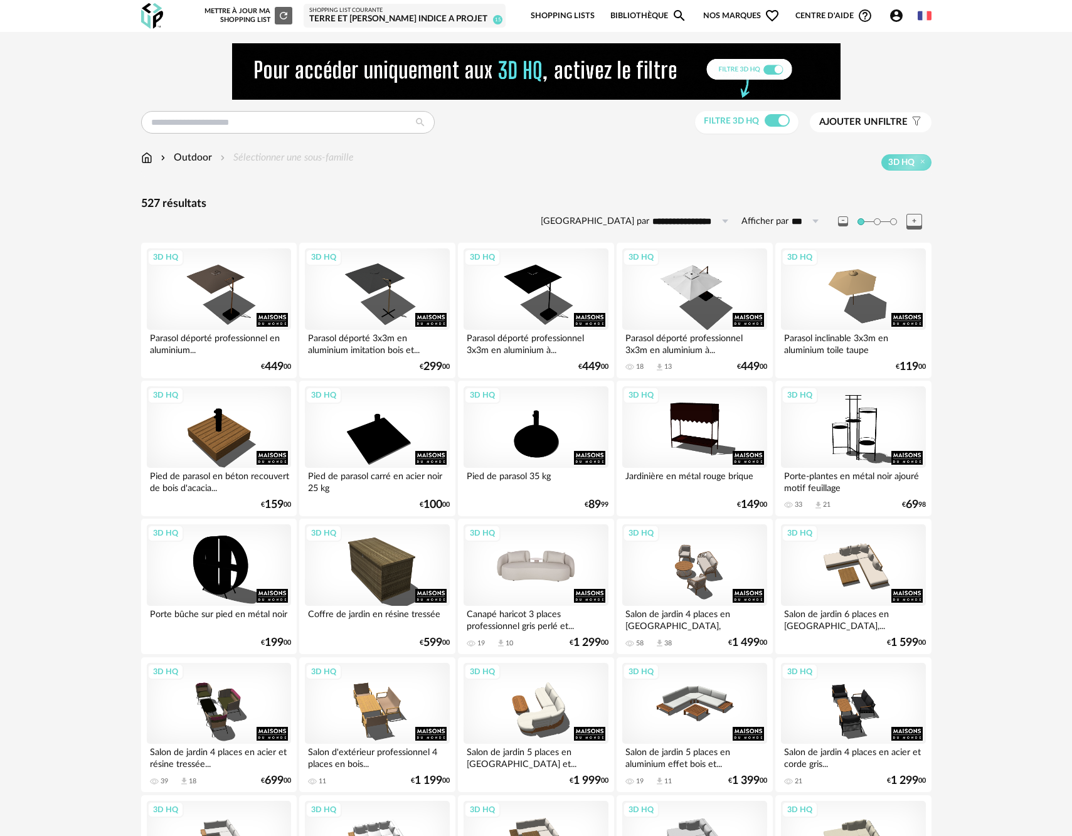
scroll to position [299, 0]
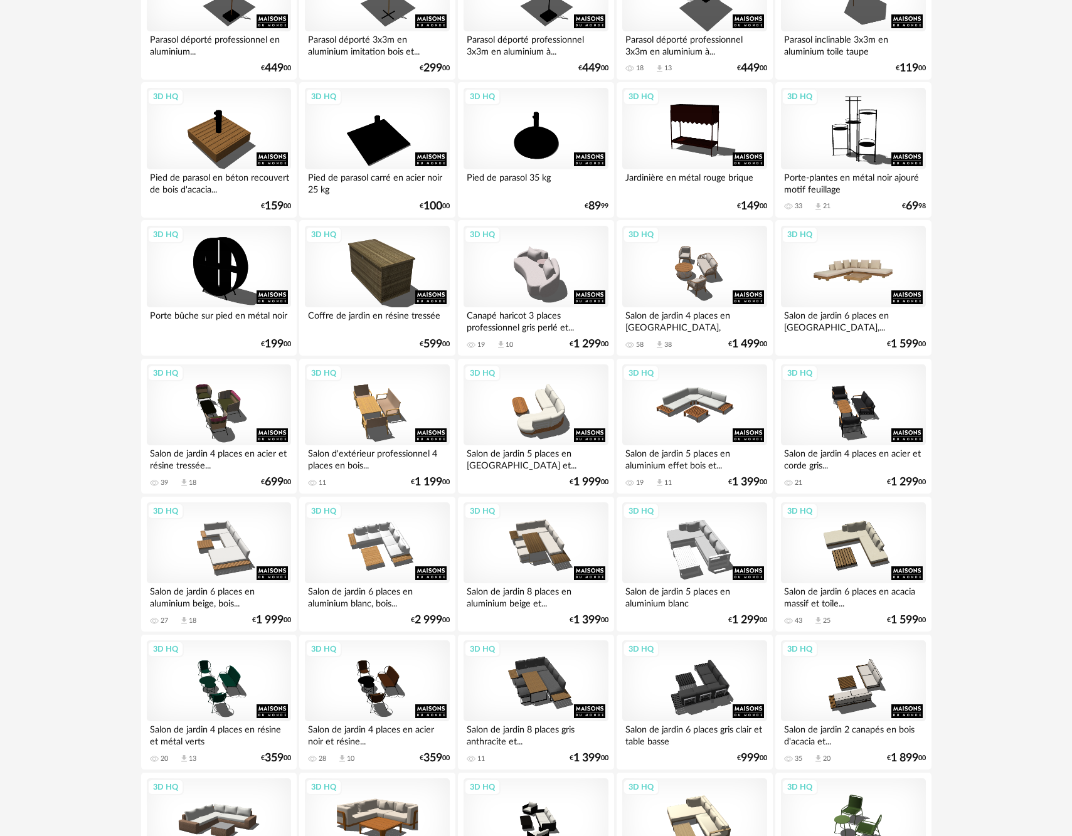
click at [858, 282] on div "3D HQ" at bounding box center [853, 267] width 144 height 82
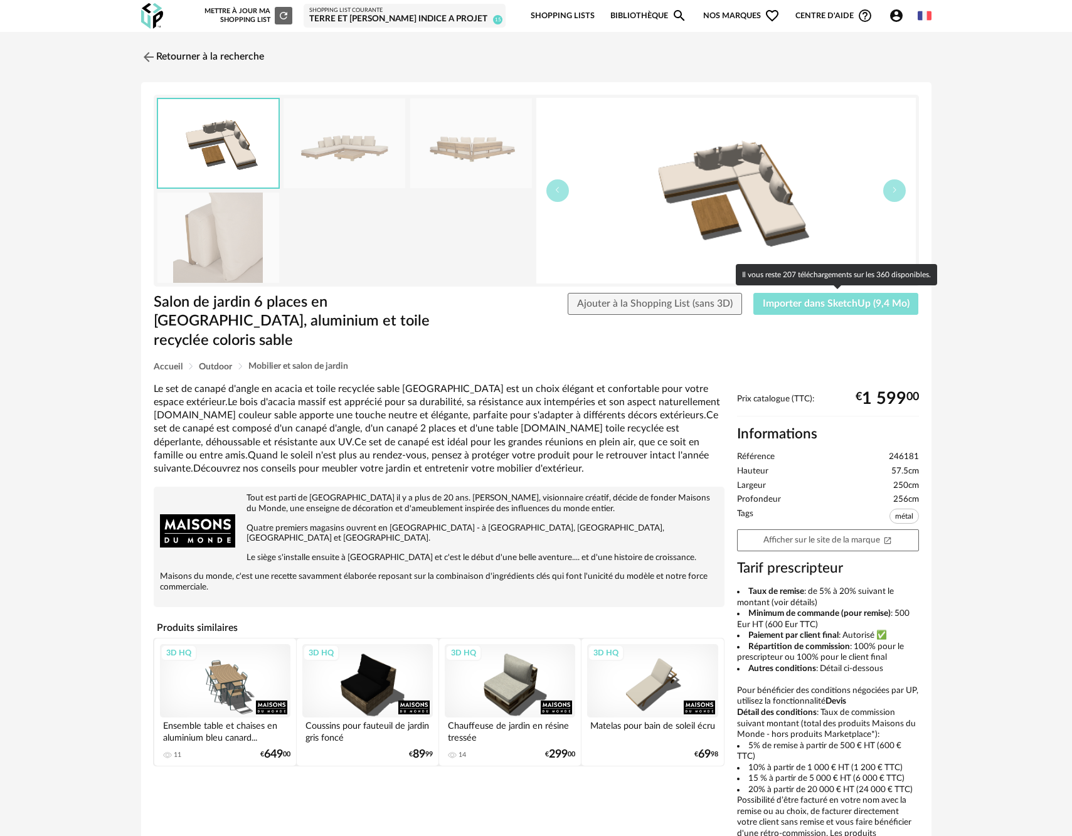
click at [834, 306] on span "Importer dans SketchUp (9,4 Mo)" at bounding box center [836, 304] width 147 height 10
